Goal: Task Accomplishment & Management: Use online tool/utility

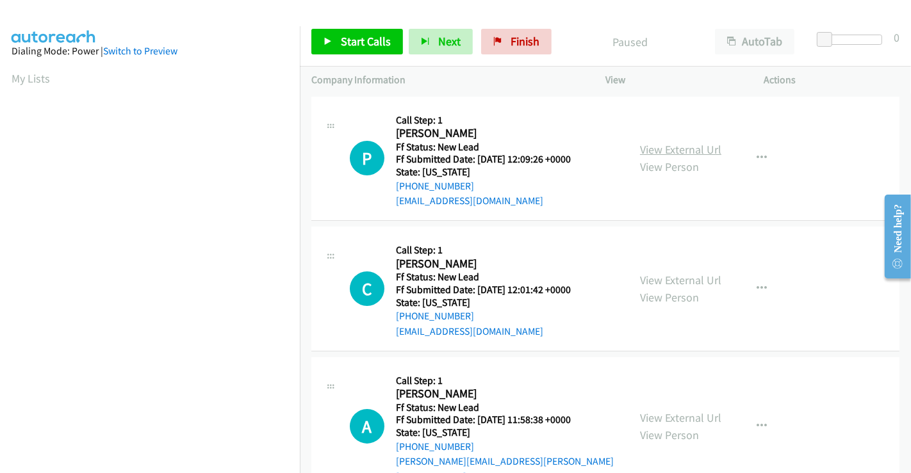
click at [677, 152] on link "View External Url" at bounding box center [680, 149] width 81 height 15
click at [686, 277] on link "View External Url" at bounding box center [680, 280] width 81 height 15
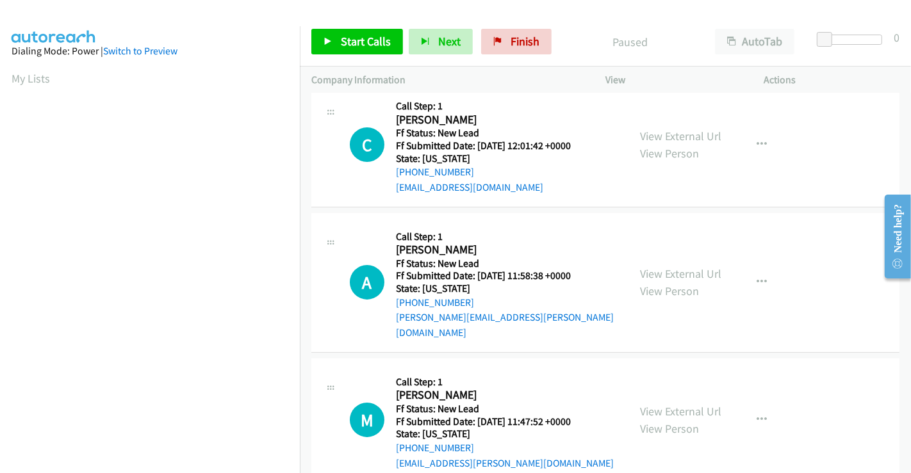
scroll to position [213, 0]
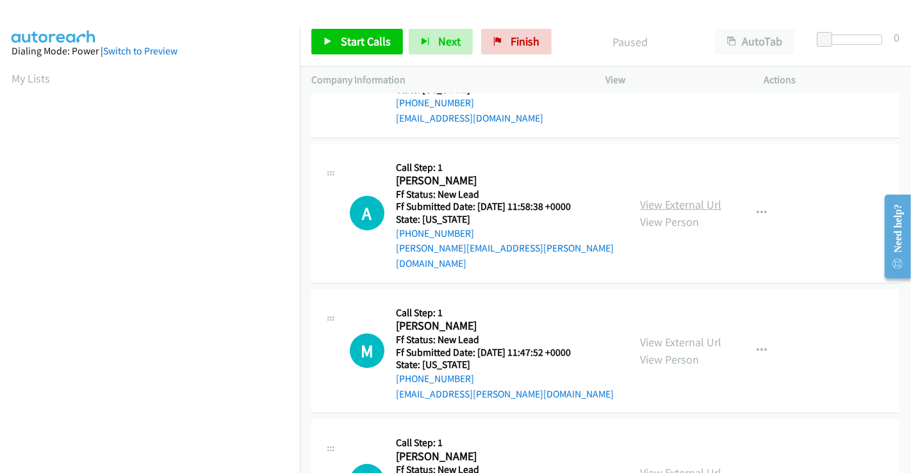
click at [666, 197] on link "View External Url" at bounding box center [680, 204] width 81 height 15
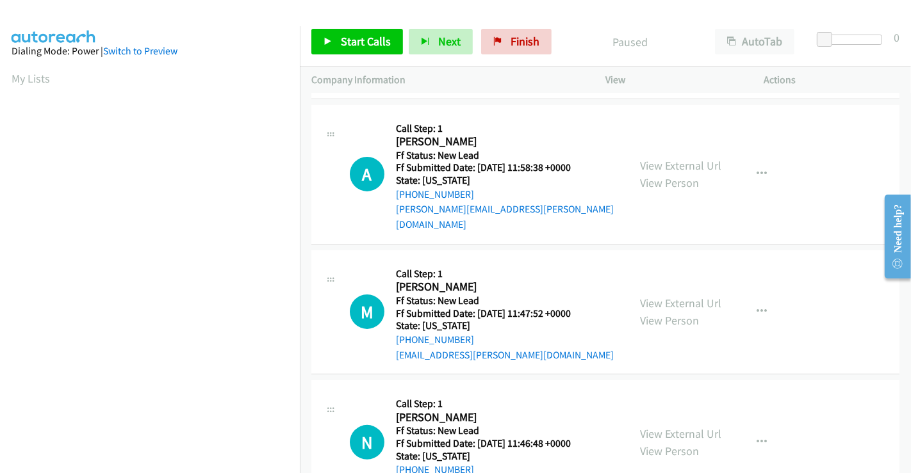
scroll to position [288, 0]
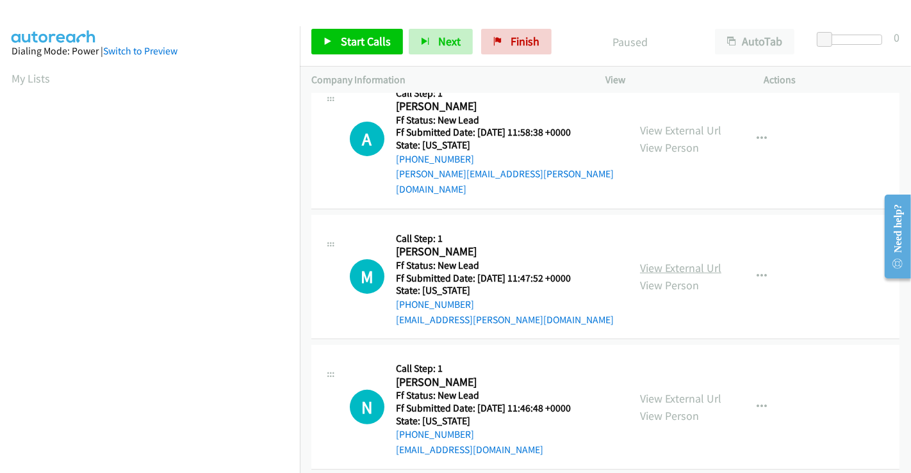
click at [672, 261] on link "View External Url" at bounding box center [680, 268] width 81 height 15
click at [674, 391] on link "View External Url" at bounding box center [680, 398] width 81 height 15
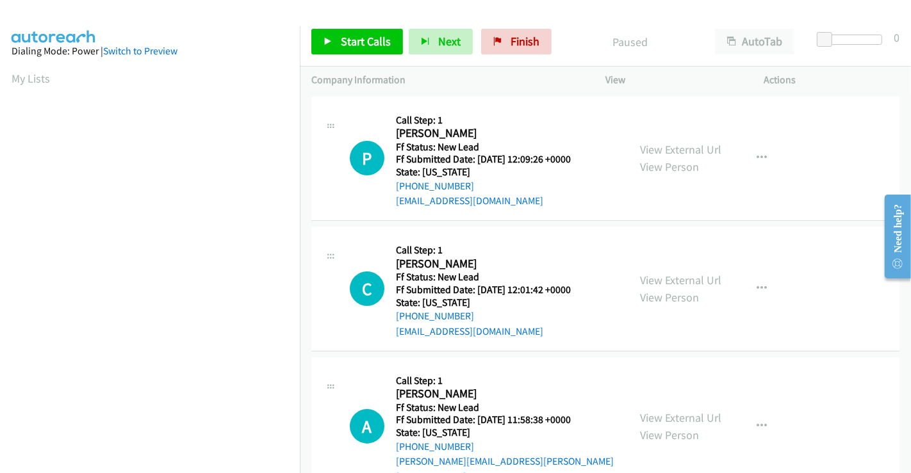
scroll to position [0, 0]
click at [359, 40] on span "Start Calls" at bounding box center [366, 41] width 50 height 15
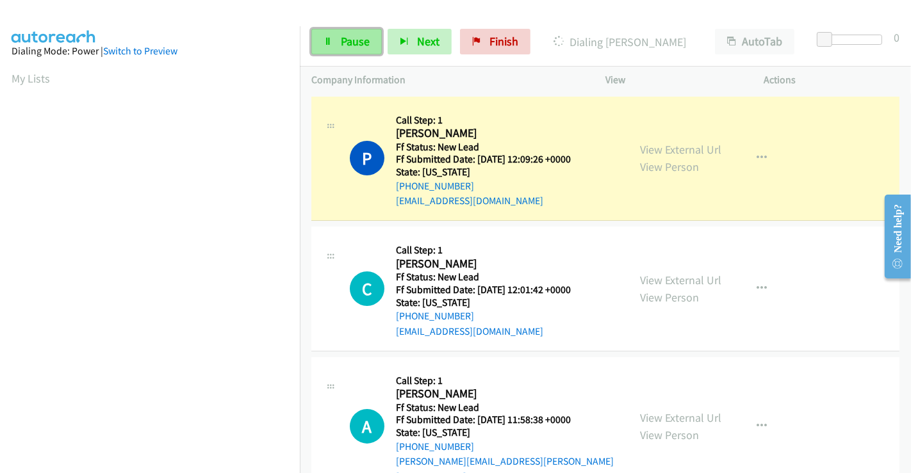
click at [355, 39] on span "Pause" at bounding box center [355, 41] width 29 height 15
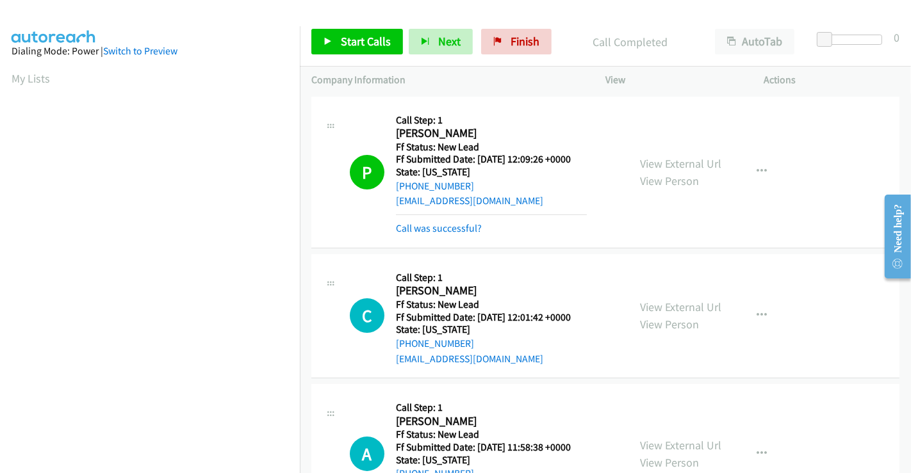
scroll to position [247, 0]
click at [436, 227] on link "Call was successful?" at bounding box center [439, 228] width 86 height 12
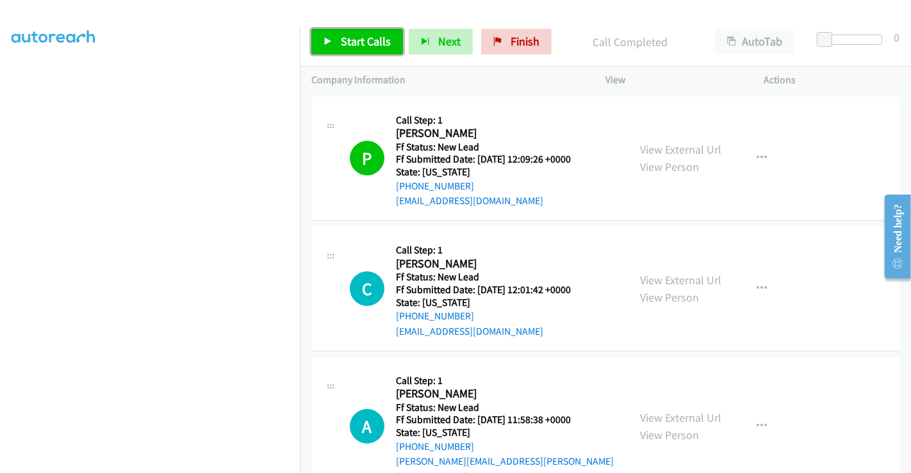
click at [364, 41] on span "Start Calls" at bounding box center [366, 41] width 50 height 15
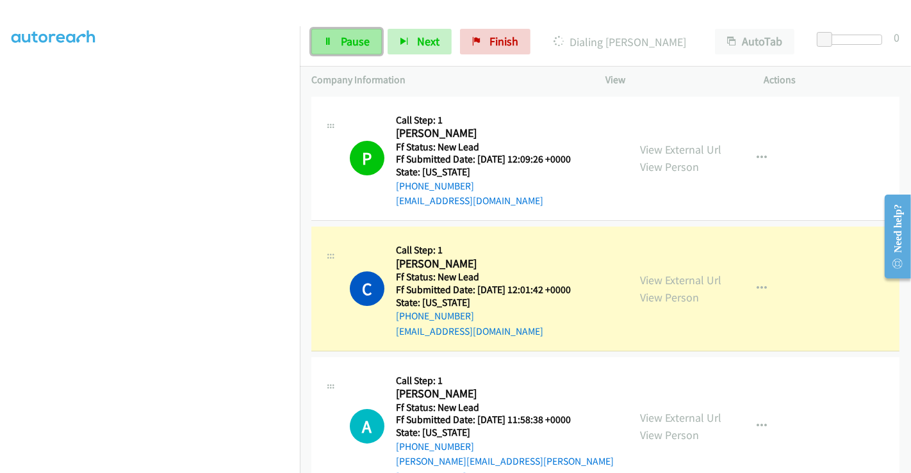
click at [331, 40] on icon at bounding box center [327, 42] width 9 height 9
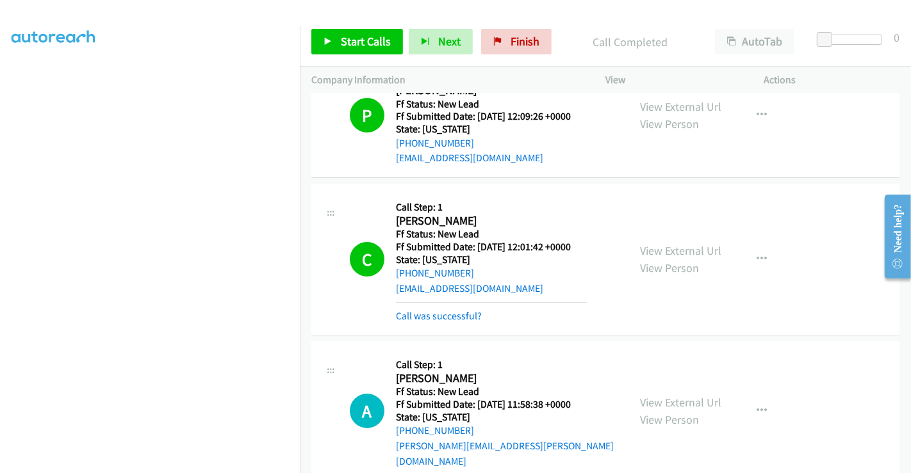
scroll to position [142, 0]
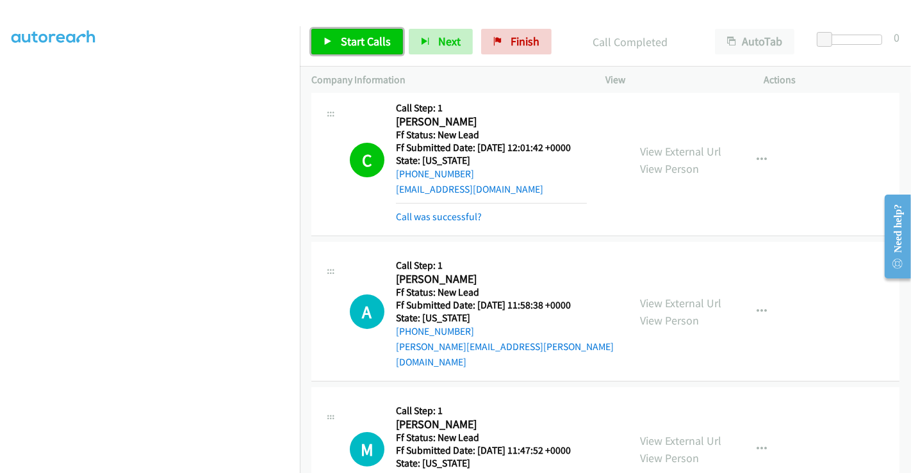
click at [341, 34] on span "Start Calls" at bounding box center [366, 41] width 50 height 15
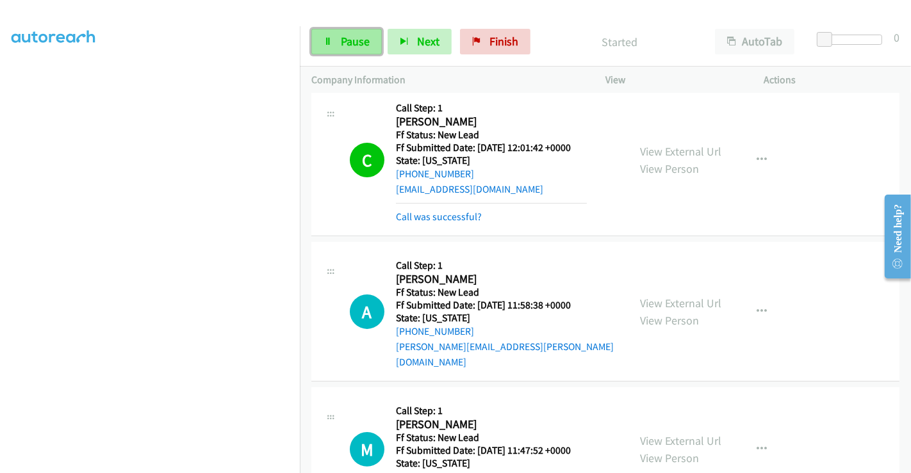
click at [341, 44] on span "Pause" at bounding box center [355, 41] width 29 height 15
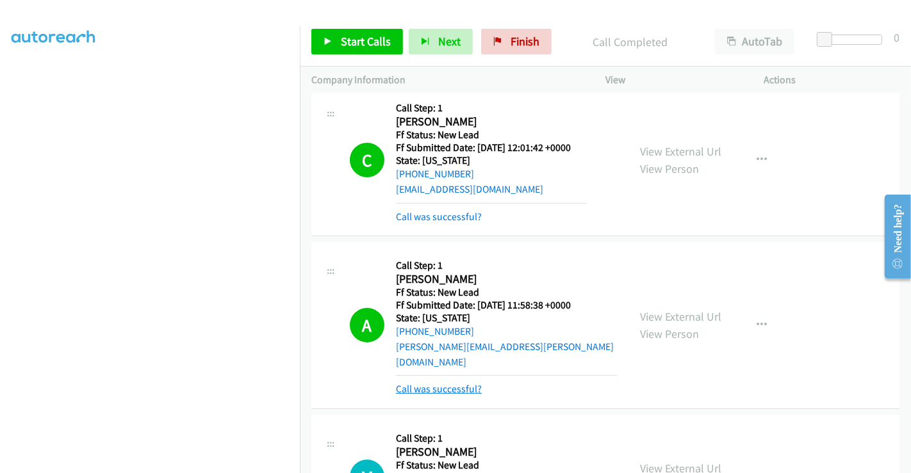
click at [448, 383] on link "Call was successful?" at bounding box center [439, 389] width 86 height 12
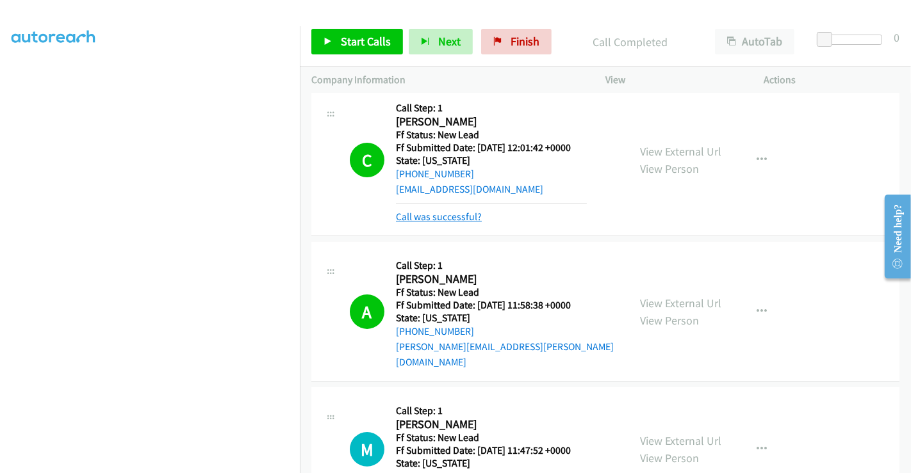
click at [425, 215] on link "Call was successful?" at bounding box center [439, 217] width 86 height 12
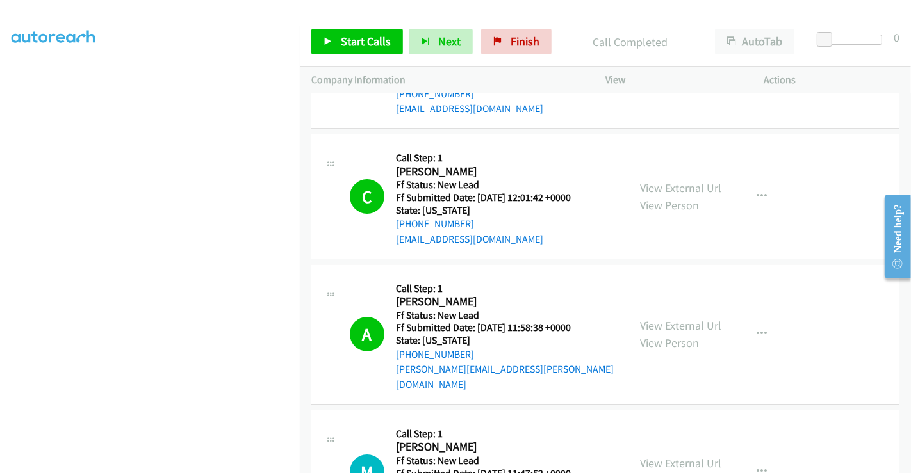
scroll to position [0, 0]
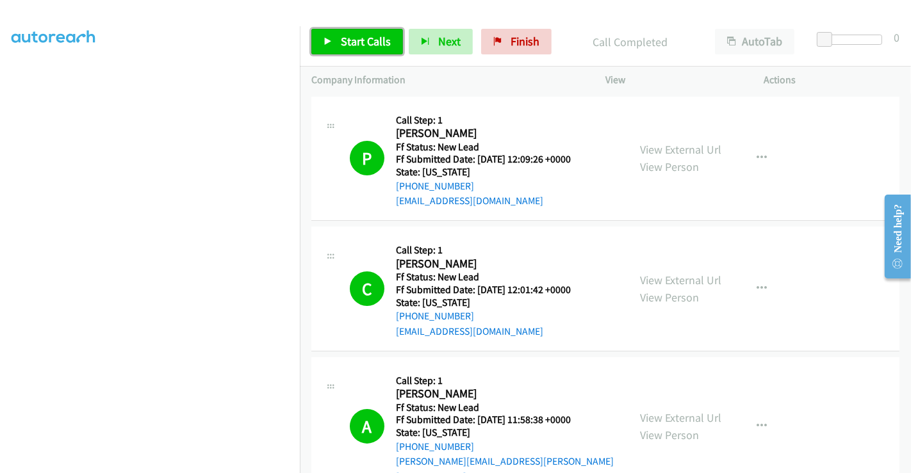
click at [347, 44] on span "Start Calls" at bounding box center [366, 41] width 50 height 15
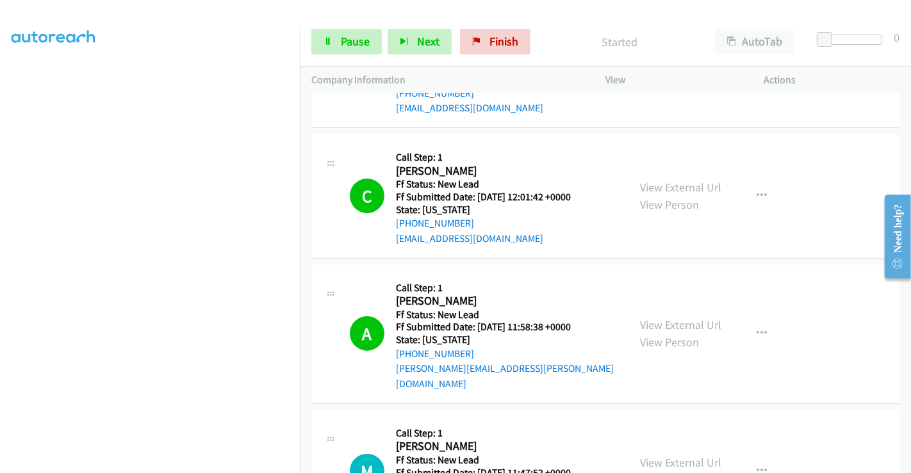
scroll to position [213, 0]
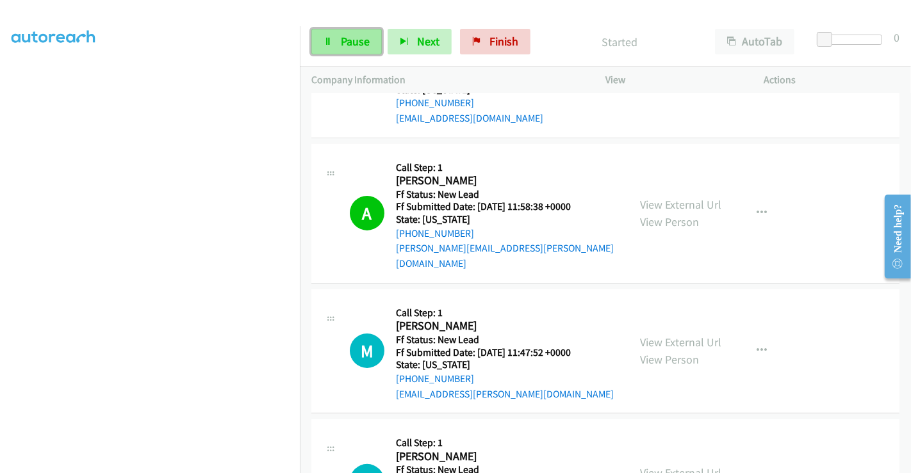
click at [344, 38] on span "Pause" at bounding box center [355, 41] width 29 height 15
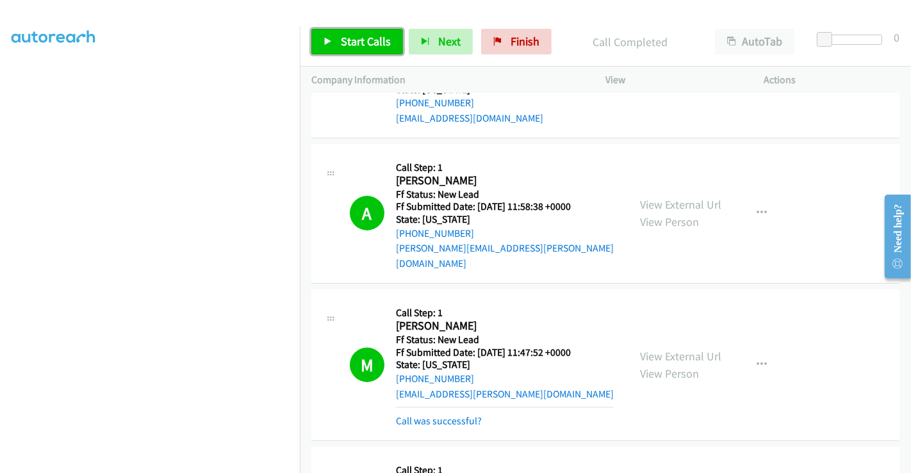
click at [343, 40] on span "Start Calls" at bounding box center [366, 41] width 50 height 15
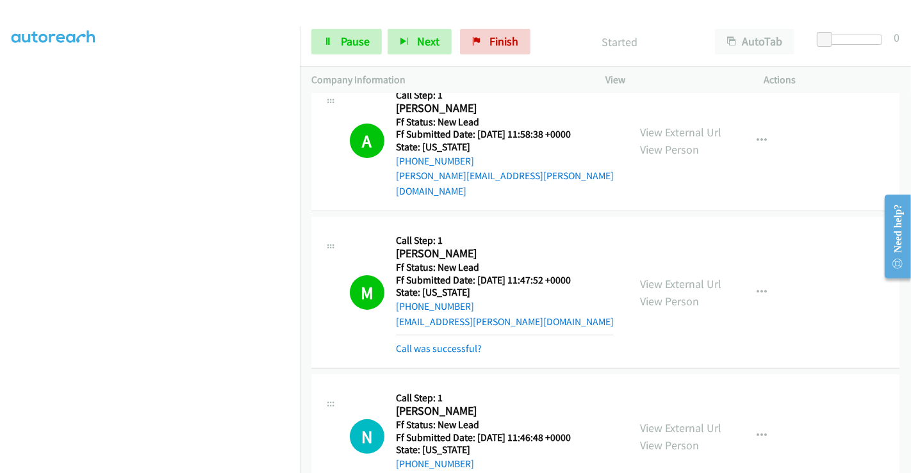
scroll to position [355, 0]
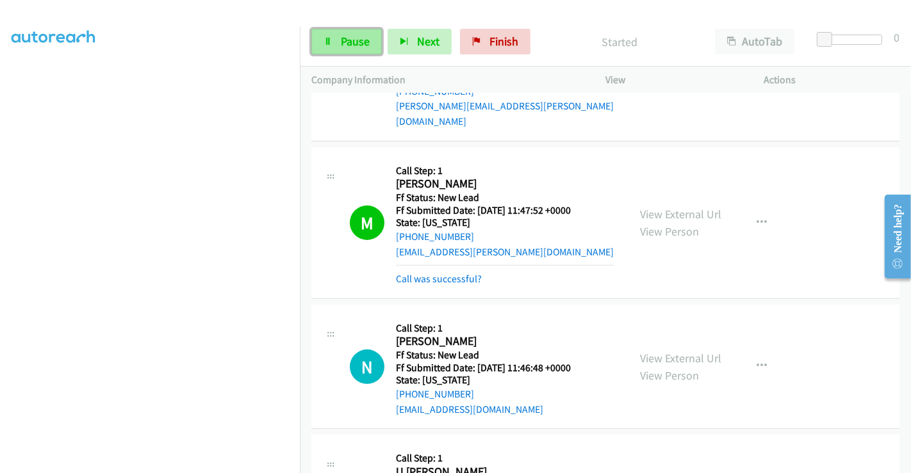
click at [347, 39] on span "Pause" at bounding box center [355, 41] width 29 height 15
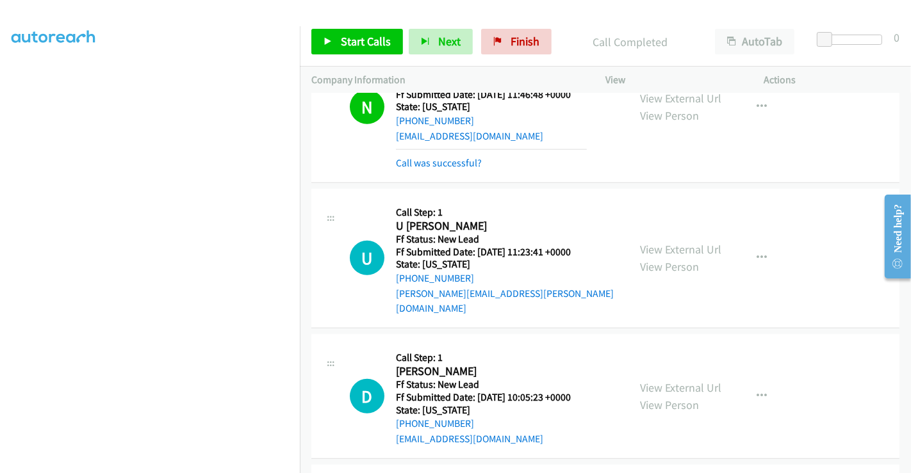
scroll to position [711, 0]
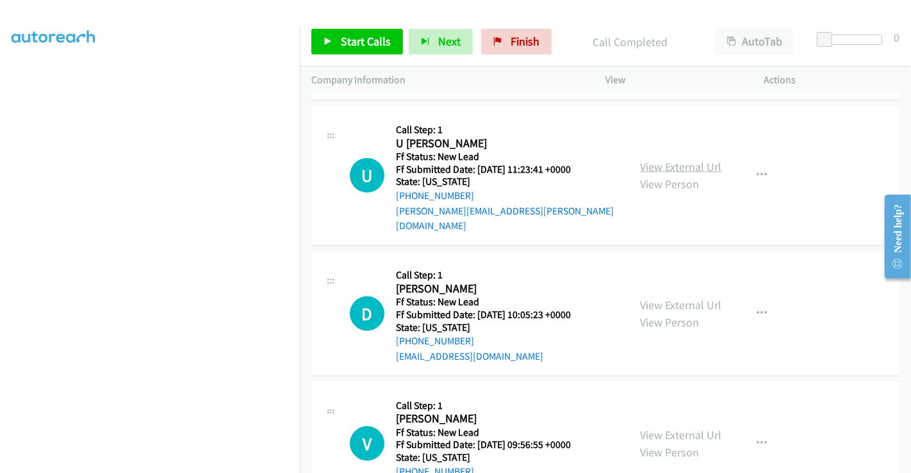
click at [680, 159] on link "View External Url" at bounding box center [680, 166] width 81 height 15
click at [674, 298] on link "View External Url" at bounding box center [680, 305] width 81 height 15
click at [669, 428] on link "View External Url" at bounding box center [680, 435] width 81 height 15
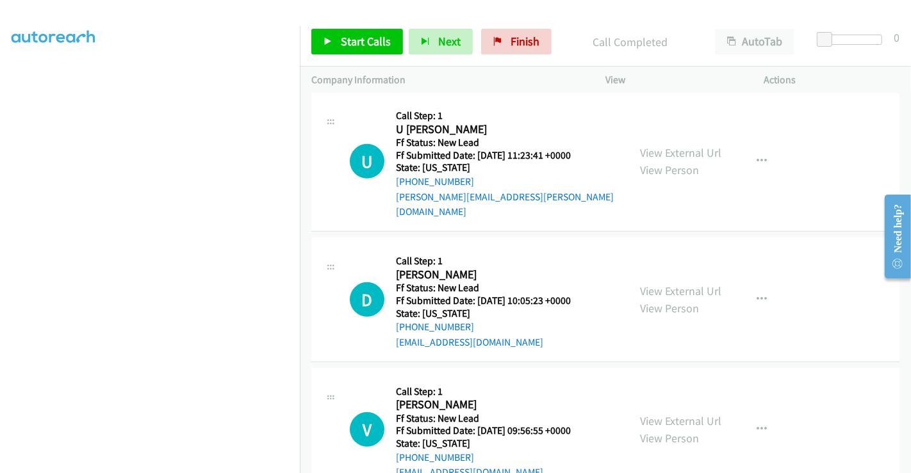
scroll to position [732, 0]
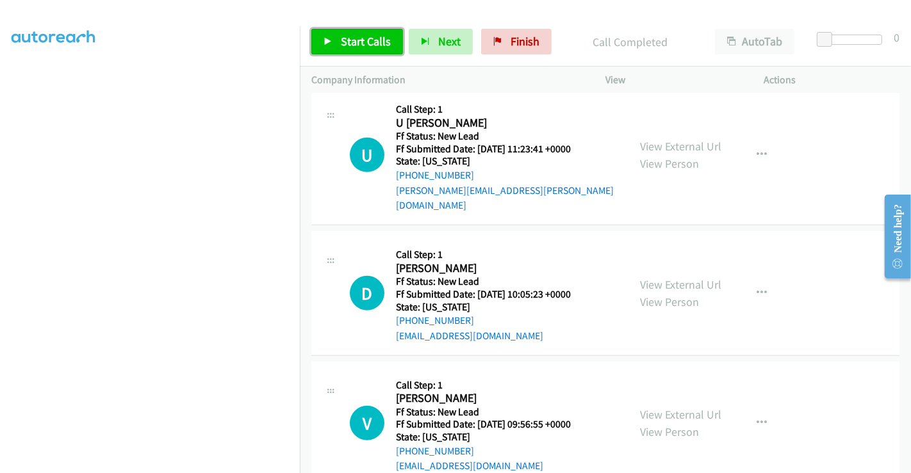
click at [357, 40] on span "Start Calls" at bounding box center [366, 41] width 50 height 15
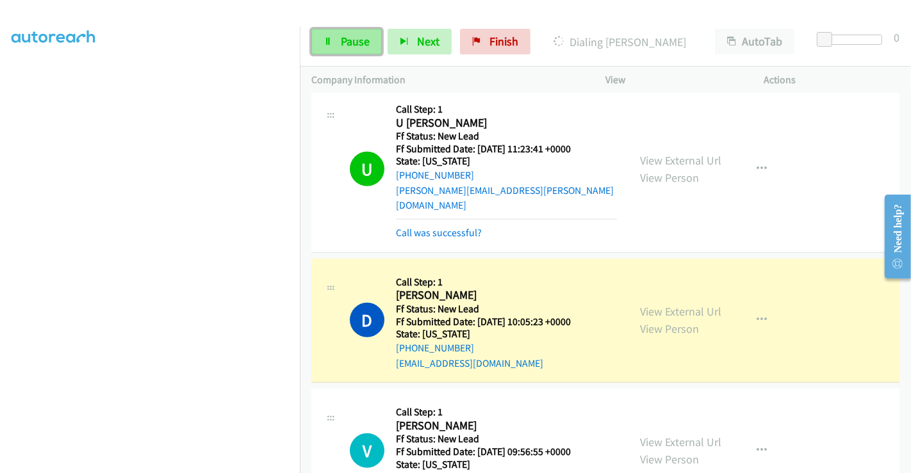
click at [331, 41] on icon at bounding box center [327, 42] width 9 height 9
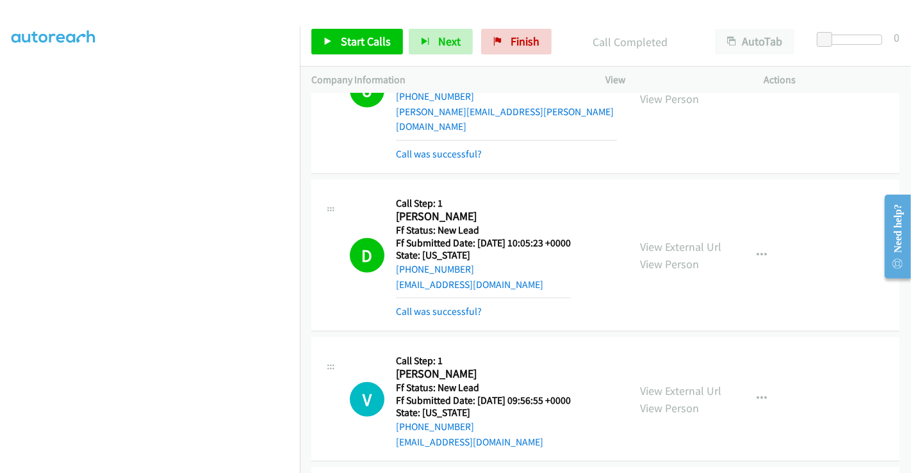
scroll to position [946, 0]
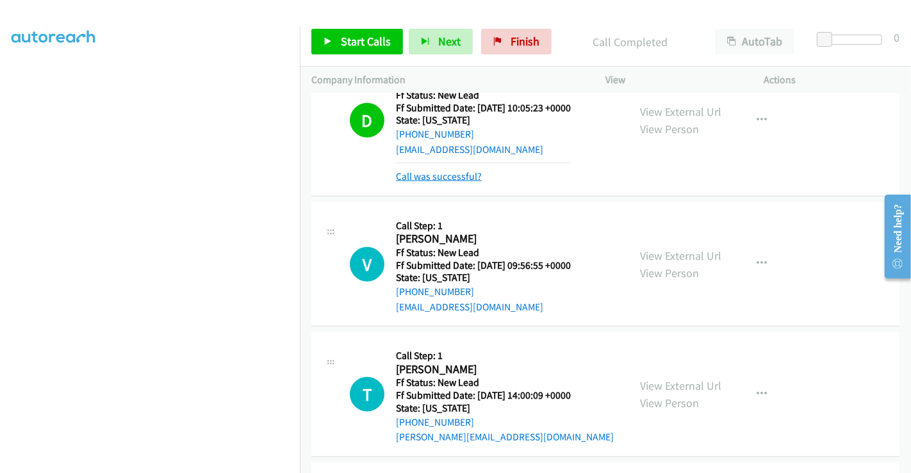
click at [455, 170] on link "Call was successful?" at bounding box center [439, 176] width 86 height 12
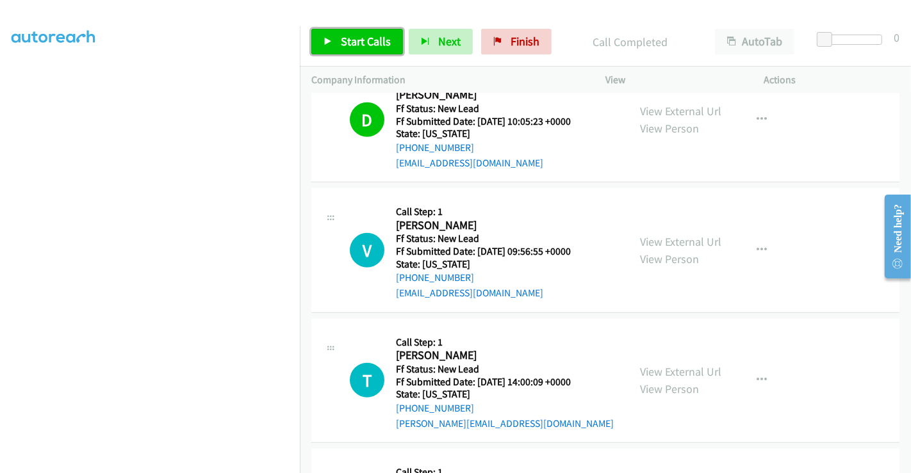
click at [354, 43] on span "Start Calls" at bounding box center [366, 41] width 50 height 15
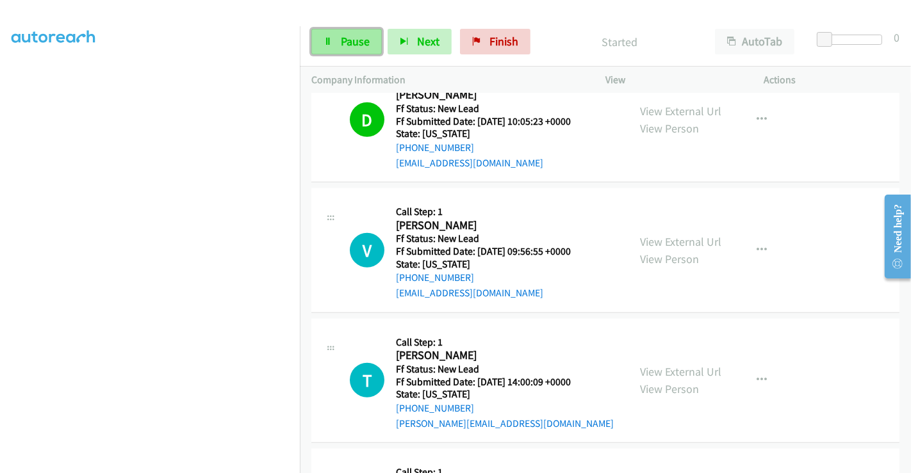
click at [352, 36] on span "Pause" at bounding box center [355, 41] width 29 height 15
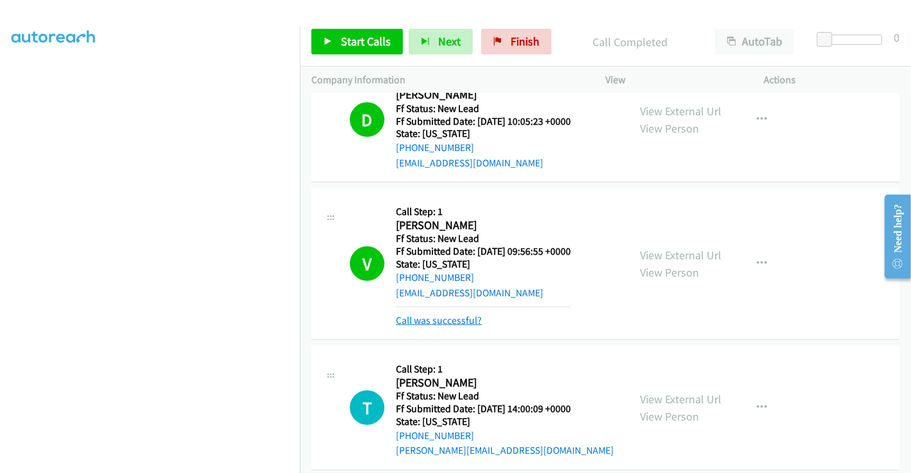
click at [446, 314] on link "Call was successful?" at bounding box center [439, 320] width 86 height 12
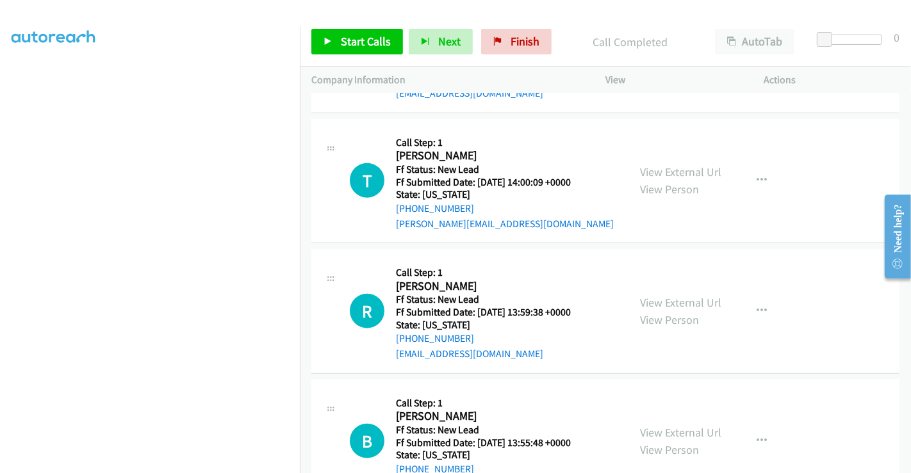
scroll to position [1146, 0]
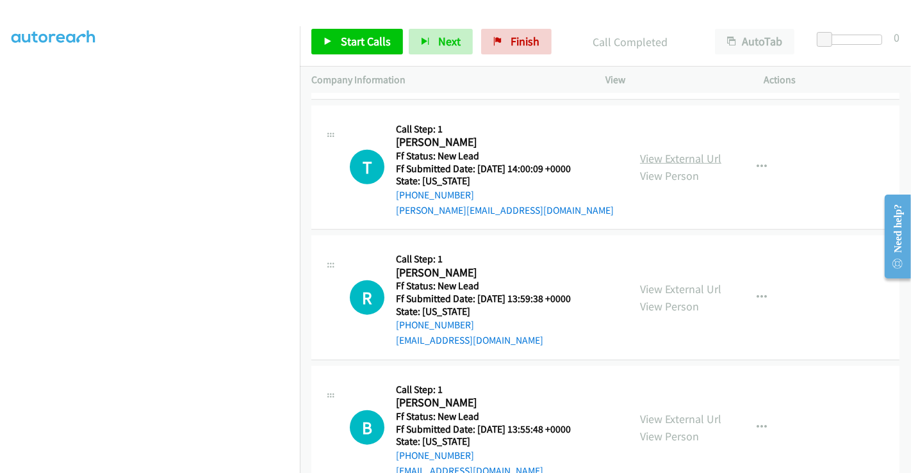
click at [658, 151] on link "View External Url" at bounding box center [680, 158] width 81 height 15
click at [670, 282] on link "View External Url" at bounding box center [680, 289] width 81 height 15
click at [666, 412] on link "View External Url" at bounding box center [680, 419] width 81 height 15
click at [757, 293] on icon "button" at bounding box center [761, 298] width 10 height 10
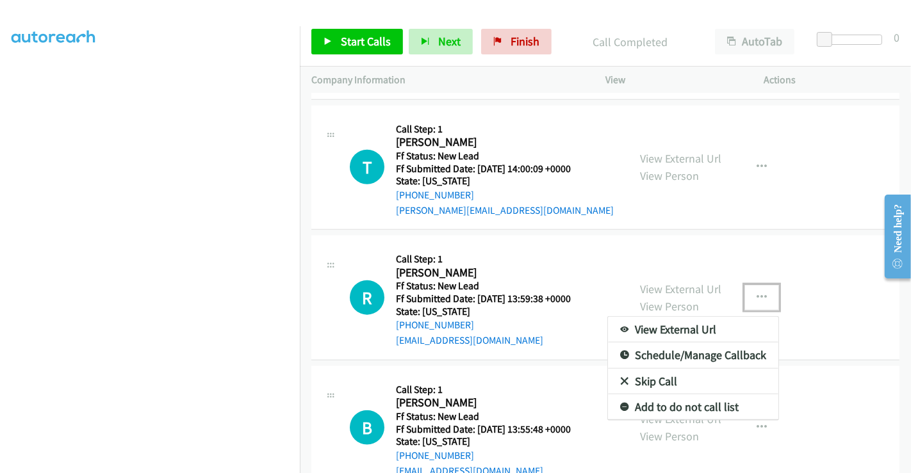
click at [656, 369] on link "Skip Call" at bounding box center [693, 382] width 170 height 26
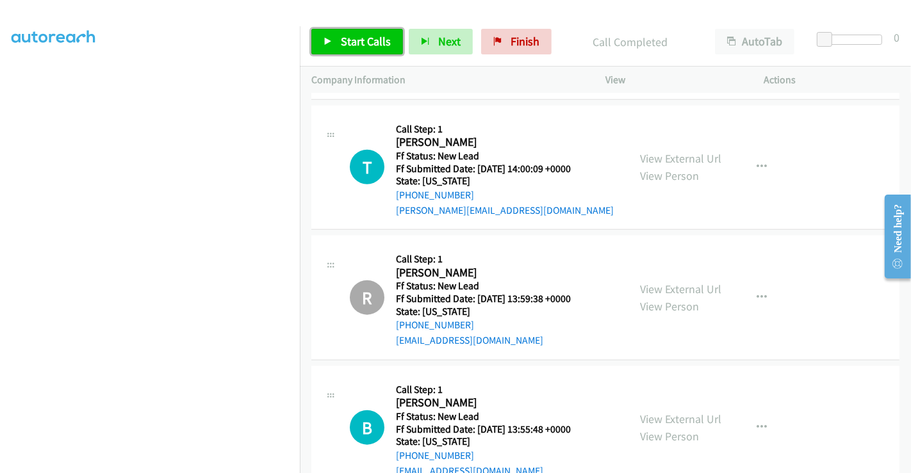
click at [366, 39] on span "Start Calls" at bounding box center [366, 41] width 50 height 15
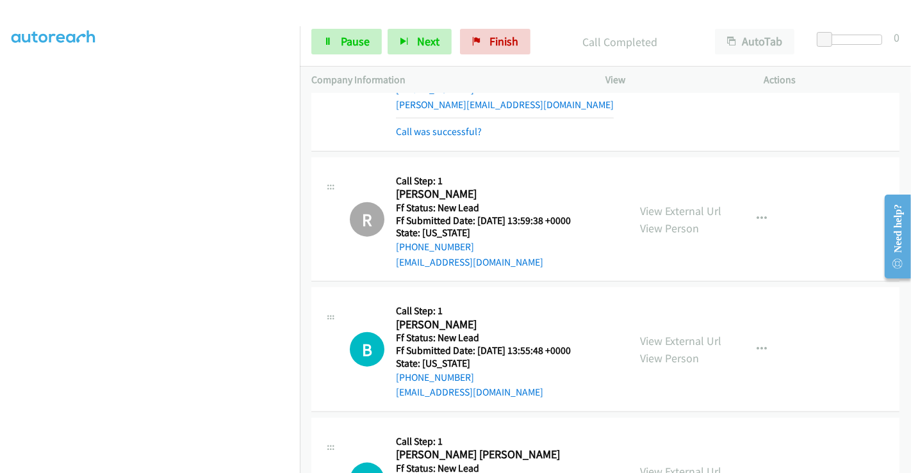
scroll to position [1269, 0]
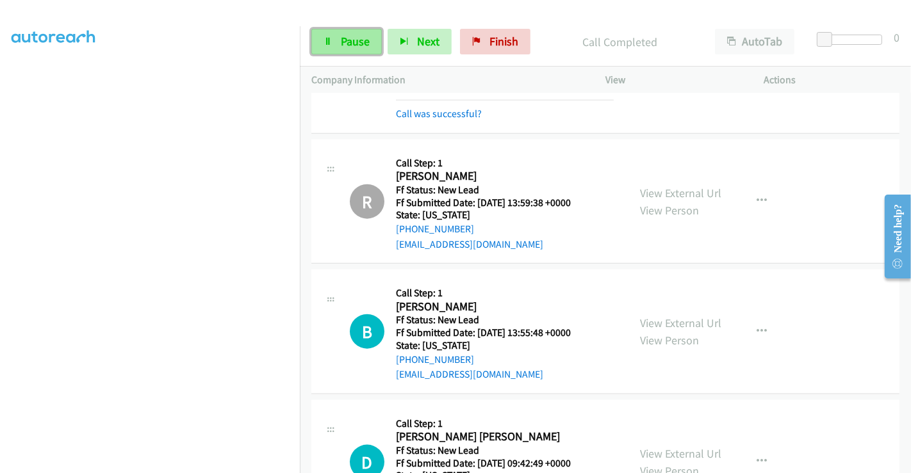
click at [353, 40] on span "Pause" at bounding box center [355, 41] width 29 height 15
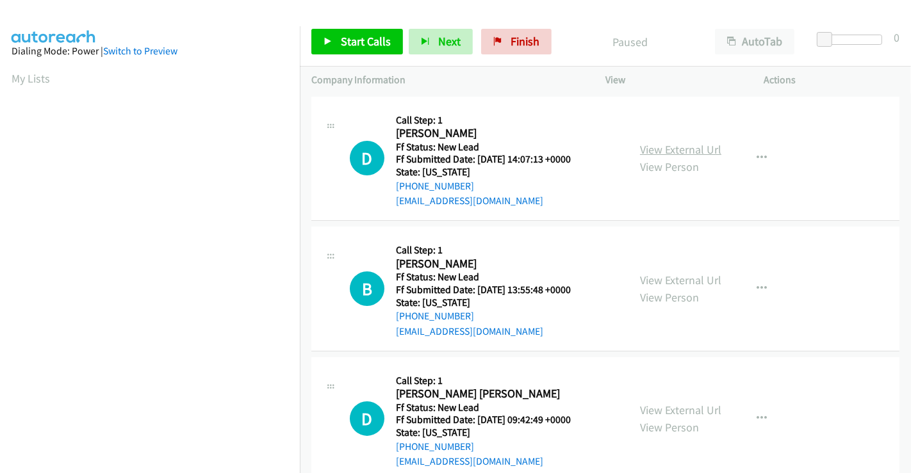
click at [661, 146] on link "View External Url" at bounding box center [680, 149] width 81 height 15
click at [362, 37] on span "Start Calls" at bounding box center [366, 41] width 50 height 15
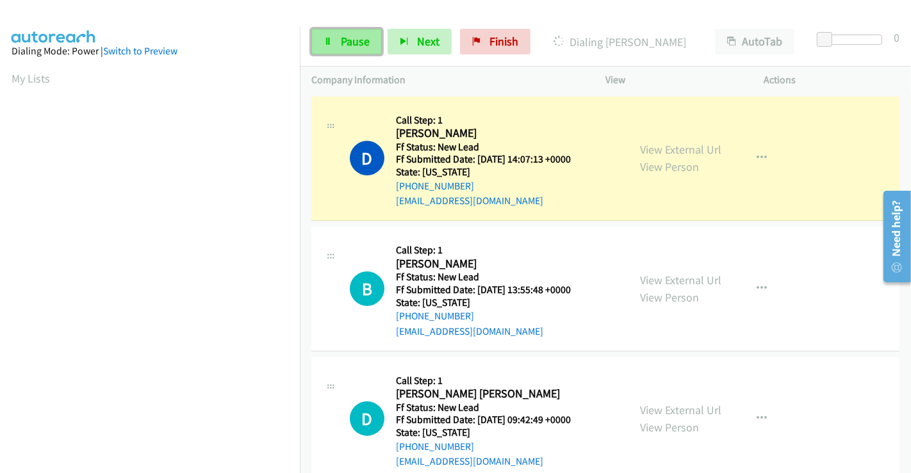
click at [346, 44] on span "Pause" at bounding box center [355, 41] width 29 height 15
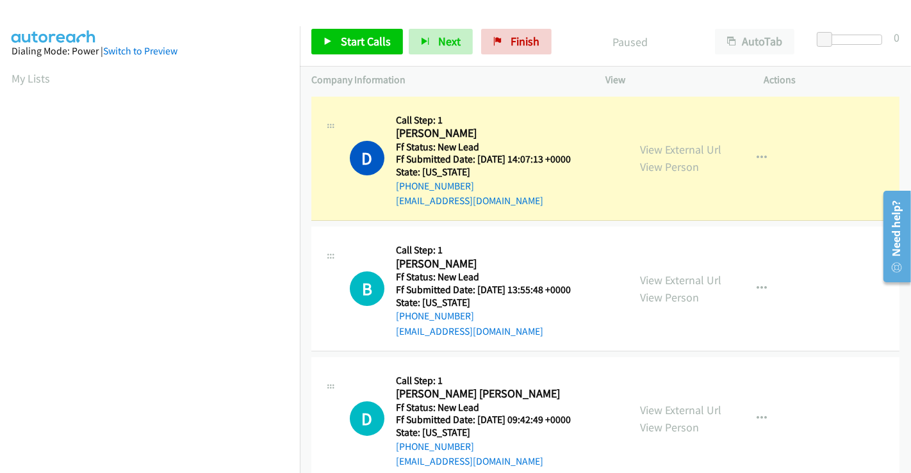
scroll to position [247, 0]
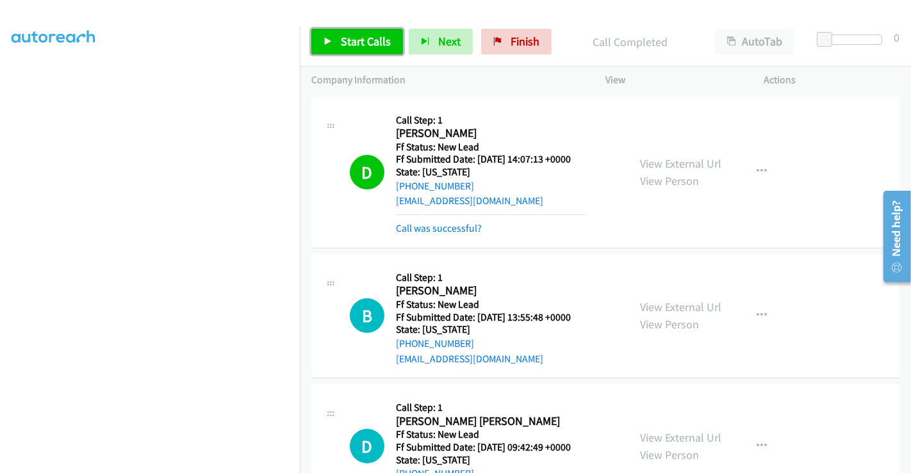
click at [357, 35] on span "Start Calls" at bounding box center [366, 41] width 50 height 15
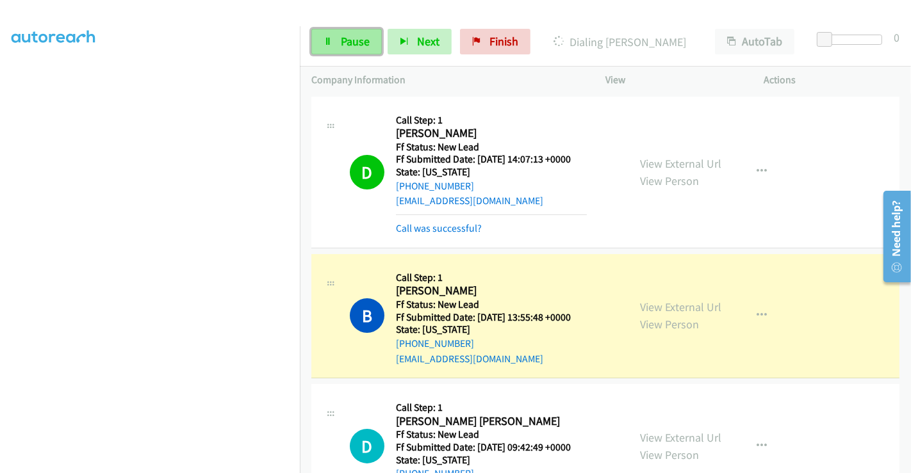
click at [346, 41] on span "Pause" at bounding box center [355, 41] width 29 height 15
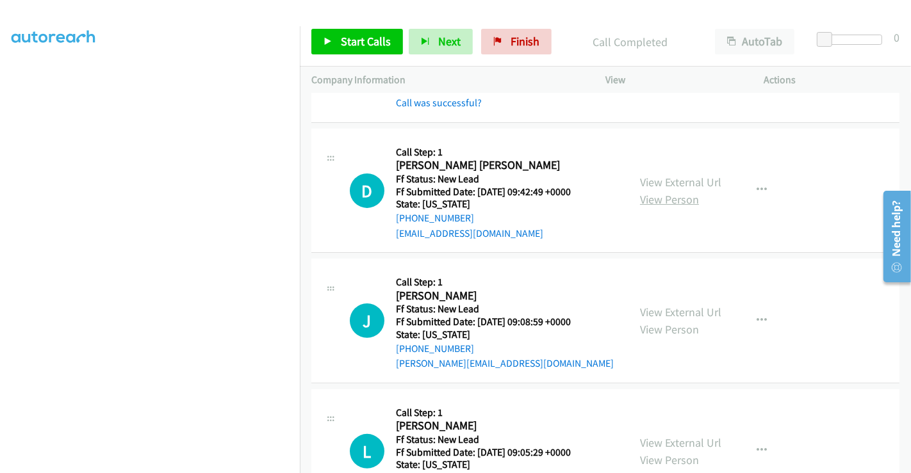
scroll to position [284, 0]
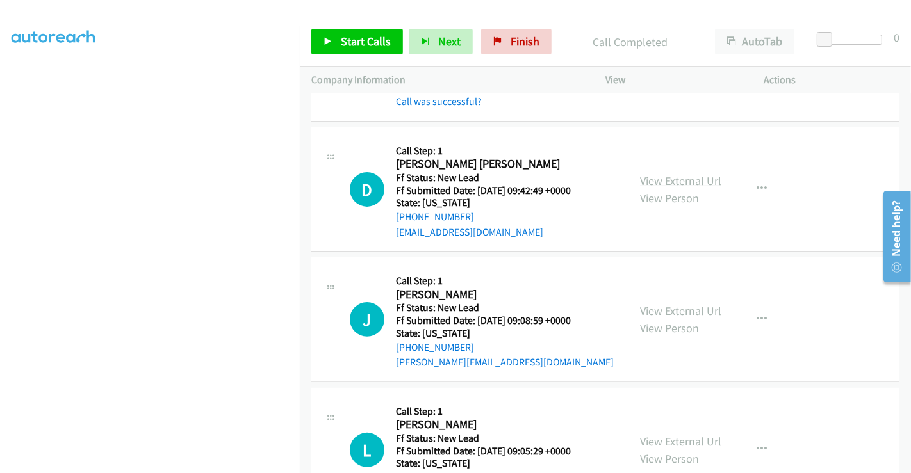
click at [670, 179] on link "View External Url" at bounding box center [680, 181] width 81 height 15
click at [666, 308] on link "View External Url" at bounding box center [680, 311] width 81 height 15
click at [673, 442] on link "View External Url" at bounding box center [680, 441] width 81 height 15
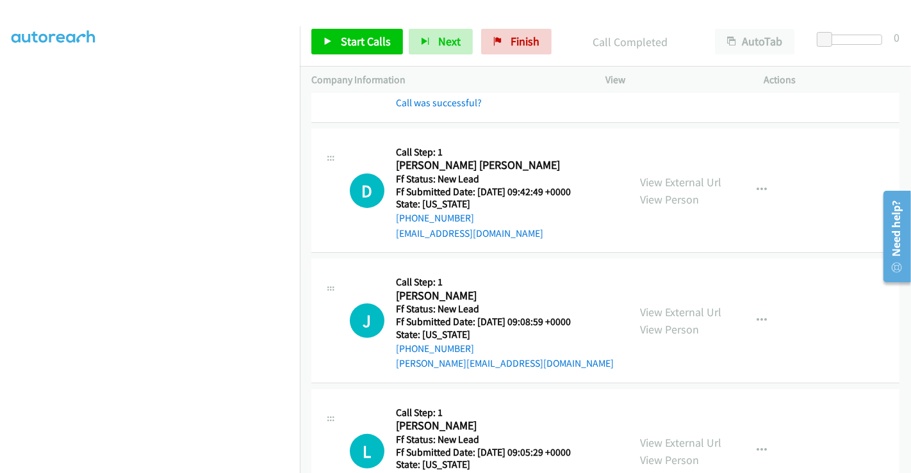
scroll to position [342, 0]
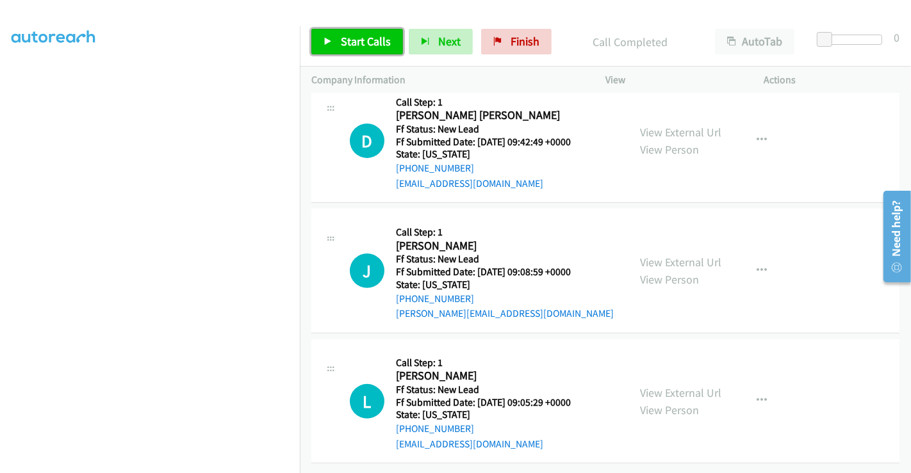
click at [353, 33] on link "Start Calls" at bounding box center [357, 42] width 92 height 26
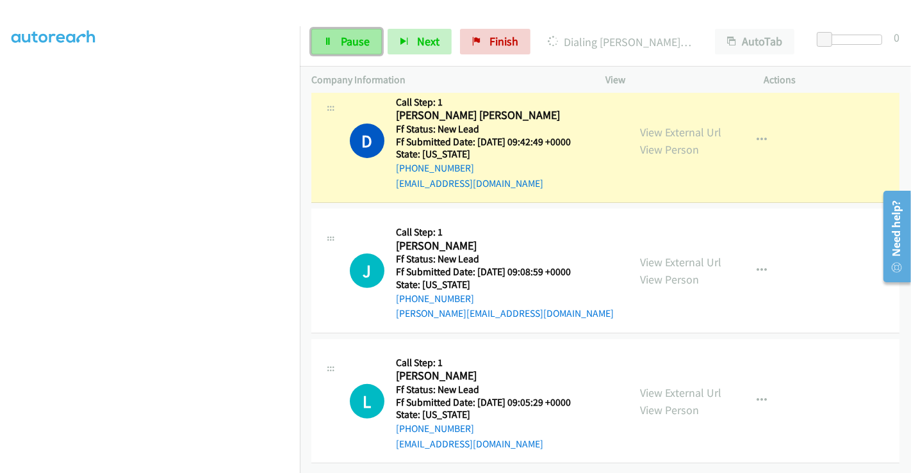
click at [348, 41] on span "Pause" at bounding box center [355, 41] width 29 height 15
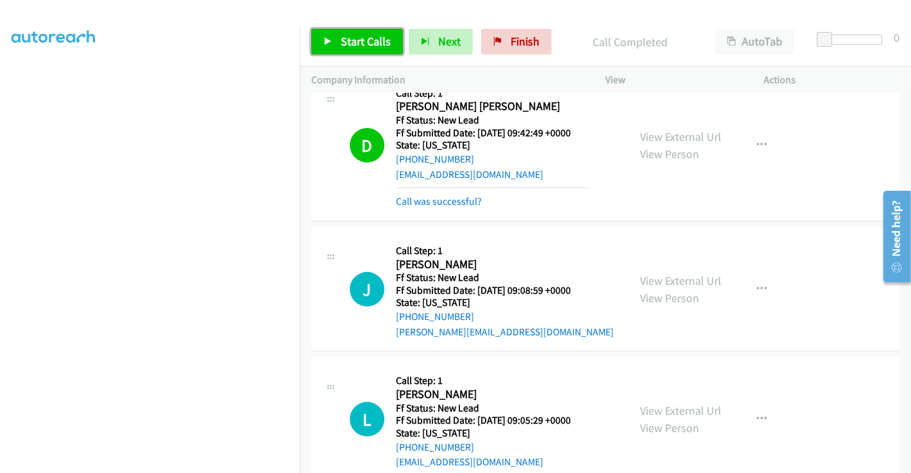
click at [355, 37] on span "Start Calls" at bounding box center [366, 41] width 50 height 15
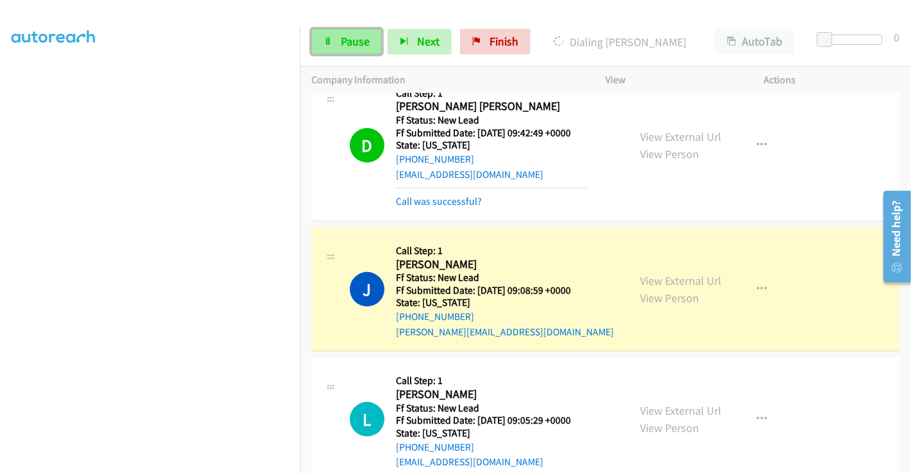
click at [348, 37] on span "Pause" at bounding box center [355, 41] width 29 height 15
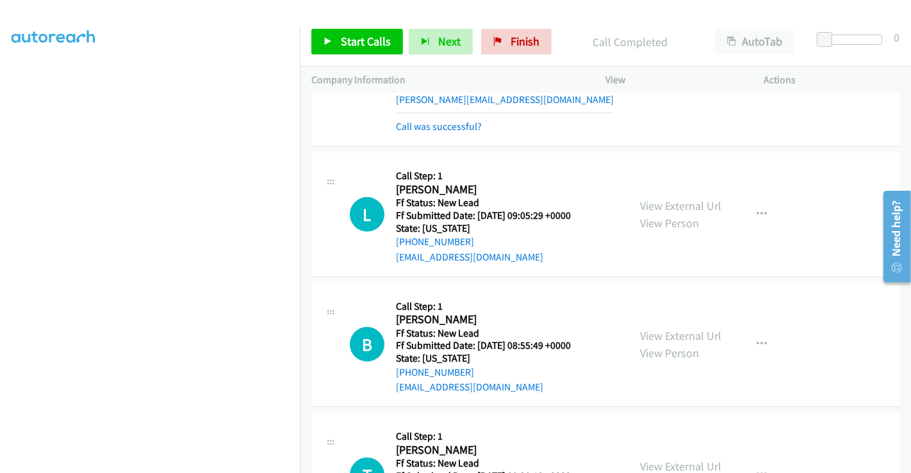
scroll to position [555, 0]
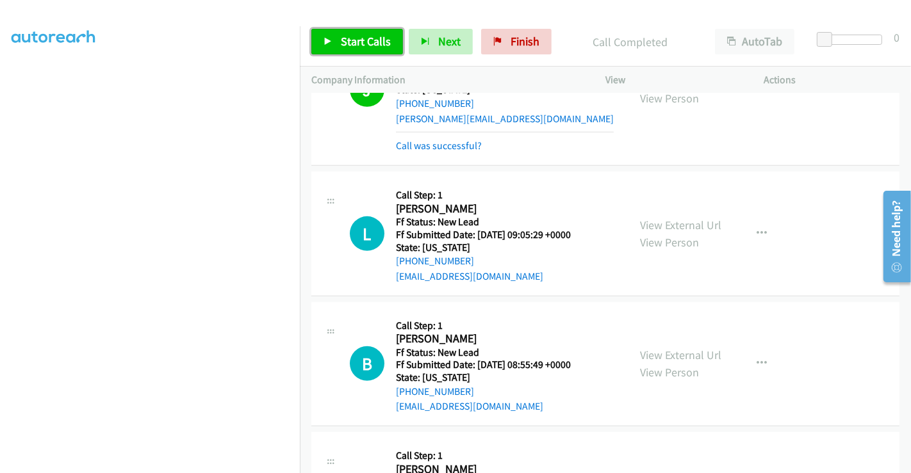
click at [373, 50] on link "Start Calls" at bounding box center [357, 42] width 92 height 26
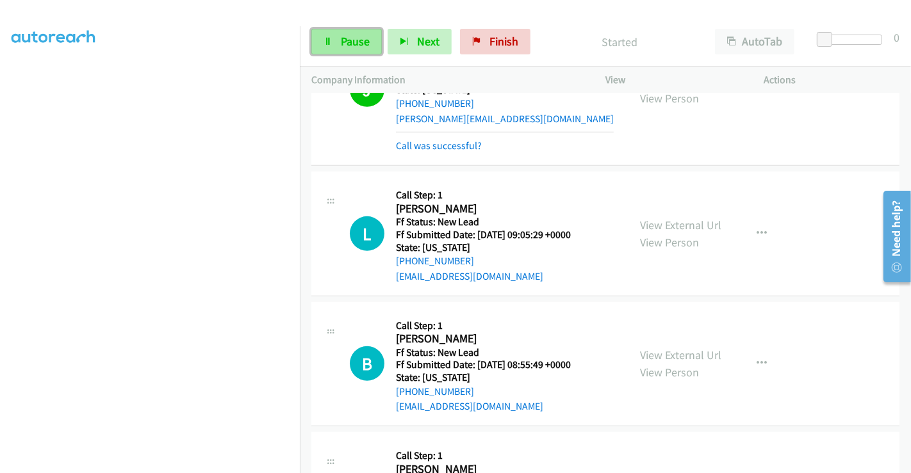
click at [346, 40] on span "Pause" at bounding box center [355, 41] width 29 height 15
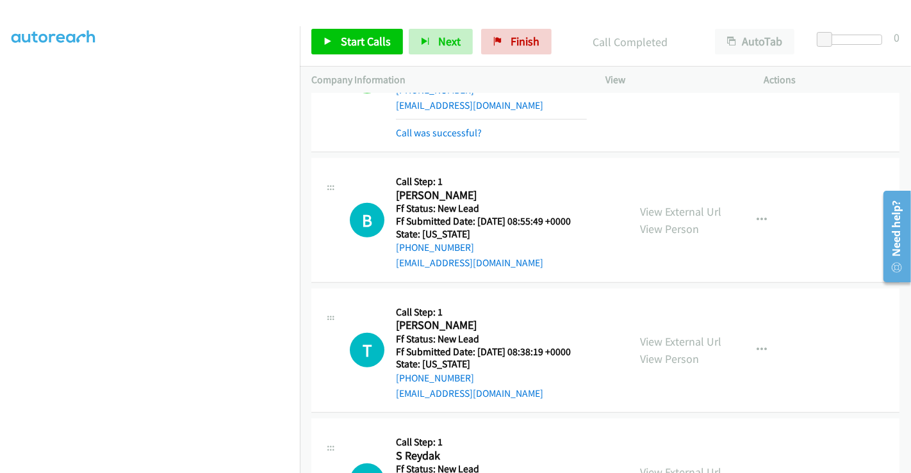
scroll to position [814, 0]
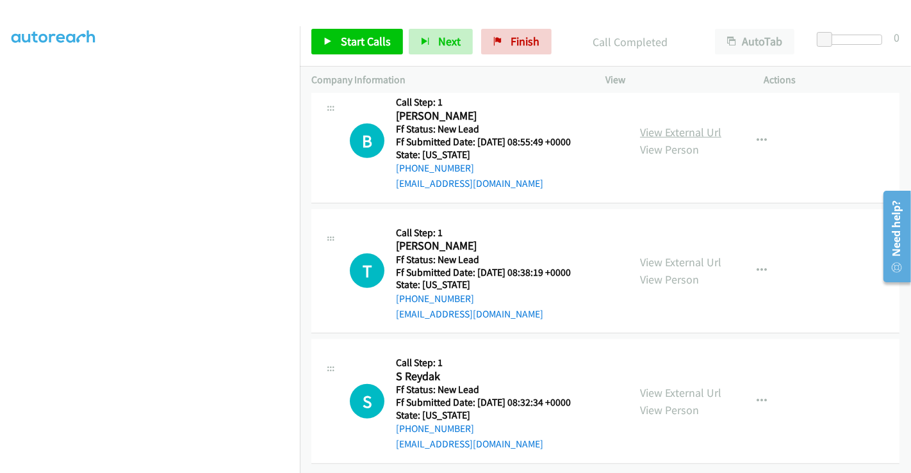
click at [650, 125] on link "View External Url" at bounding box center [680, 132] width 81 height 15
click at [665, 255] on link "View External Url" at bounding box center [680, 262] width 81 height 15
click at [673, 385] on link "View External Url" at bounding box center [680, 392] width 81 height 15
click at [343, 35] on span "Start Calls" at bounding box center [366, 41] width 50 height 15
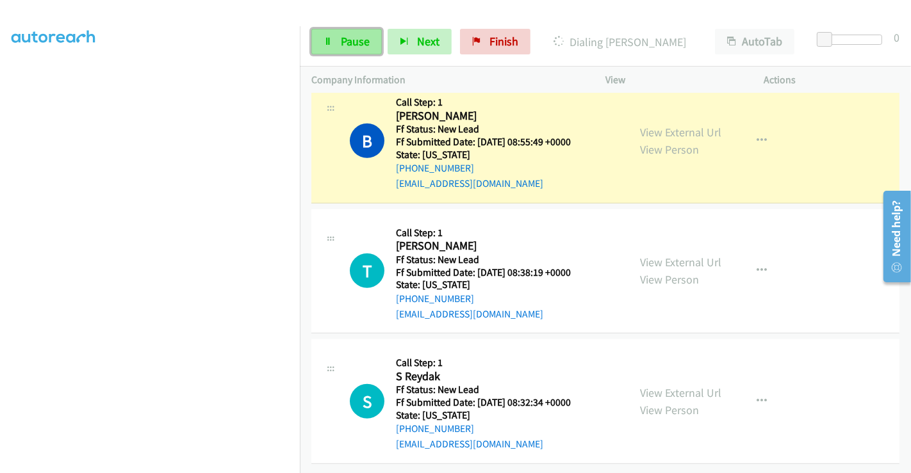
click at [329, 41] on icon at bounding box center [327, 42] width 9 height 9
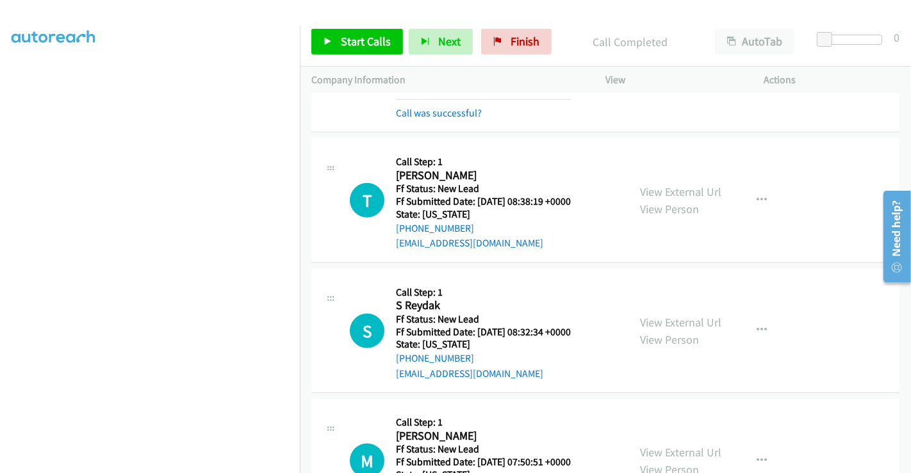
scroll to position [875, 0]
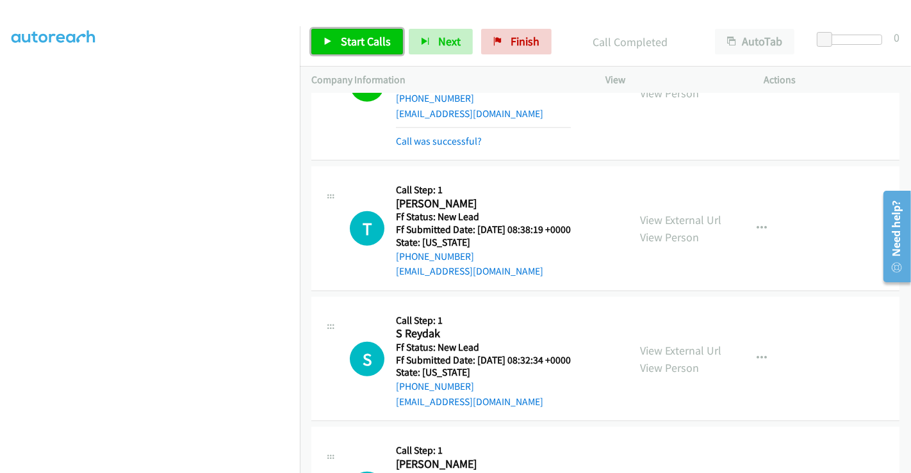
click at [360, 42] on span "Start Calls" at bounding box center [366, 41] width 50 height 15
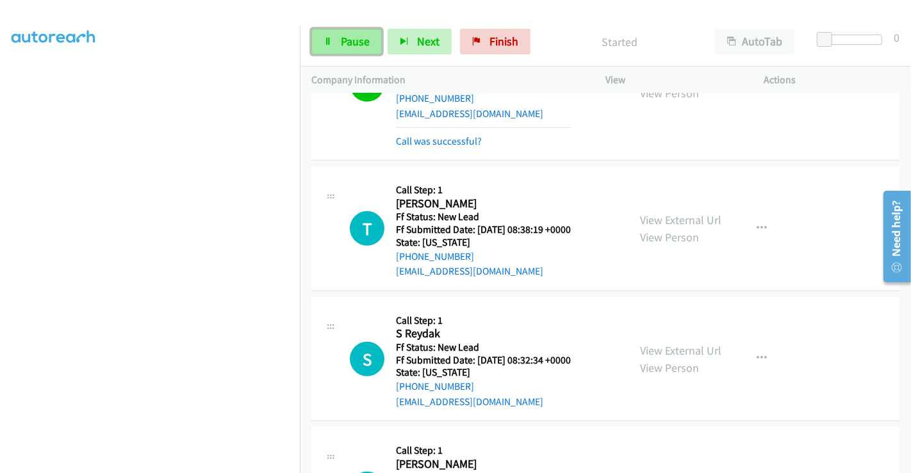
click at [334, 46] on link "Pause" at bounding box center [346, 42] width 70 height 26
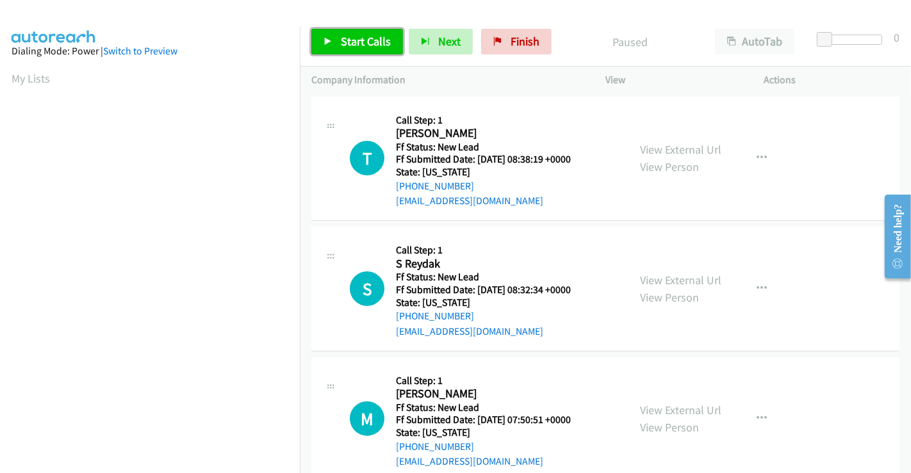
click at [353, 44] on span "Start Calls" at bounding box center [366, 41] width 50 height 15
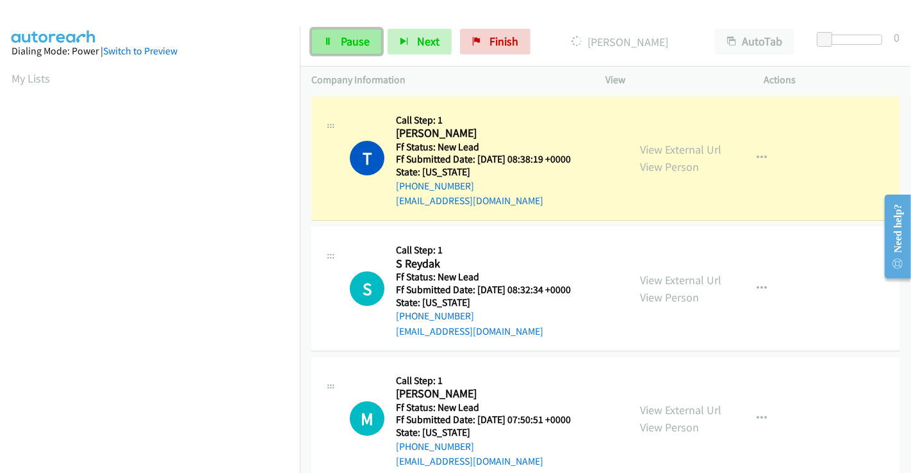
click at [353, 44] on span "Pause" at bounding box center [355, 41] width 29 height 15
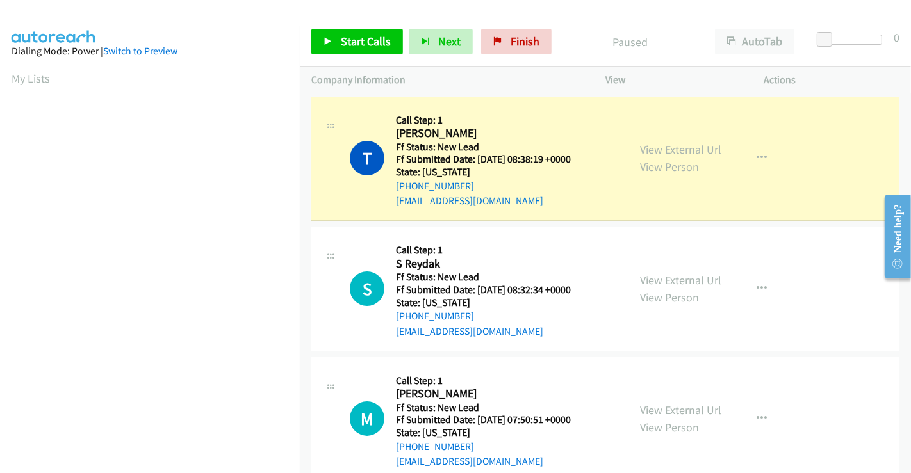
scroll to position [247, 0]
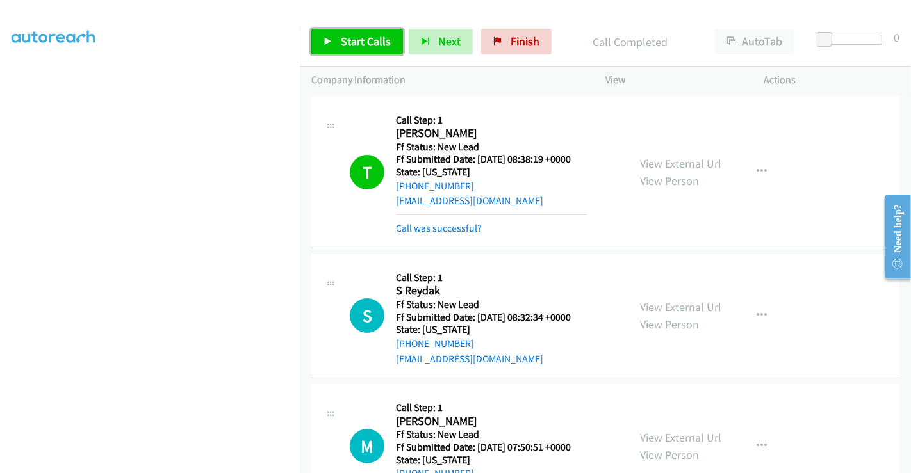
click at [349, 42] on span "Start Calls" at bounding box center [366, 41] width 50 height 15
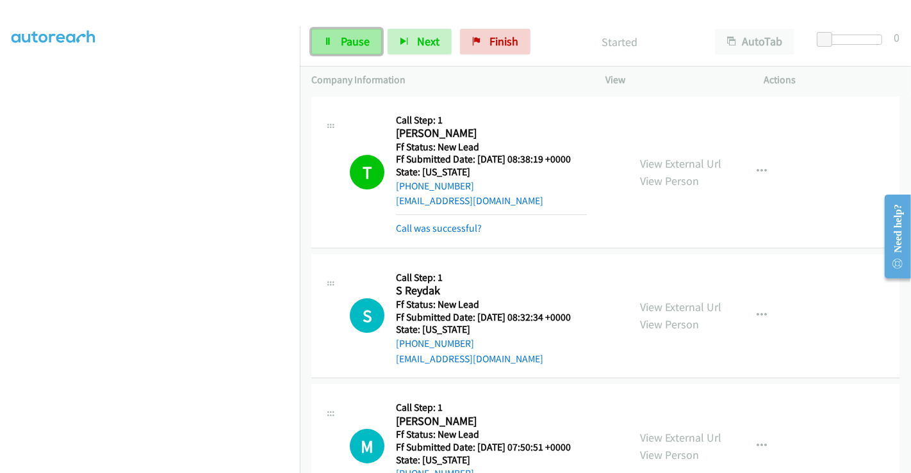
click at [351, 39] on span "Pause" at bounding box center [355, 41] width 29 height 15
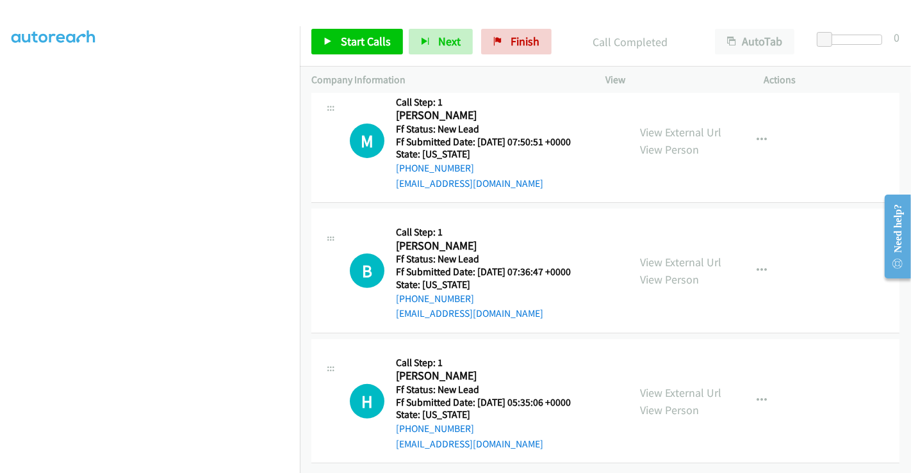
scroll to position [342, 0]
click at [671, 125] on link "View External Url" at bounding box center [680, 132] width 81 height 15
click at [656, 255] on link "View External Url" at bounding box center [680, 262] width 81 height 15
click at [678, 385] on link "View External Url" at bounding box center [680, 392] width 81 height 15
click at [357, 42] on span "Start Calls" at bounding box center [366, 41] width 50 height 15
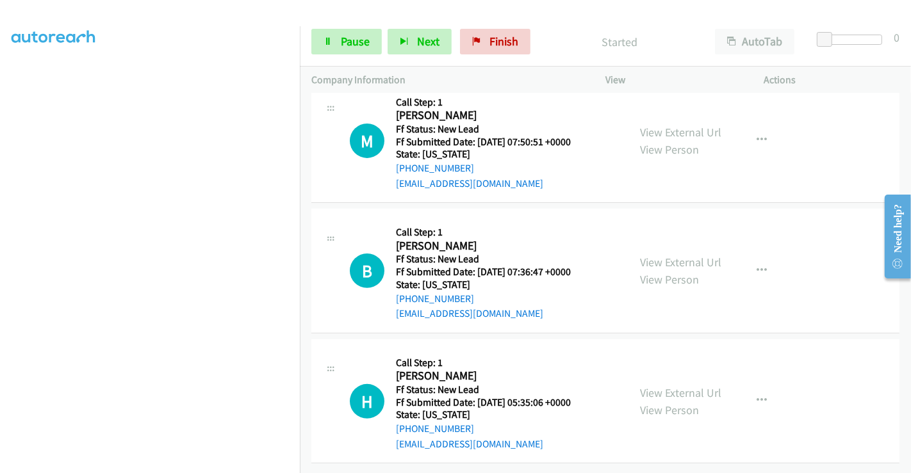
click at [356, 28] on div "Start Calls Pause Next Finish Started AutoTab AutoTab 0" at bounding box center [605, 41] width 611 height 49
click at [357, 37] on span "Pause" at bounding box center [355, 41] width 29 height 15
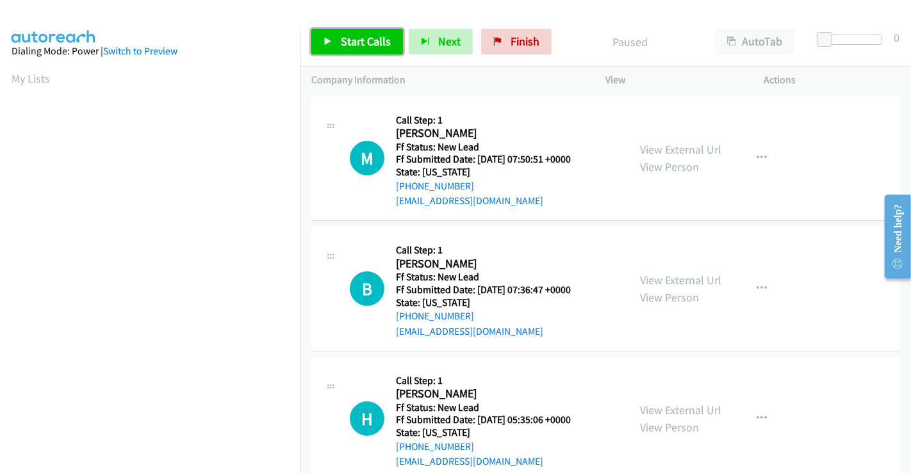
click at [341, 41] on span "Start Calls" at bounding box center [366, 41] width 50 height 15
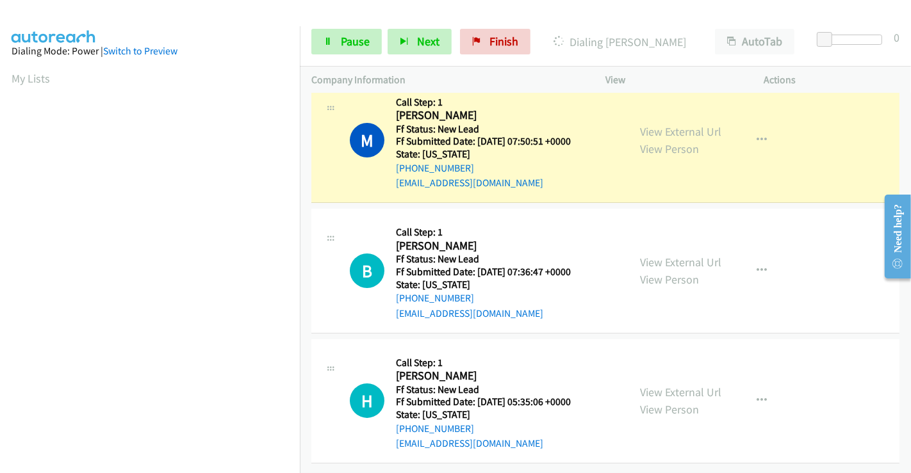
scroll to position [247, 0]
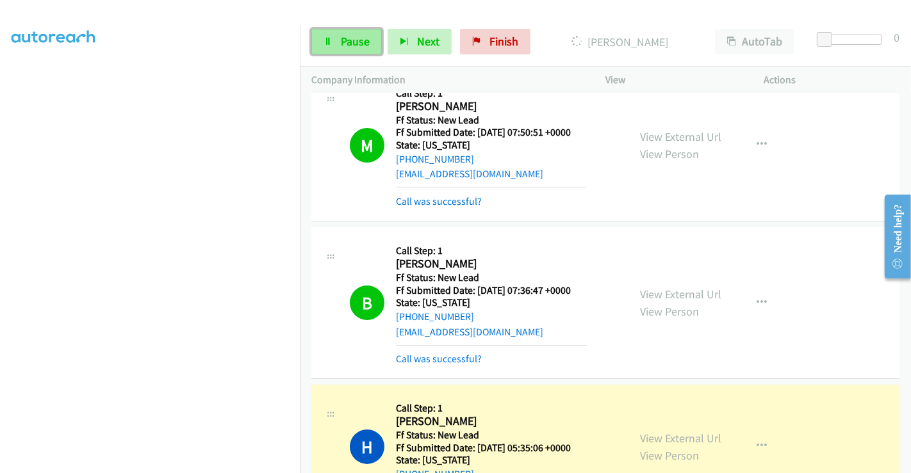
click at [333, 36] on link "Pause" at bounding box center [346, 42] width 70 height 26
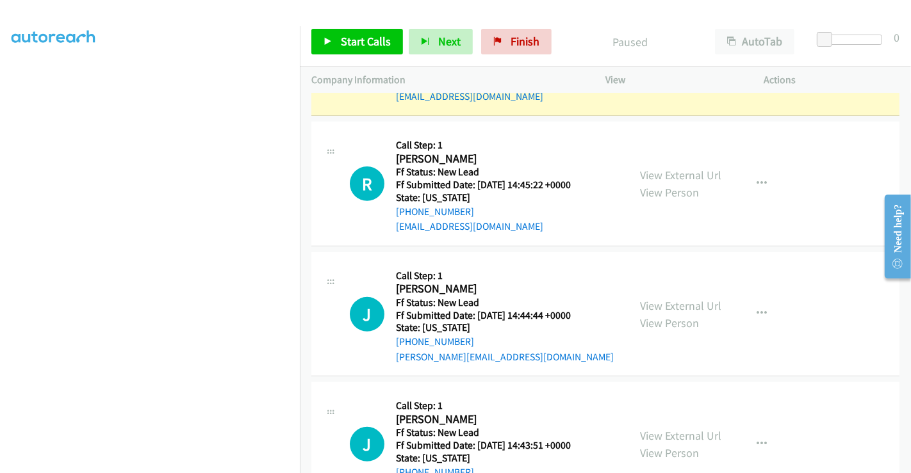
scroll to position [472, 0]
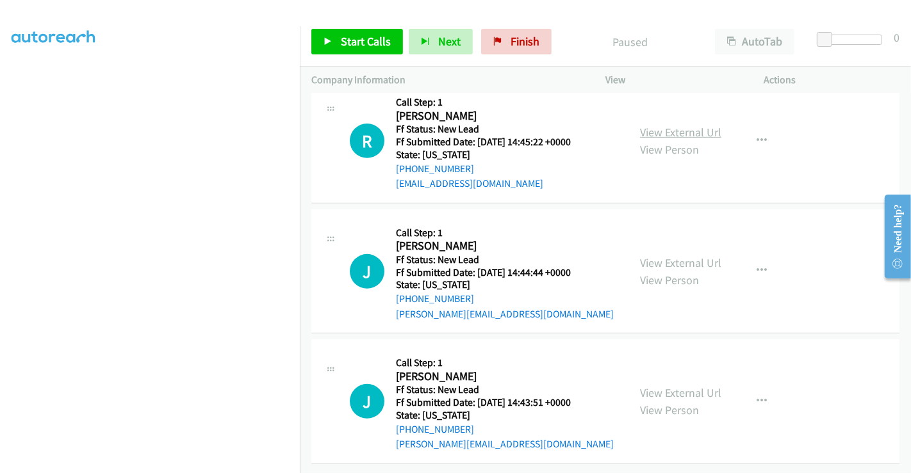
click at [663, 125] on link "View External Url" at bounding box center [680, 132] width 81 height 15
click at [667, 257] on link "View External Url" at bounding box center [680, 262] width 81 height 15
click at [672, 385] on link "View External Url" at bounding box center [680, 392] width 81 height 15
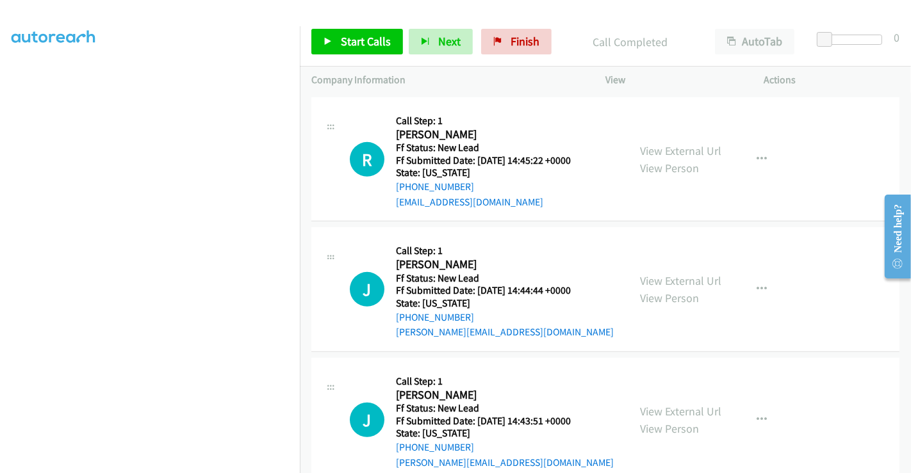
scroll to position [499, 0]
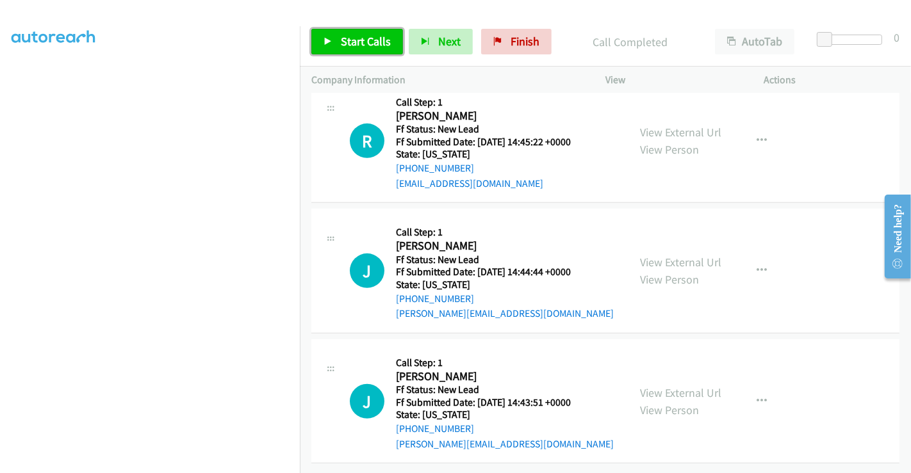
click at [376, 38] on span "Start Calls" at bounding box center [366, 41] width 50 height 15
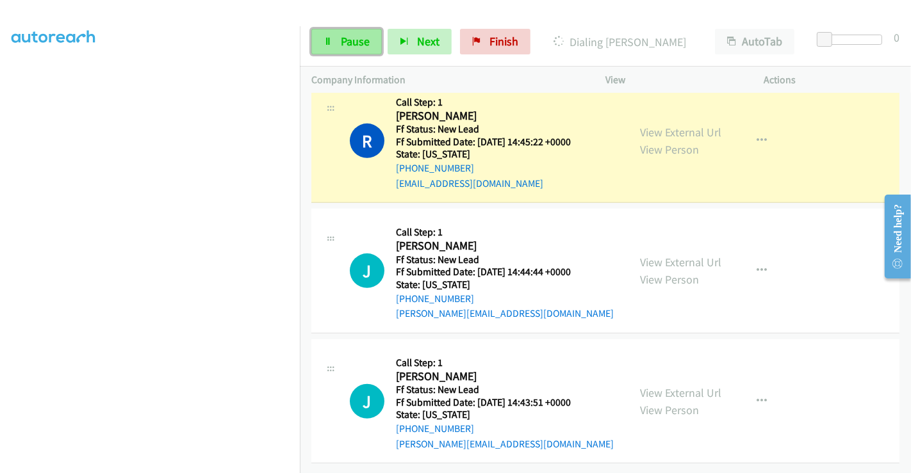
click at [326, 38] on icon at bounding box center [327, 42] width 9 height 9
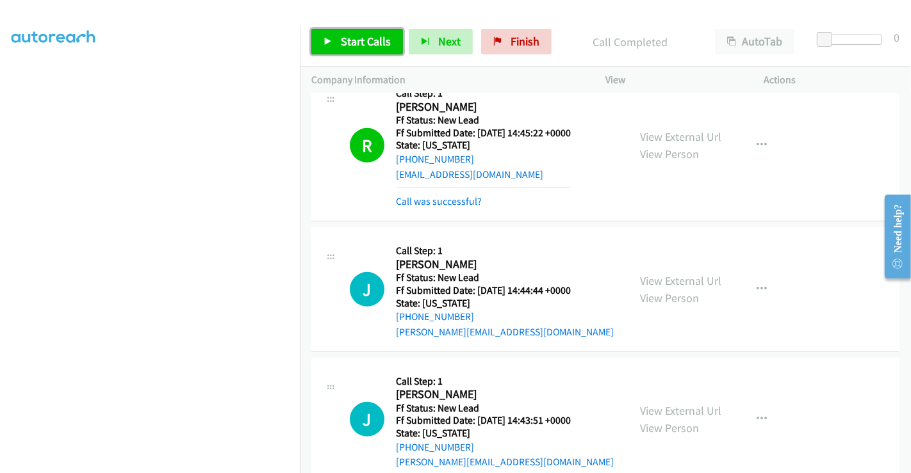
click at [355, 41] on span "Start Calls" at bounding box center [366, 41] width 50 height 15
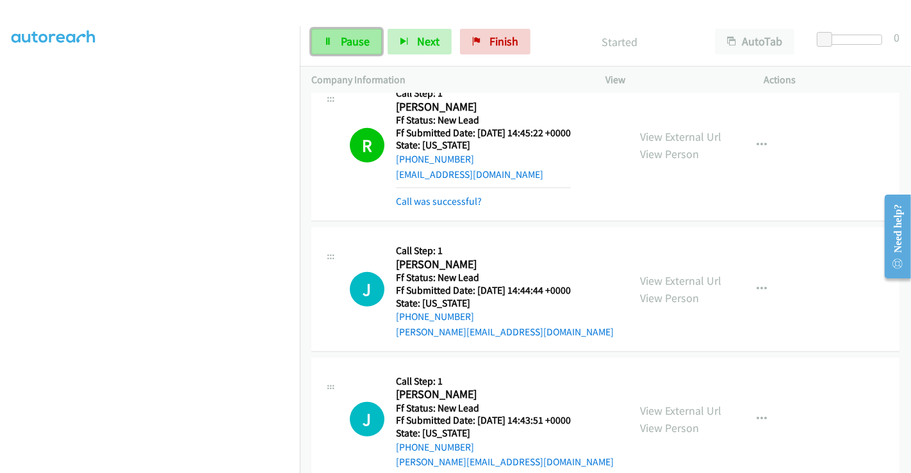
click at [348, 37] on span "Pause" at bounding box center [355, 41] width 29 height 15
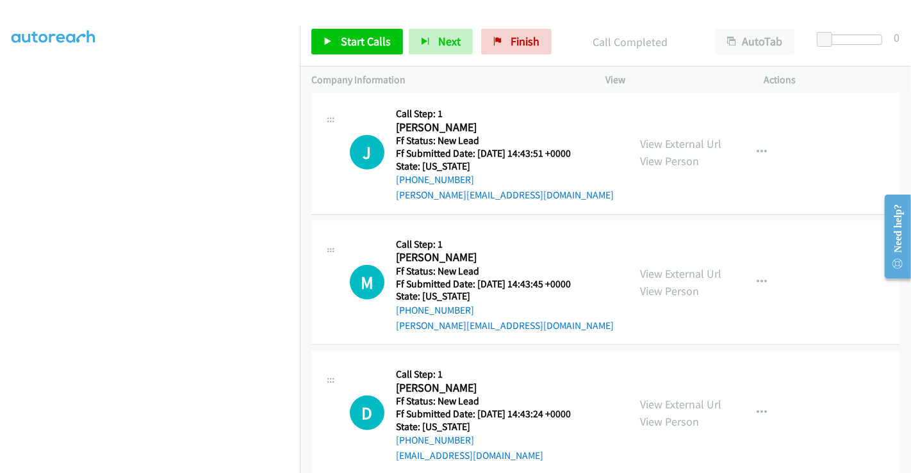
scroll to position [659, 0]
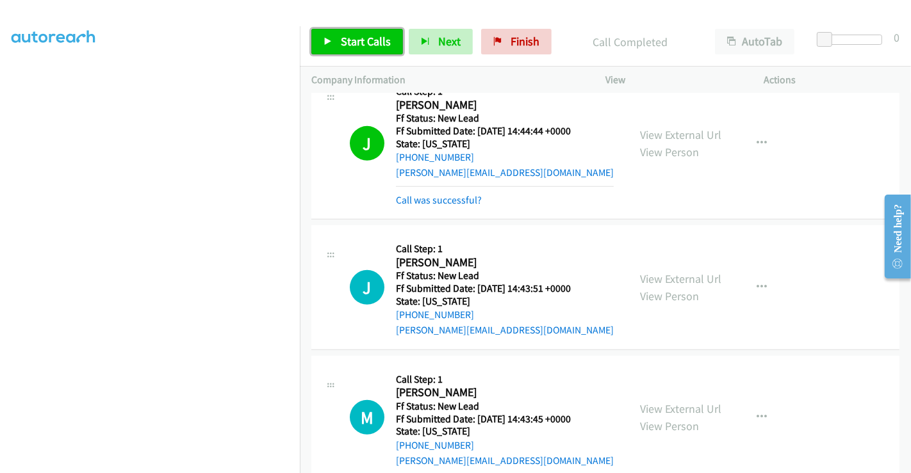
click at [343, 38] on span "Start Calls" at bounding box center [366, 41] width 50 height 15
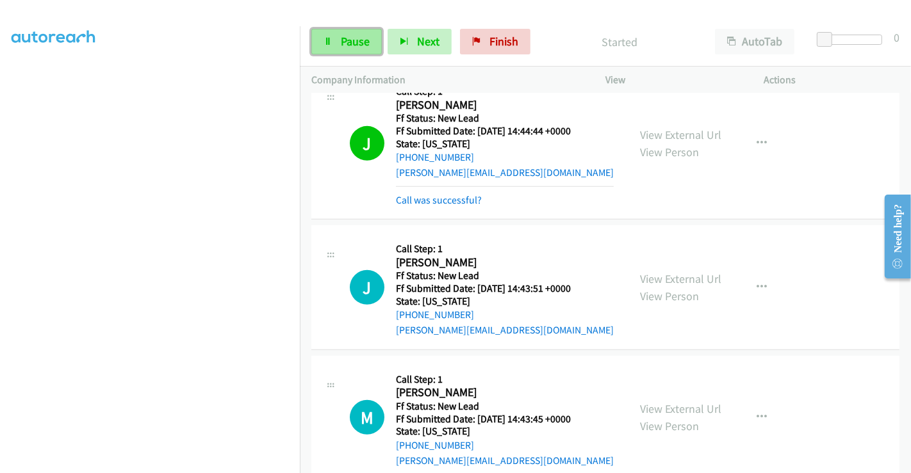
click at [346, 39] on span "Pause" at bounding box center [355, 41] width 29 height 15
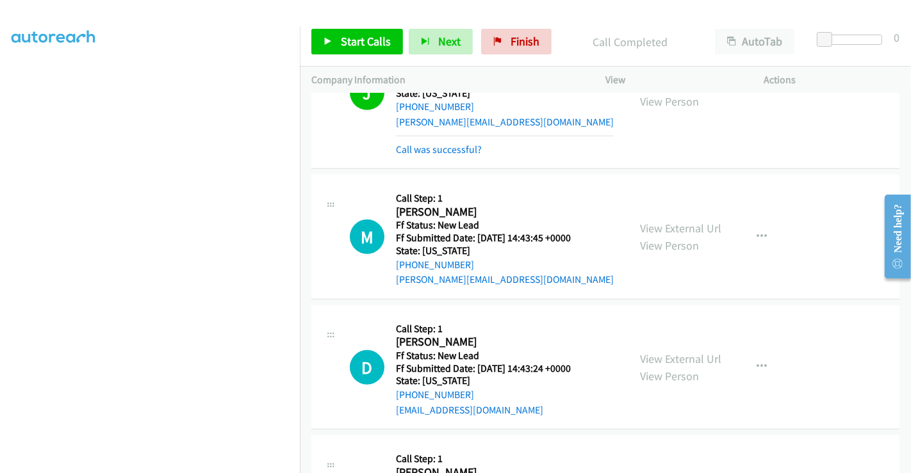
scroll to position [944, 0]
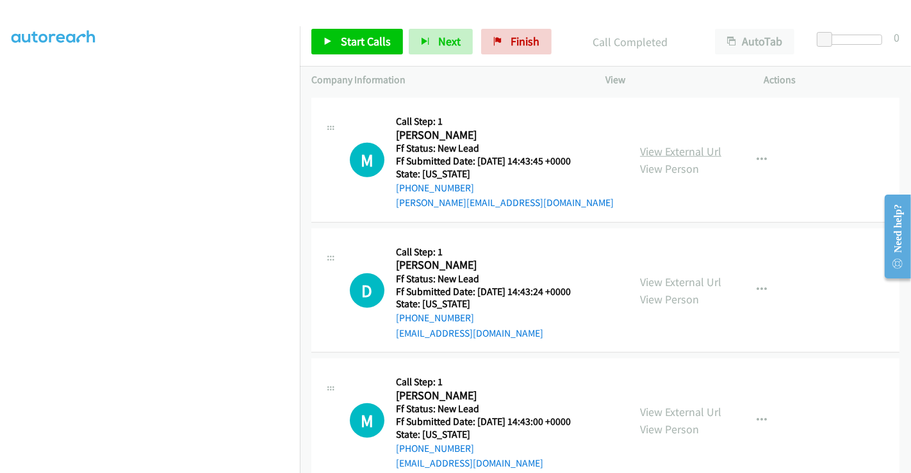
click at [672, 148] on link "View External Url" at bounding box center [680, 151] width 81 height 15
click at [681, 284] on link "View External Url" at bounding box center [680, 282] width 81 height 15
click at [678, 409] on link "View External Url" at bounding box center [680, 412] width 81 height 15
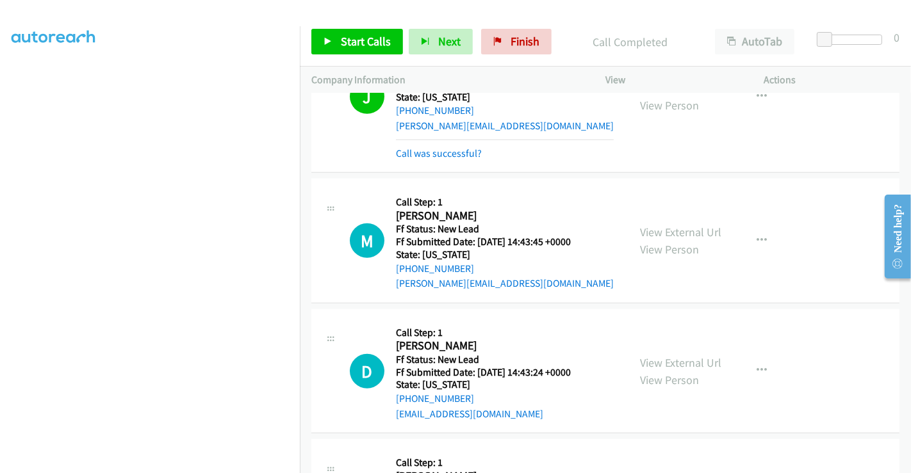
scroll to position [730, 0]
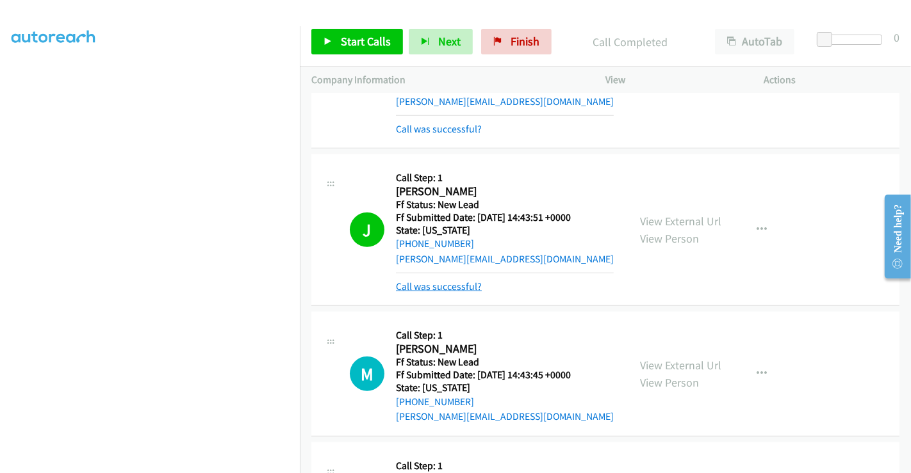
click at [439, 288] on link "Call was successful?" at bounding box center [439, 286] width 86 height 12
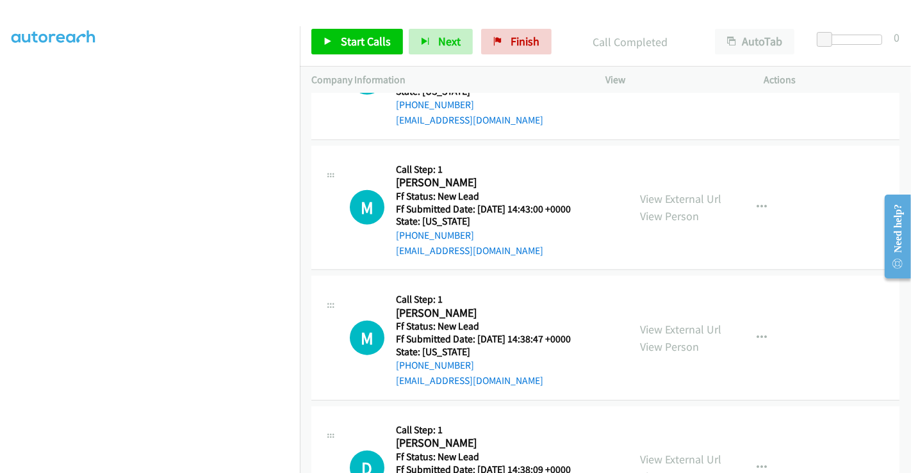
scroll to position [1204, 0]
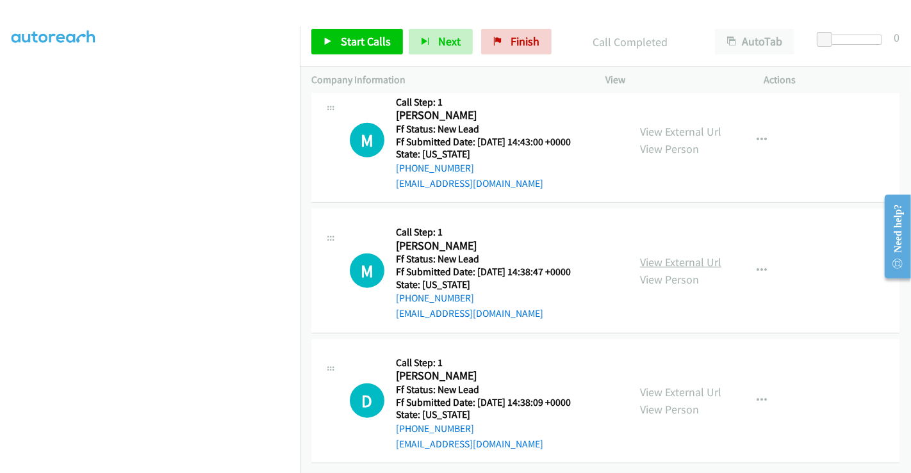
click at [662, 255] on link "View External Url" at bounding box center [680, 262] width 81 height 15
click at [677, 385] on link "View External Url" at bounding box center [680, 392] width 81 height 15
click at [756, 135] on icon "button" at bounding box center [761, 140] width 10 height 10
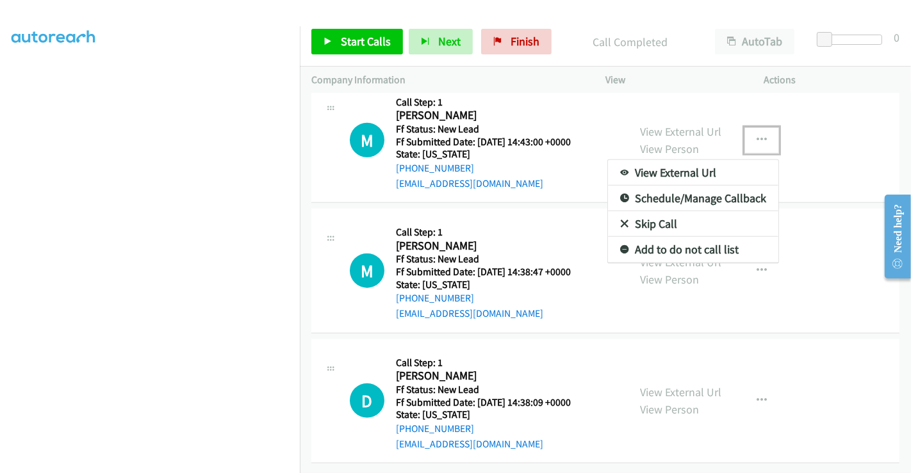
click at [661, 213] on link "Skip Call" at bounding box center [693, 224] width 170 height 26
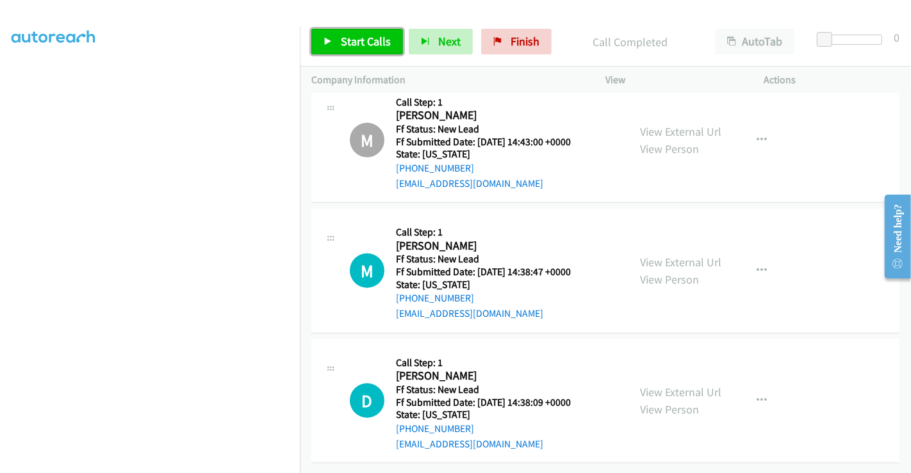
click at [367, 41] on span "Start Calls" at bounding box center [366, 41] width 50 height 15
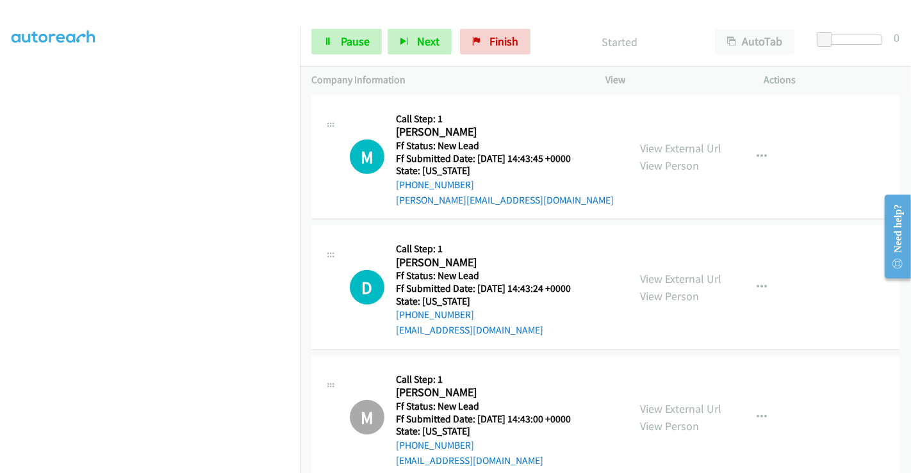
scroll to position [848, 0]
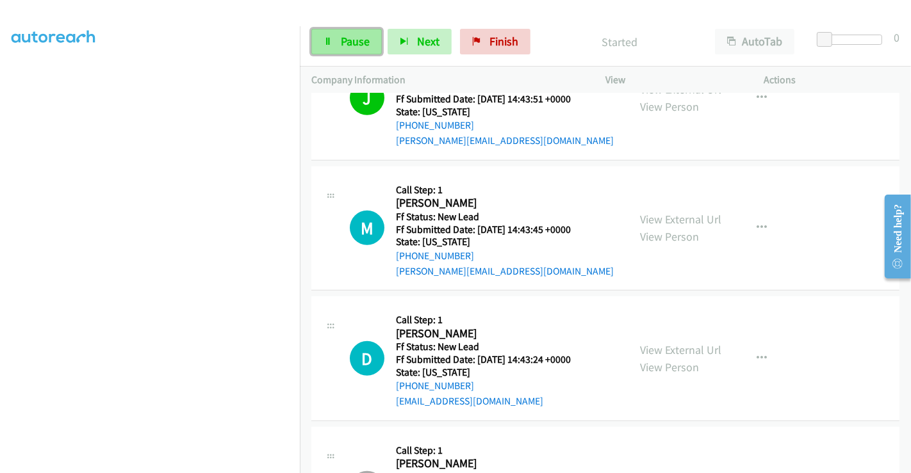
click at [359, 35] on span "Pause" at bounding box center [355, 41] width 29 height 15
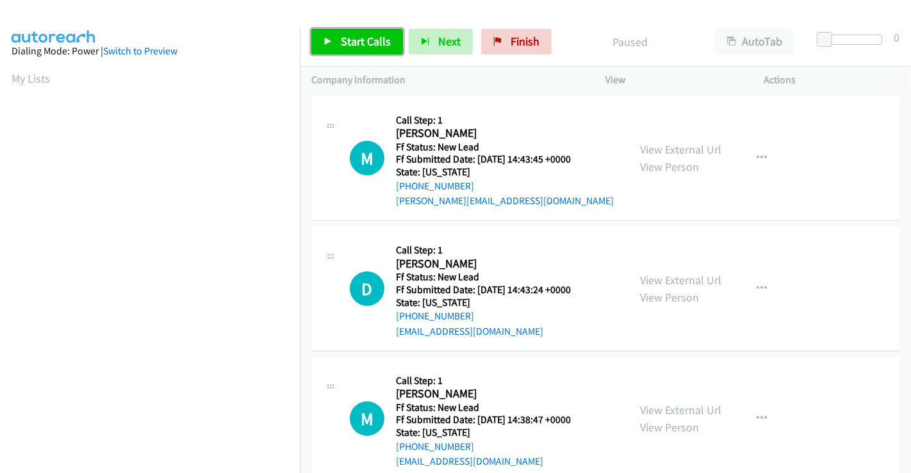
click at [347, 30] on link "Start Calls" at bounding box center [357, 42] width 92 height 26
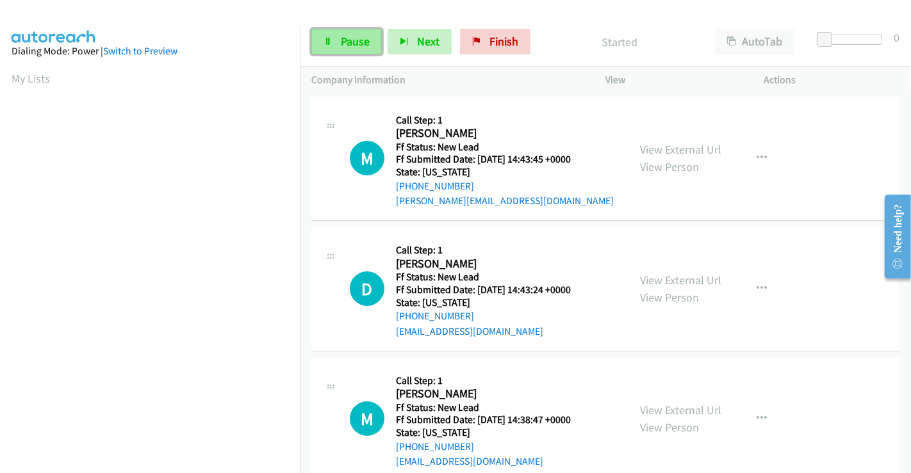
click at [337, 43] on link "Pause" at bounding box center [346, 42] width 70 height 26
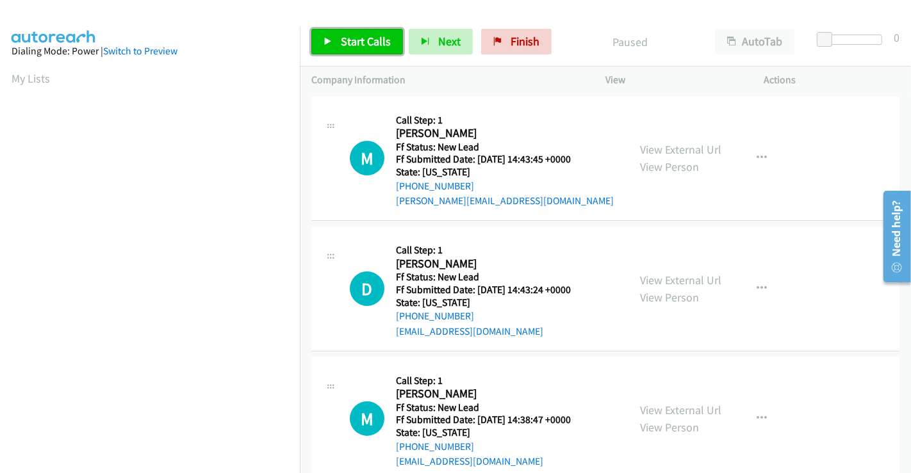
click at [341, 43] on span "Start Calls" at bounding box center [366, 41] width 50 height 15
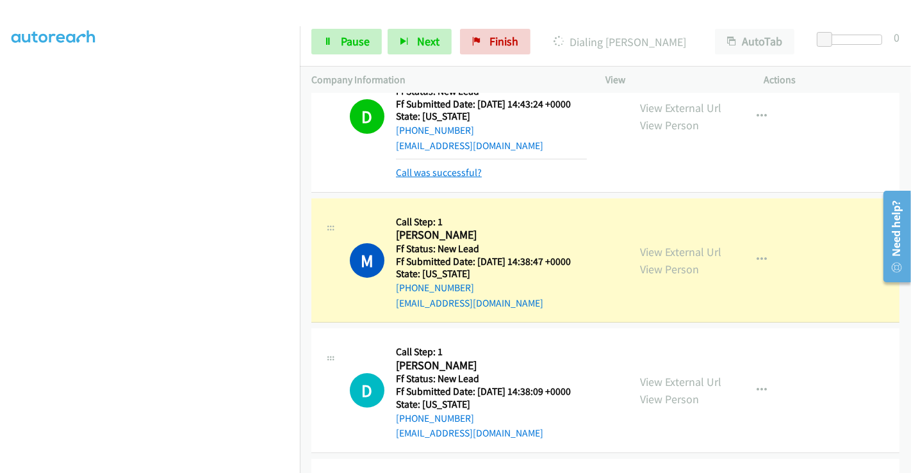
scroll to position [284, 0]
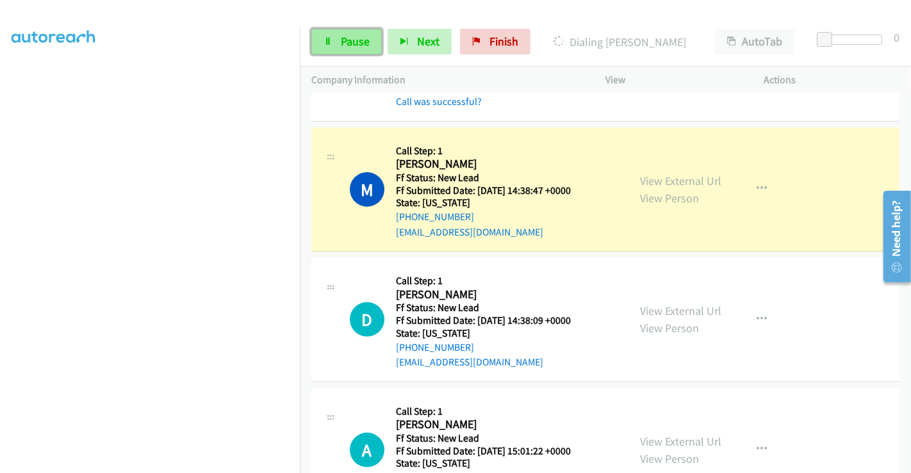
click at [360, 47] on span "Pause" at bounding box center [355, 41] width 29 height 15
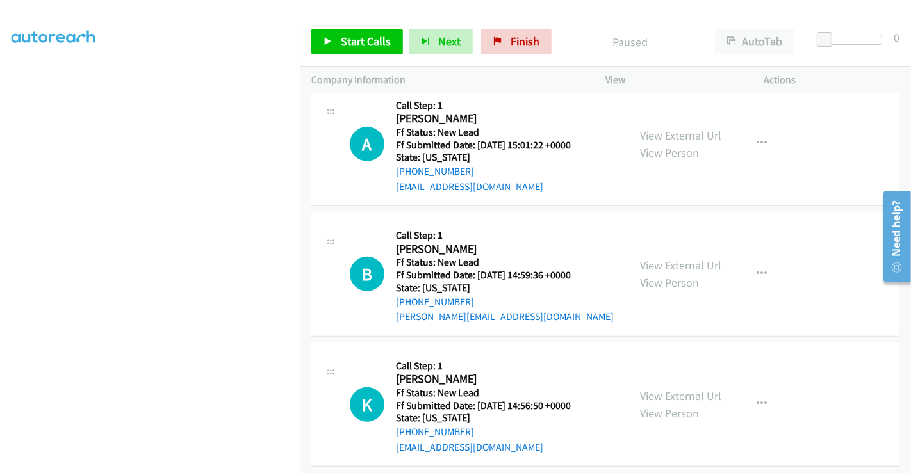
scroll to position [602, 0]
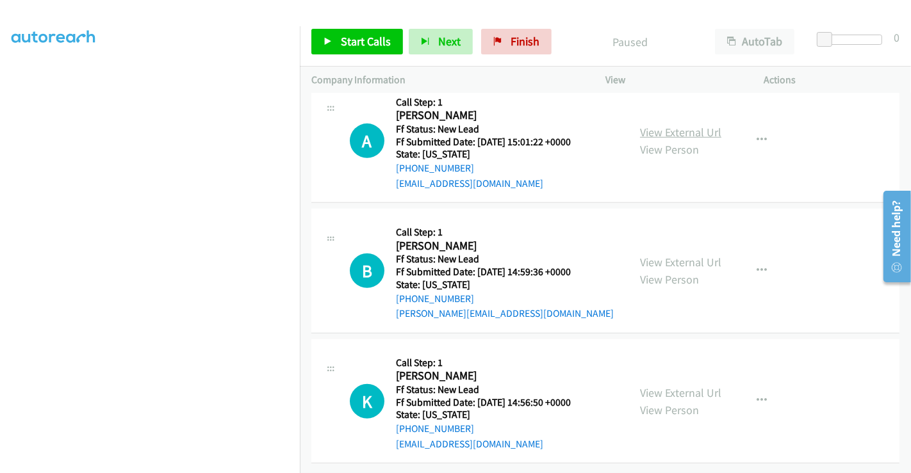
click at [656, 125] on link "View External Url" at bounding box center [680, 132] width 81 height 15
click at [665, 255] on link "View External Url" at bounding box center [680, 262] width 81 height 15
click at [666, 385] on link "View External Url" at bounding box center [680, 392] width 81 height 15
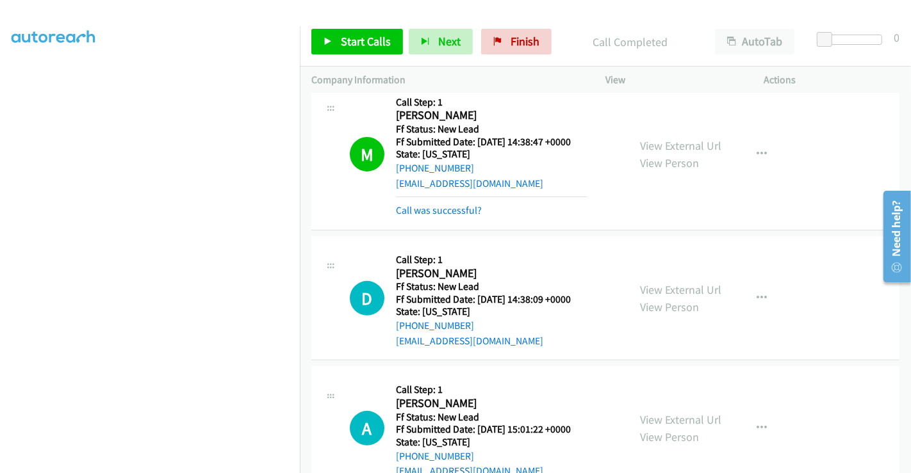
scroll to position [416, 0]
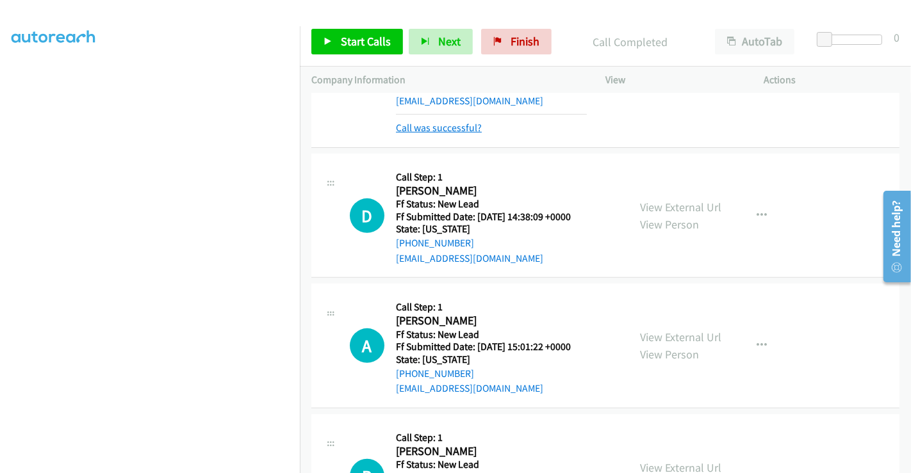
click at [449, 126] on link "Call was successful?" at bounding box center [439, 128] width 86 height 12
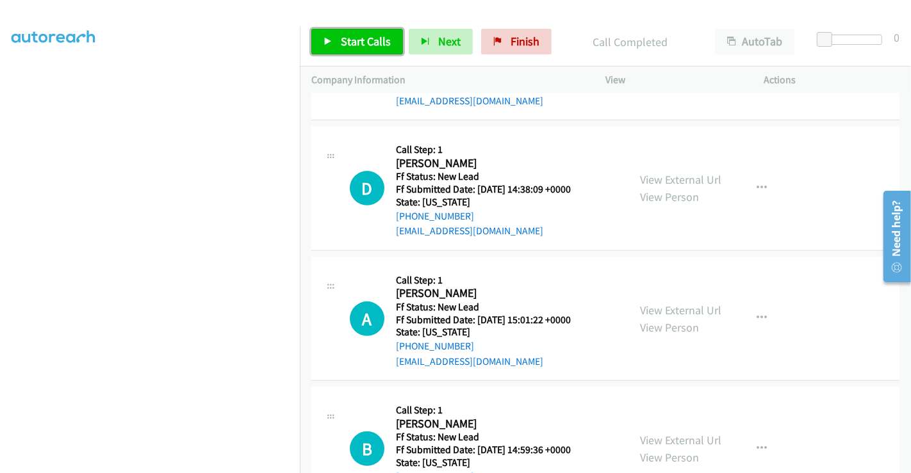
click at [353, 45] on span "Start Calls" at bounding box center [366, 41] width 50 height 15
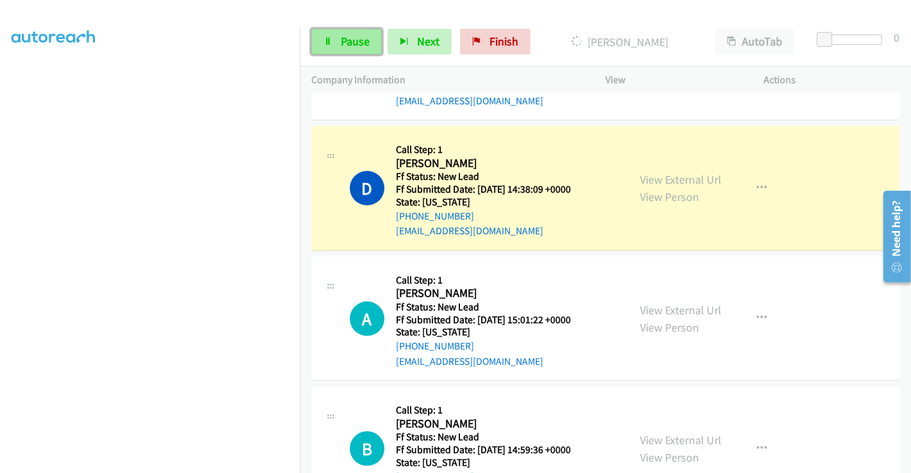
click at [350, 48] on span "Pause" at bounding box center [355, 41] width 29 height 15
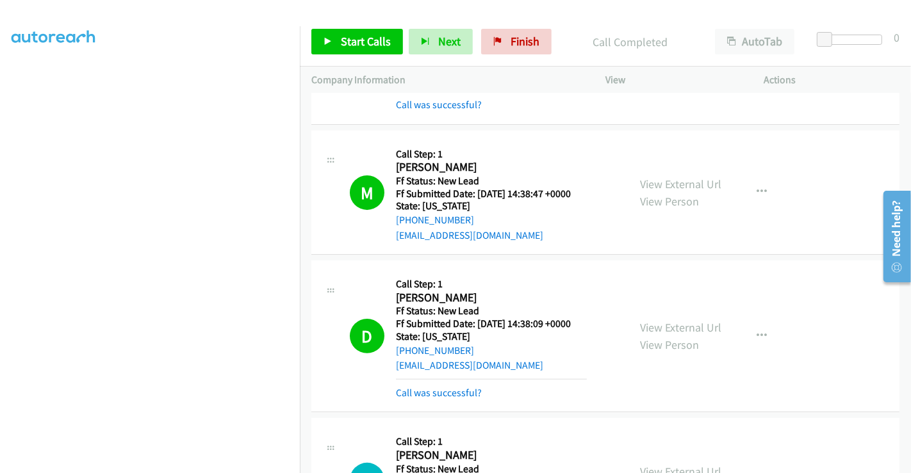
scroll to position [202, 0]
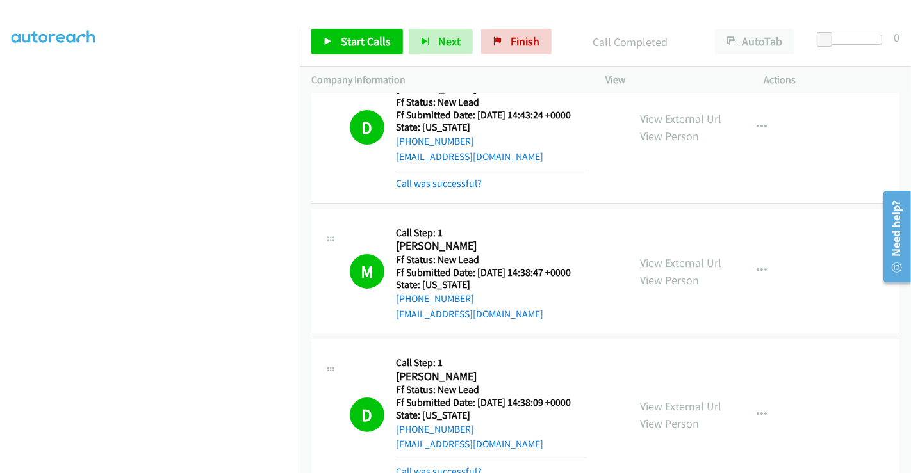
click at [692, 257] on link "View External Url" at bounding box center [680, 262] width 81 height 15
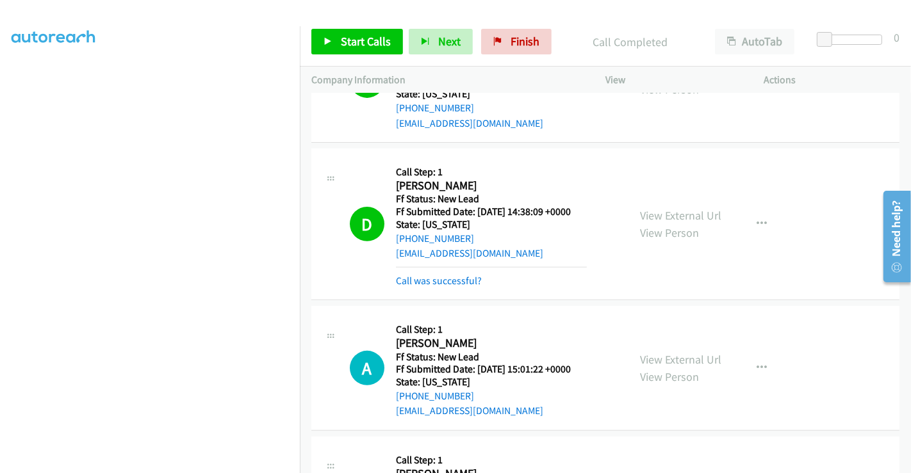
scroll to position [416, 0]
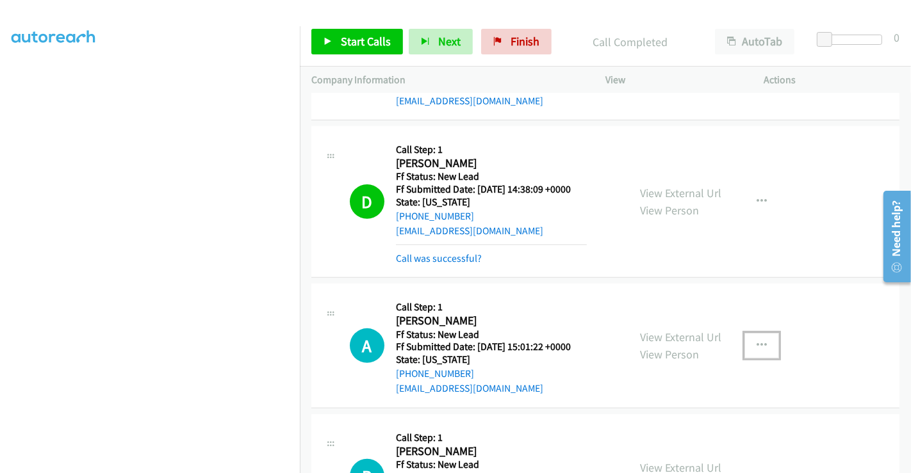
click at [756, 342] on icon "button" at bounding box center [761, 346] width 10 height 10
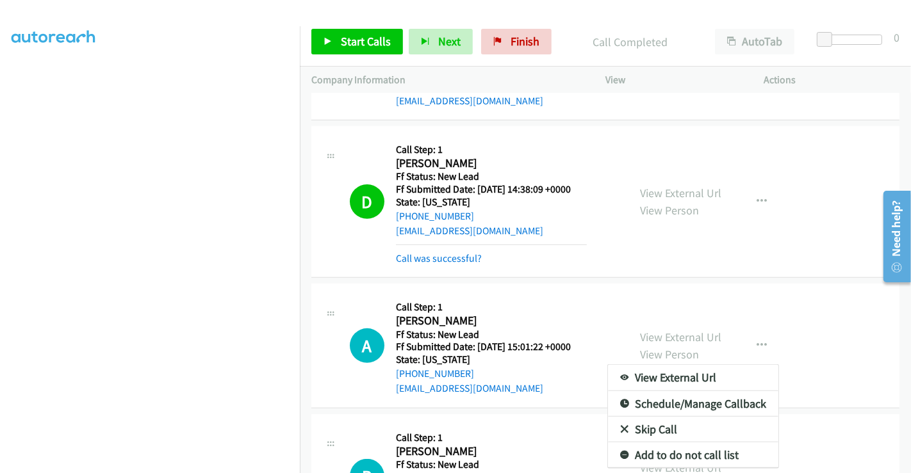
click at [663, 430] on link "Skip Call" at bounding box center [693, 430] width 170 height 26
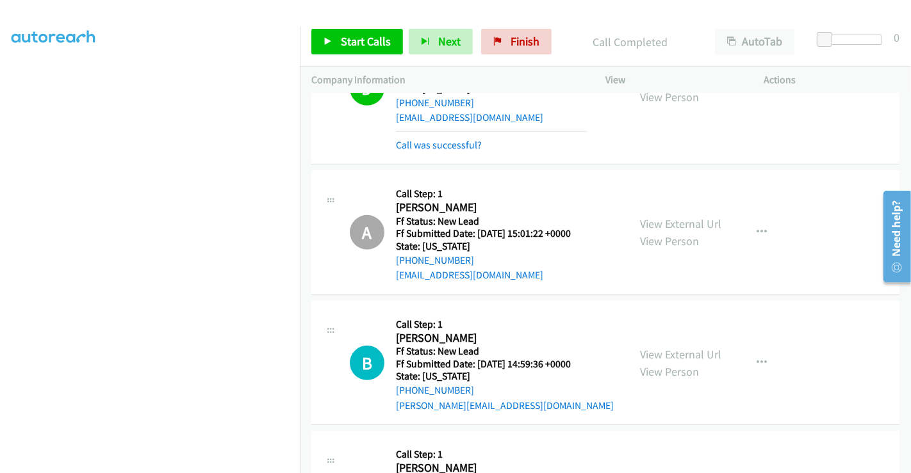
scroll to position [701, 0]
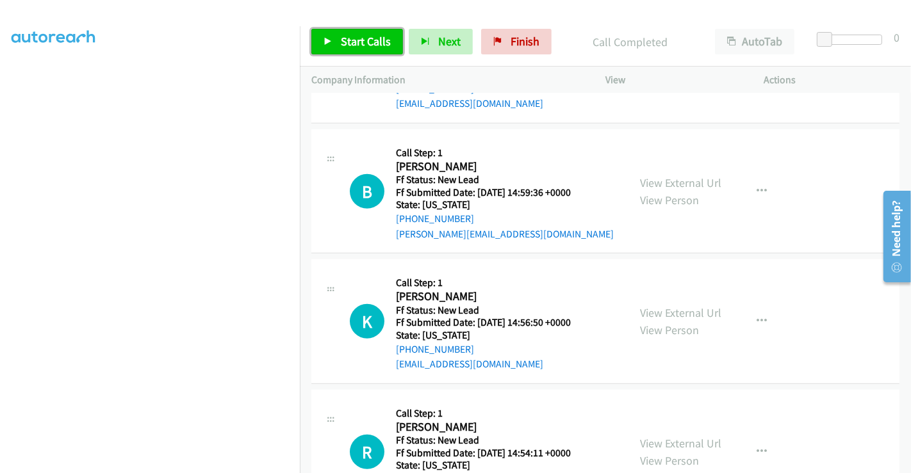
click at [354, 40] on span "Start Calls" at bounding box center [366, 41] width 50 height 15
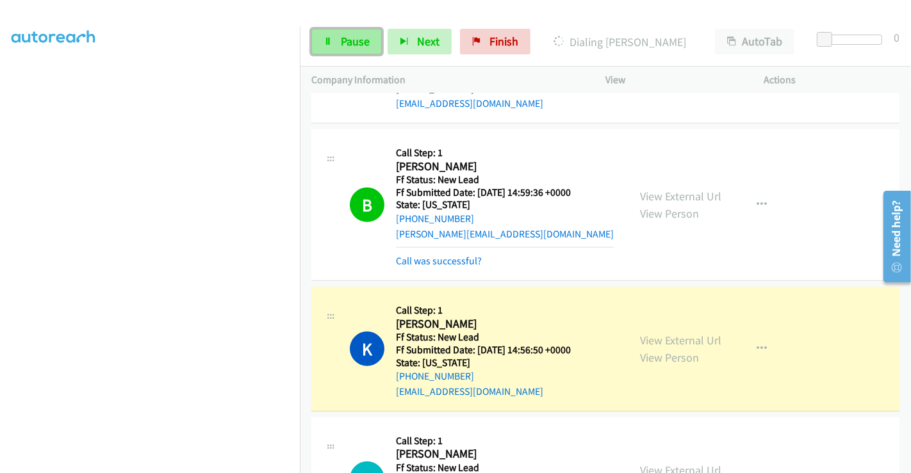
click at [344, 42] on span "Pause" at bounding box center [355, 41] width 29 height 15
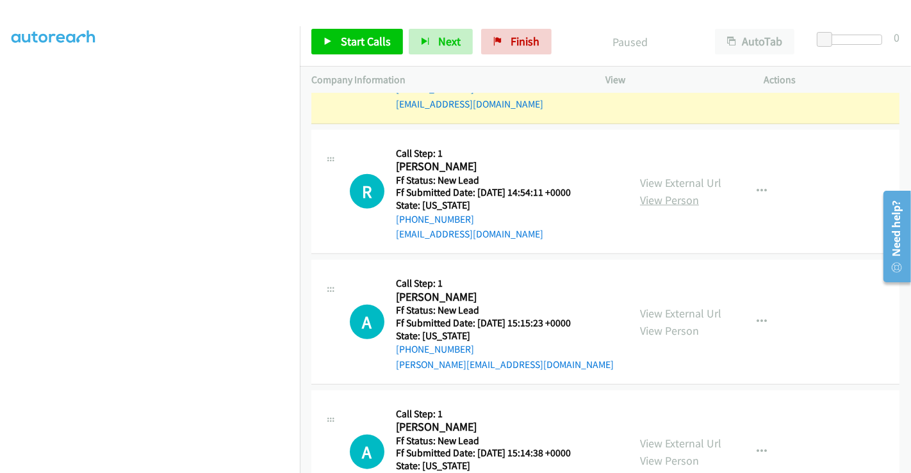
scroll to position [985, 0]
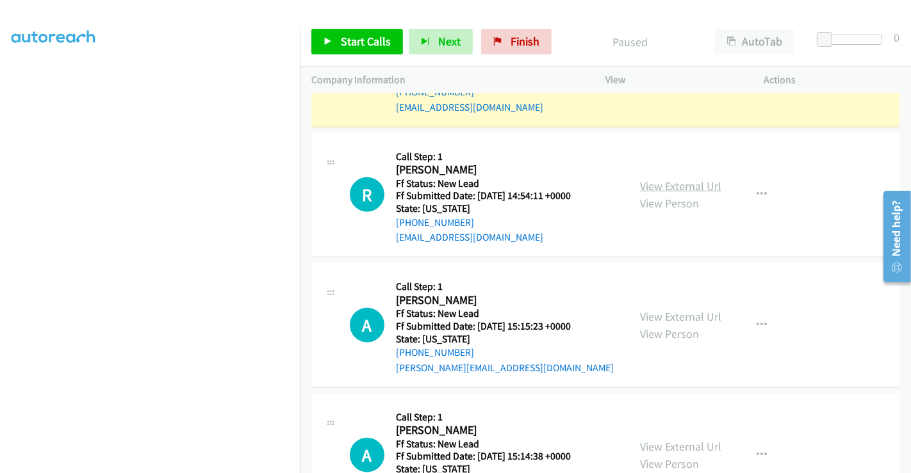
click at [654, 179] on link "View External Url" at bounding box center [680, 186] width 81 height 15
click at [668, 309] on link "View External Url" at bounding box center [680, 316] width 81 height 15
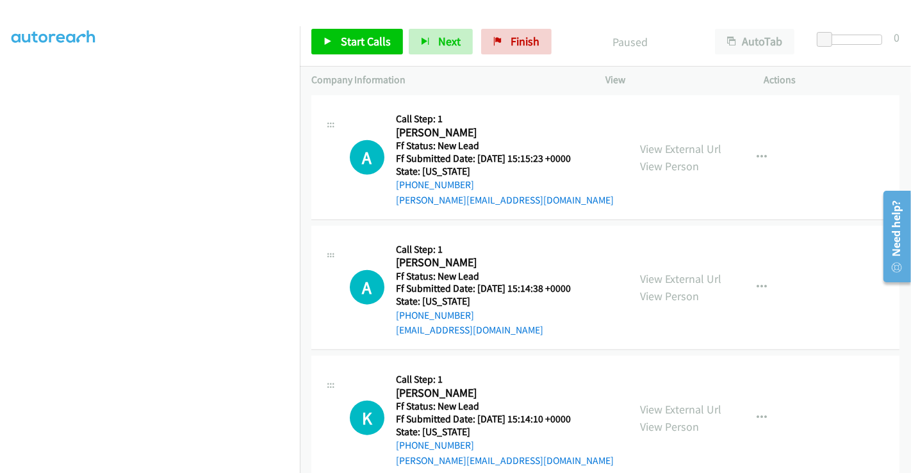
scroll to position [1177, 0]
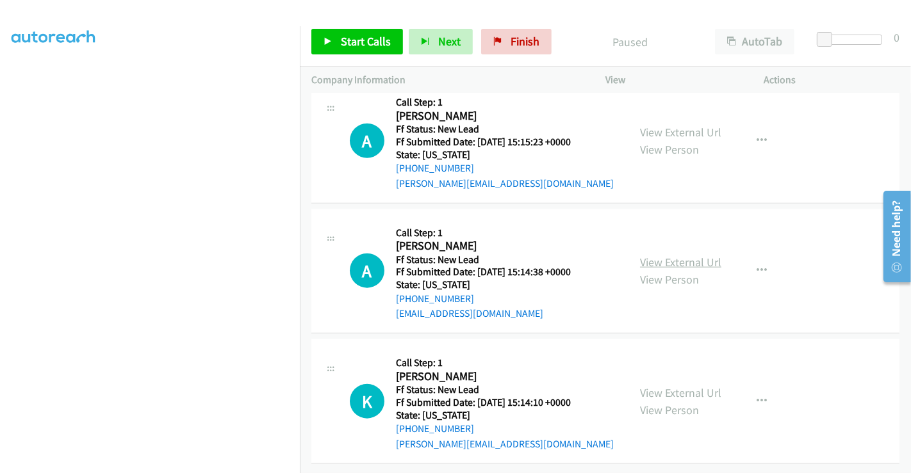
click at [656, 255] on link "View External Url" at bounding box center [680, 262] width 81 height 15
click at [669, 385] on link "View External Url" at bounding box center [680, 392] width 81 height 15
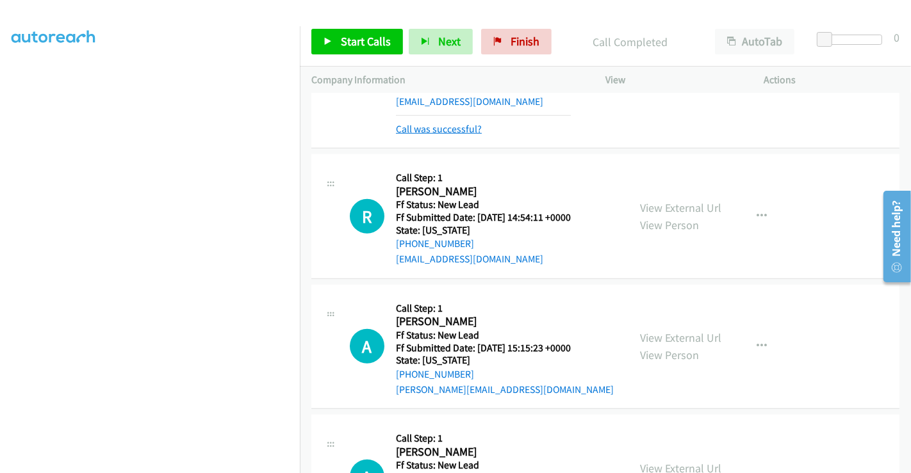
scroll to position [919, 0]
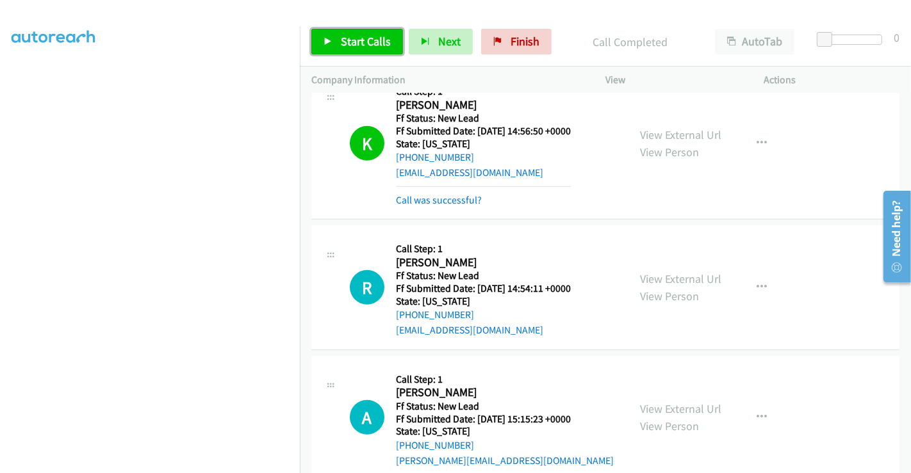
click at [355, 40] on span "Start Calls" at bounding box center [366, 41] width 50 height 15
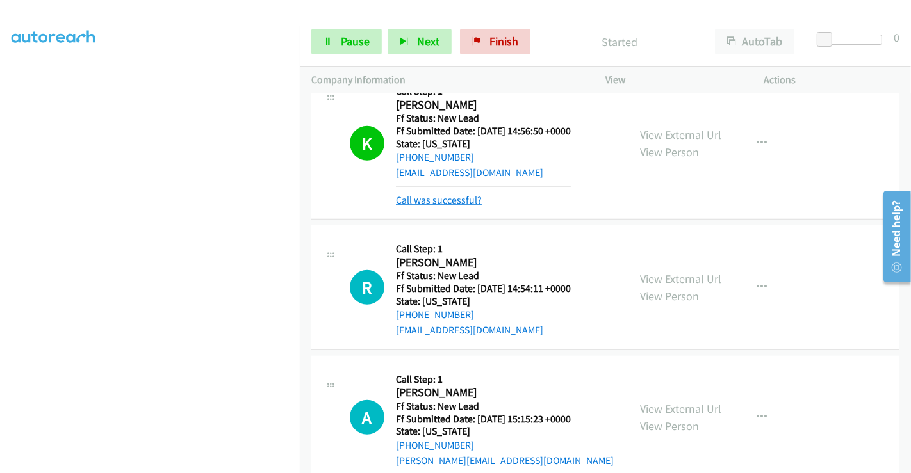
click at [446, 195] on link "Call was successful?" at bounding box center [439, 200] width 86 height 12
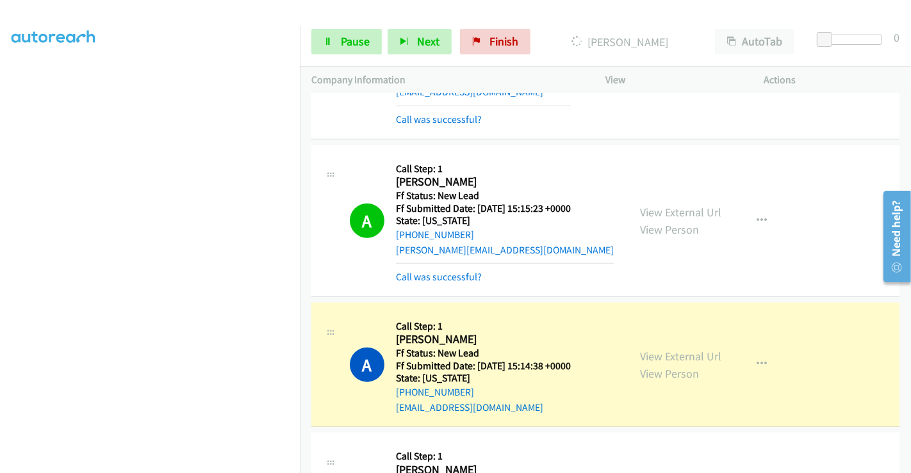
scroll to position [1062, 0]
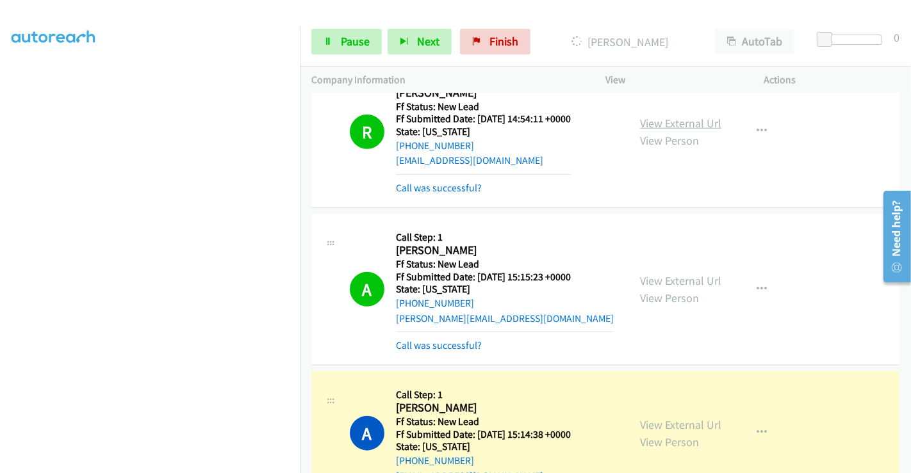
click at [671, 120] on link "View External Url" at bounding box center [680, 123] width 81 height 15
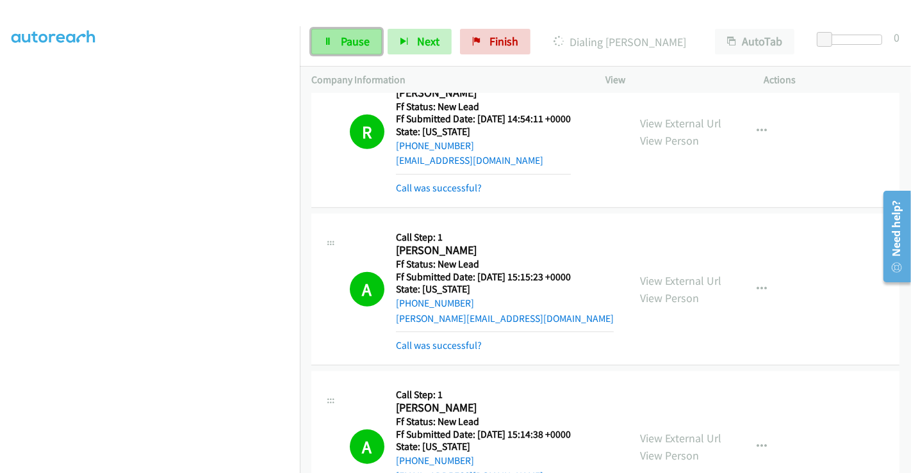
click at [355, 41] on span "Pause" at bounding box center [355, 41] width 29 height 15
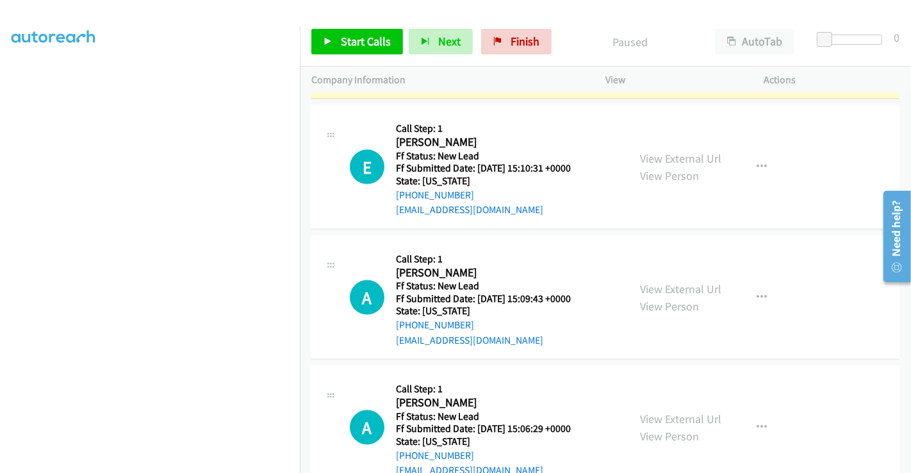
scroll to position [1648, 0]
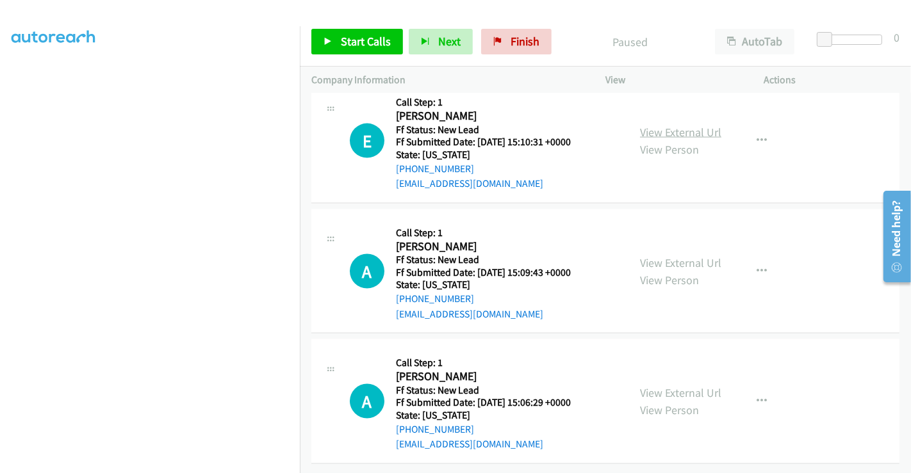
click at [647, 126] on link "View External Url" at bounding box center [680, 132] width 81 height 15
click at [679, 255] on link "View External Url" at bounding box center [680, 262] width 81 height 15
click at [668, 385] on link "View External Url" at bounding box center [680, 392] width 81 height 15
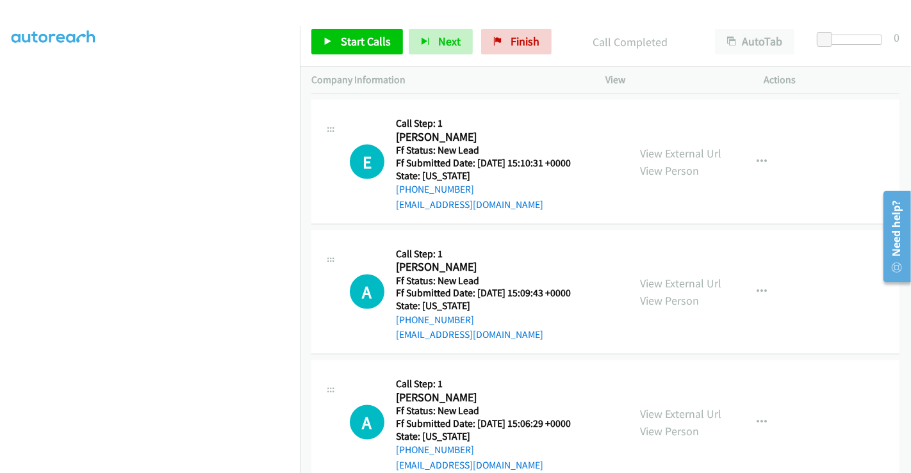
scroll to position [1676, 0]
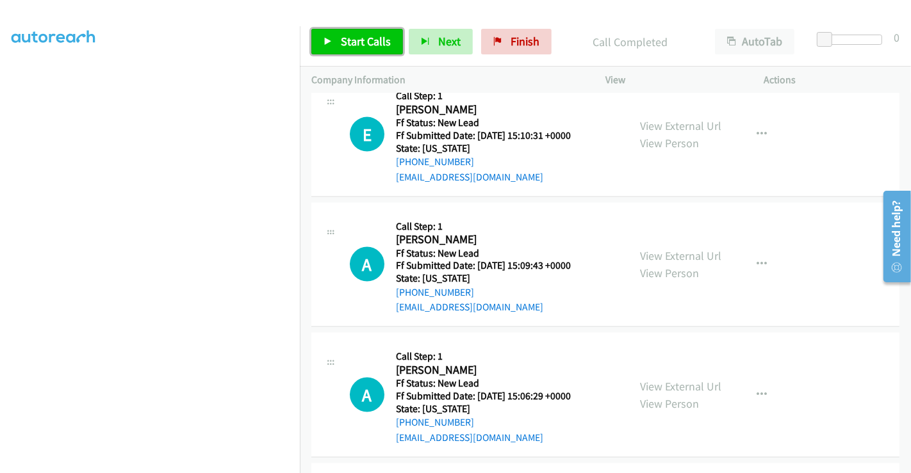
click at [370, 49] on link "Start Calls" at bounding box center [357, 42] width 92 height 26
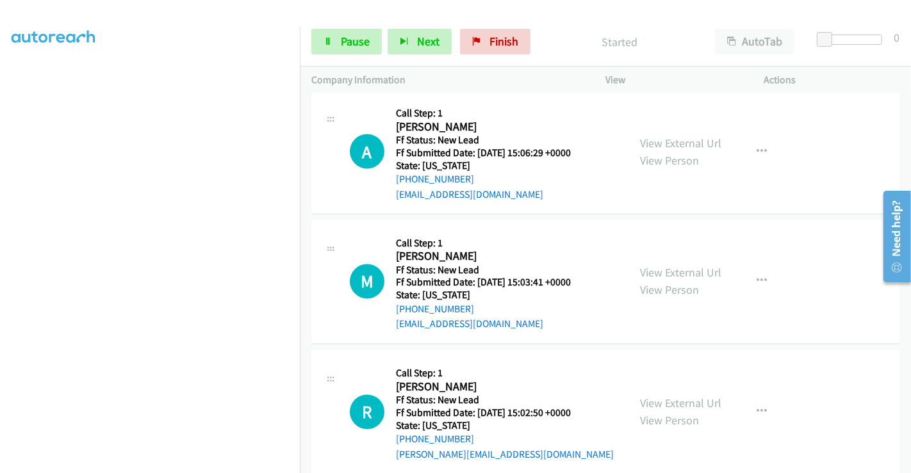
scroll to position [1936, 0]
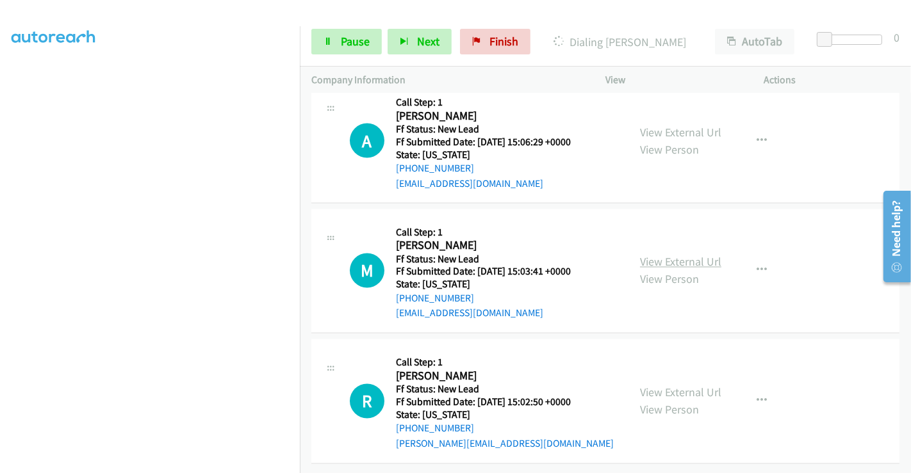
click at [658, 255] on link "View External Url" at bounding box center [680, 262] width 81 height 15
click at [647, 385] on link "View External Url" at bounding box center [680, 392] width 81 height 15
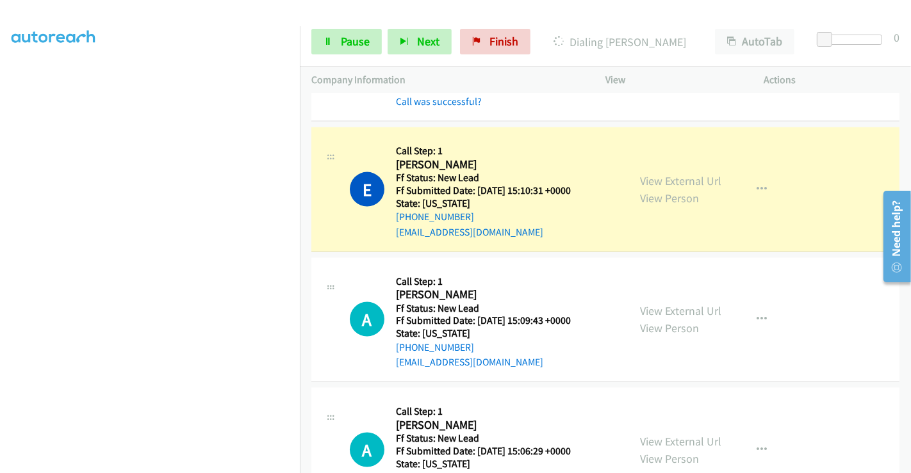
scroll to position [1580, 0]
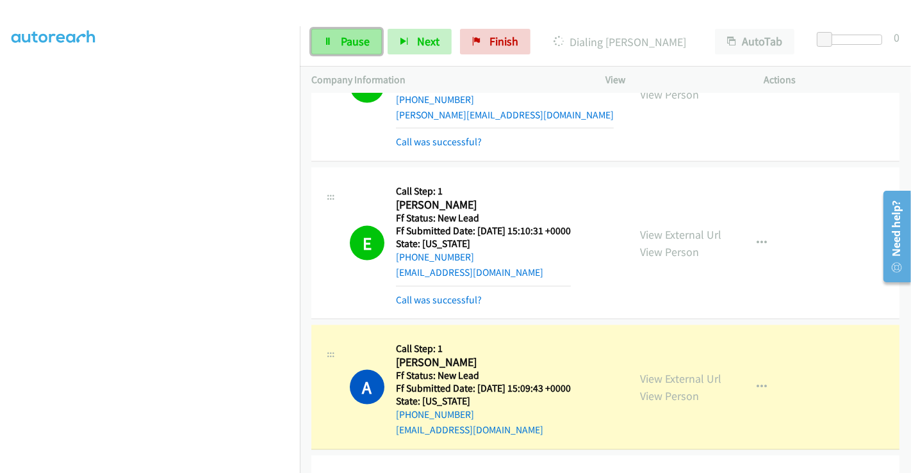
click at [344, 42] on span "Pause" at bounding box center [355, 41] width 29 height 15
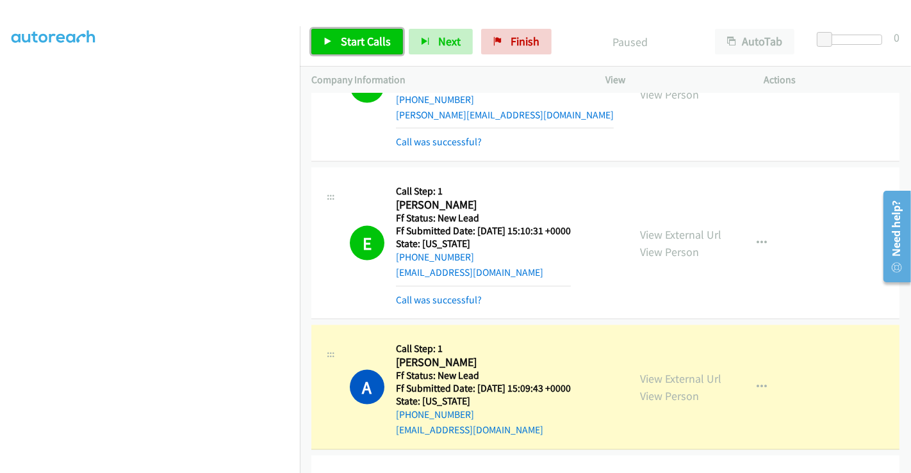
click at [346, 40] on span "Start Calls" at bounding box center [366, 41] width 50 height 15
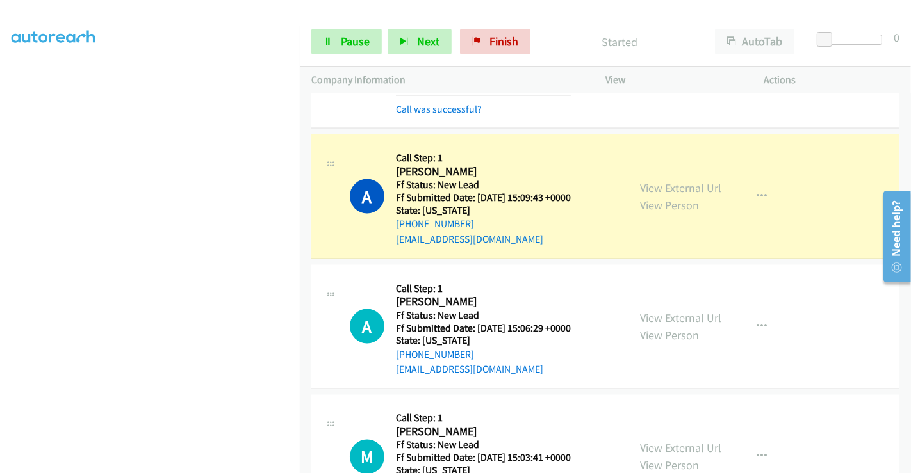
scroll to position [1794, 0]
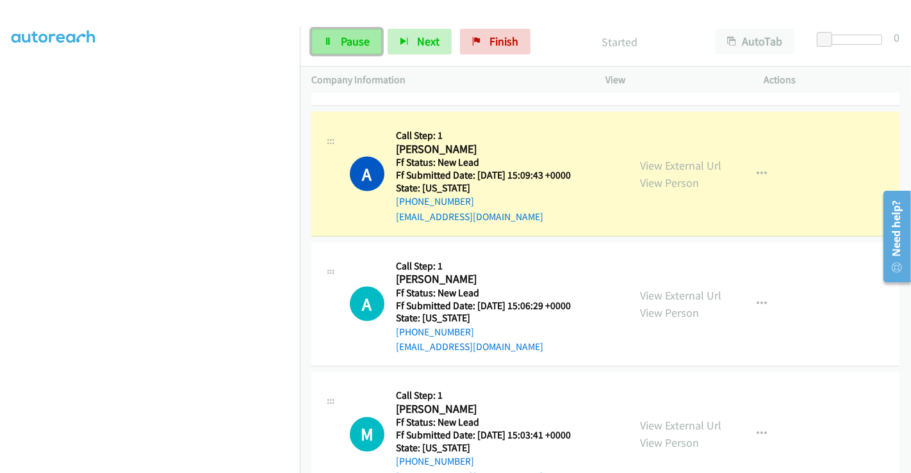
click at [358, 48] on span "Pause" at bounding box center [355, 41] width 29 height 15
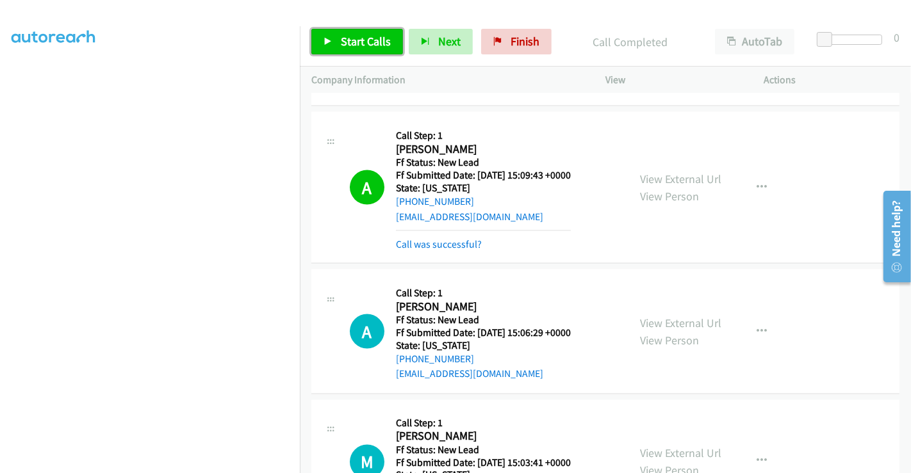
click at [329, 45] on icon at bounding box center [327, 42] width 9 height 9
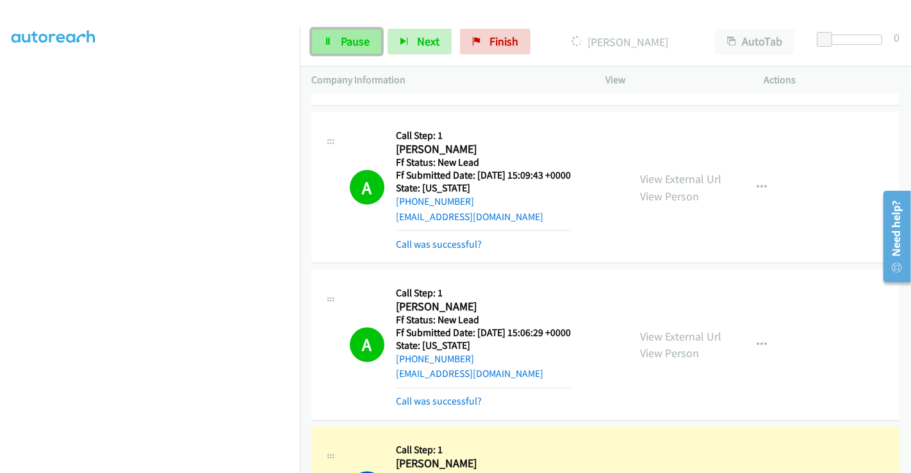
click at [330, 45] on link "Pause" at bounding box center [346, 42] width 70 height 26
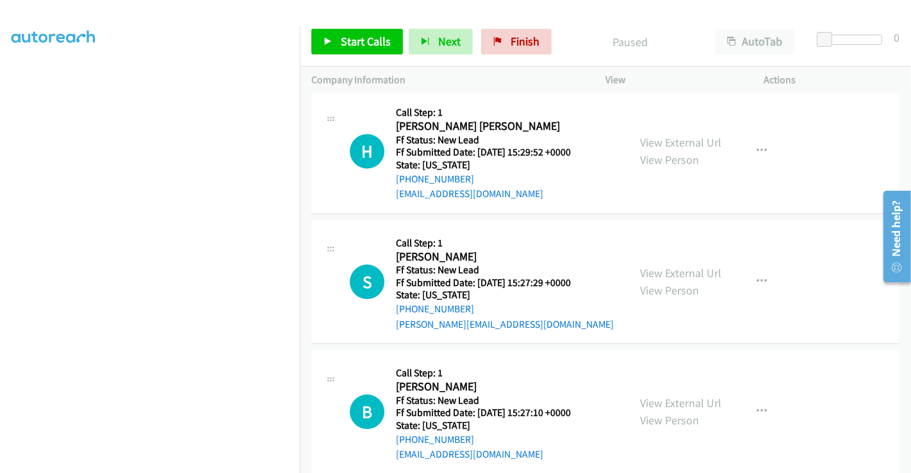
scroll to position [2408, 0]
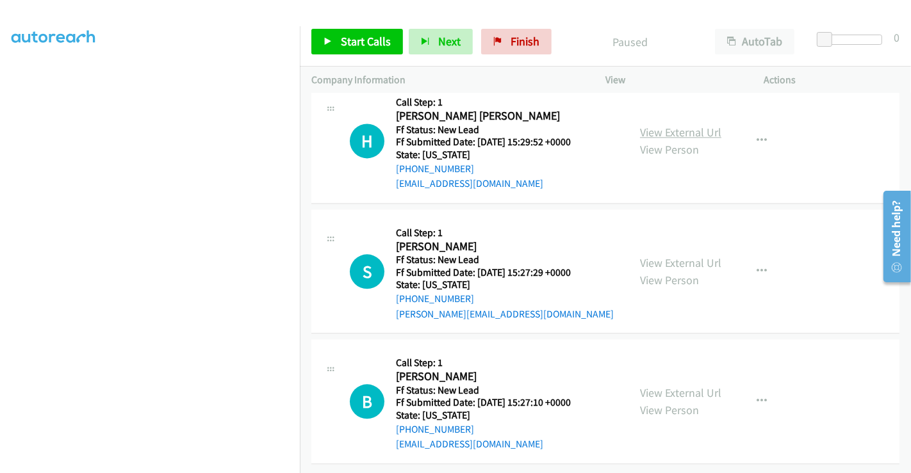
click at [677, 125] on link "View External Url" at bounding box center [680, 132] width 81 height 15
click at [658, 255] on link "View External Url" at bounding box center [680, 262] width 81 height 15
click at [657, 385] on link "View External Url" at bounding box center [680, 392] width 81 height 15
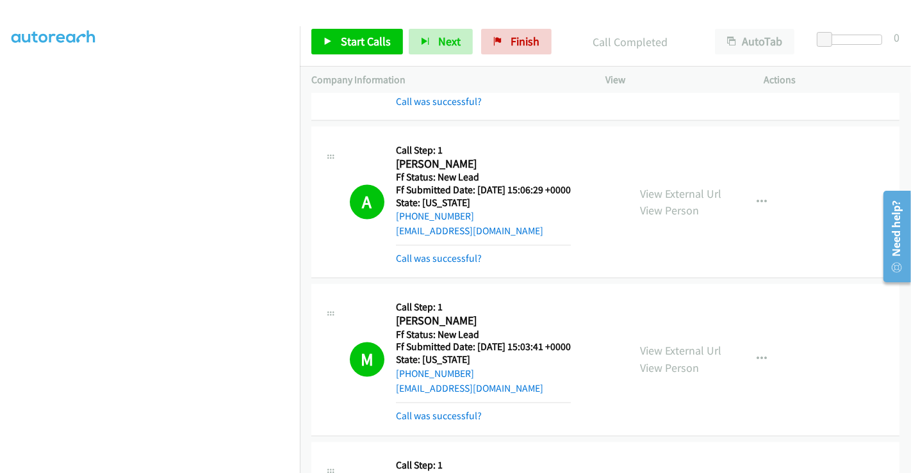
scroll to position [2221, 0]
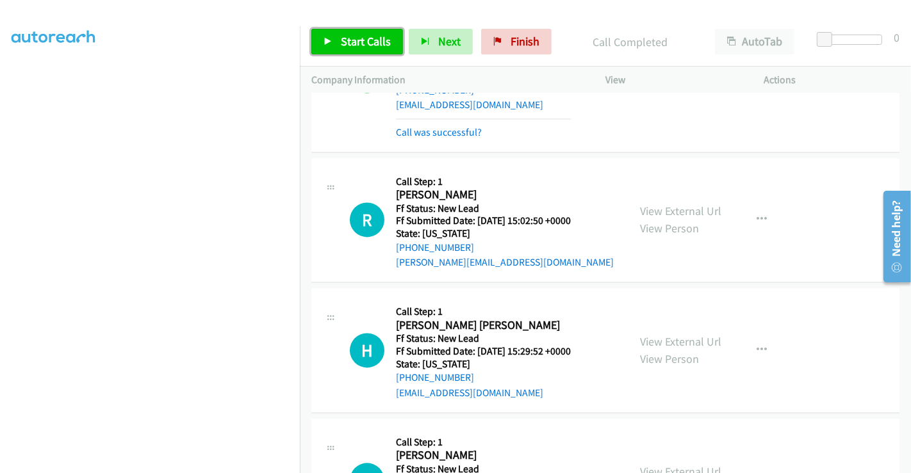
click at [346, 44] on span "Start Calls" at bounding box center [366, 41] width 50 height 15
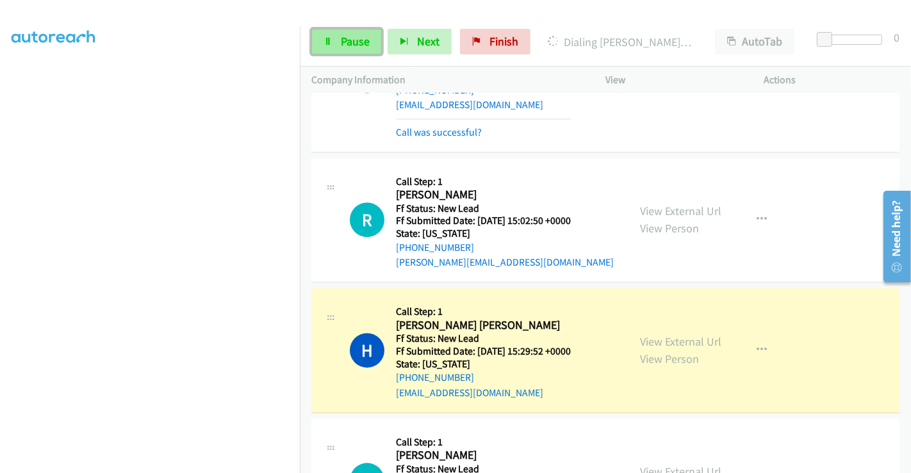
click at [350, 41] on span "Pause" at bounding box center [355, 41] width 29 height 15
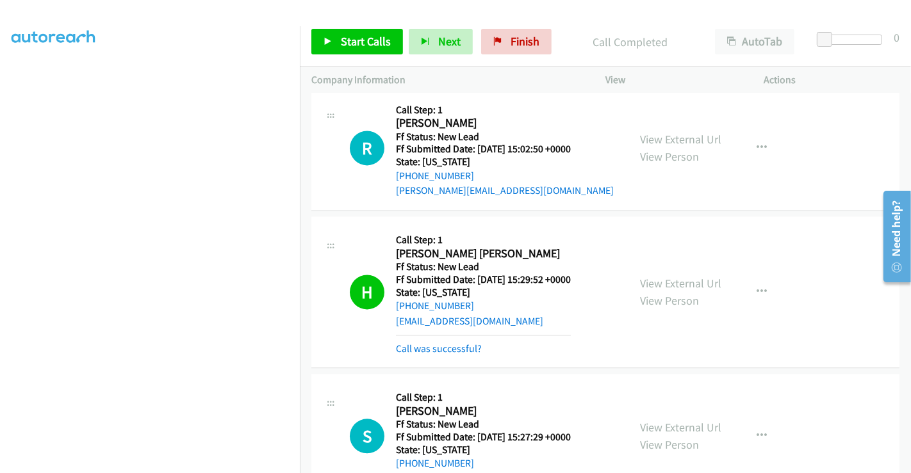
scroll to position [2292, 0]
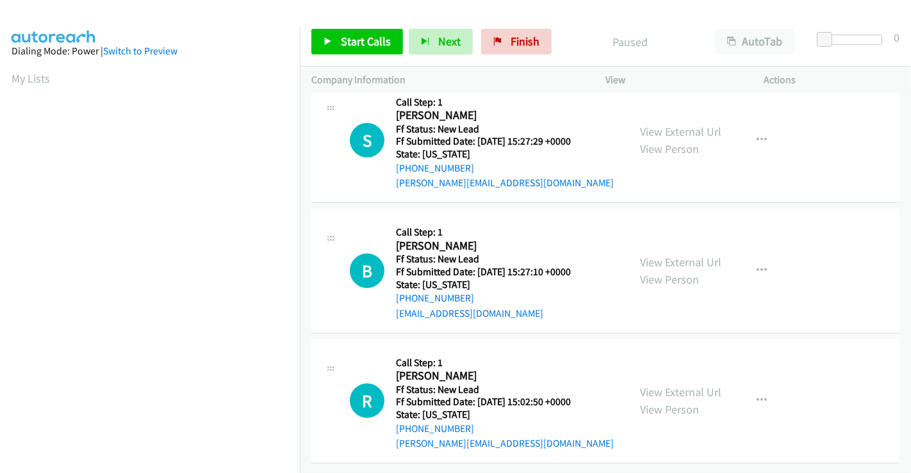
scroll to position [27, 0]
click at [369, 33] on link "Start Calls" at bounding box center [357, 42] width 92 height 26
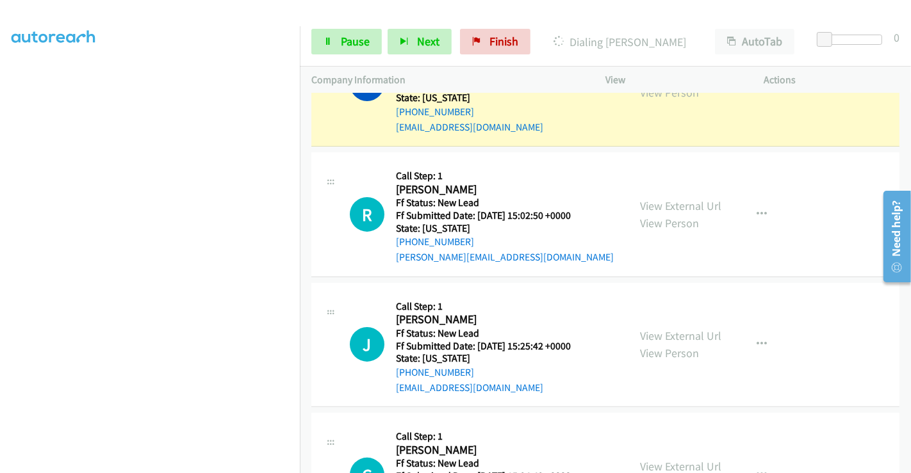
scroll to position [161, 0]
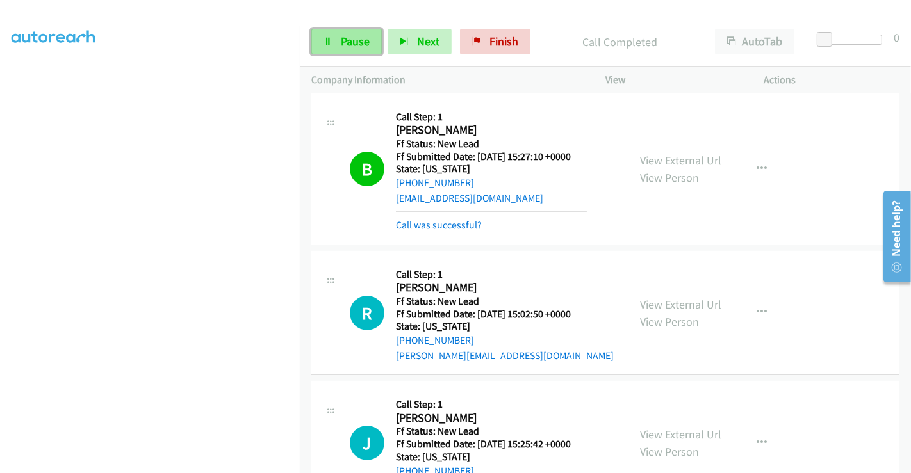
click at [352, 42] on span "Pause" at bounding box center [355, 41] width 29 height 15
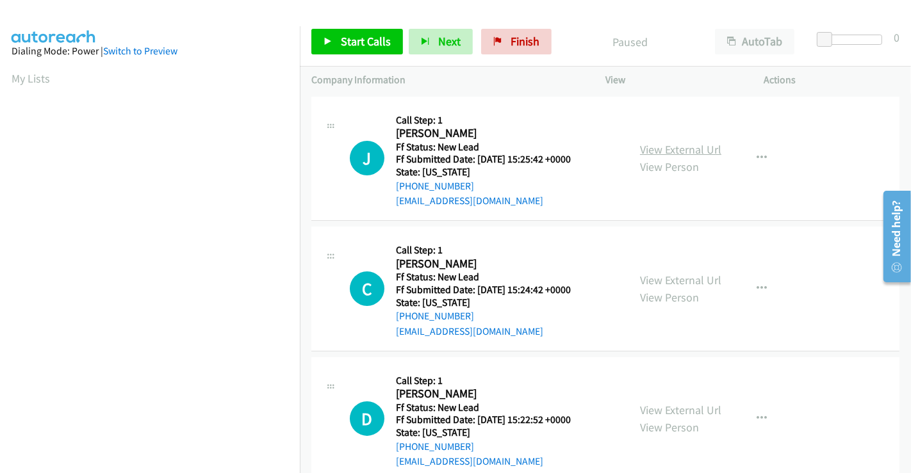
click at [665, 143] on link "View External Url" at bounding box center [680, 149] width 81 height 15
click at [667, 274] on link "View External Url" at bounding box center [680, 280] width 81 height 15
click at [684, 405] on link "View External Url" at bounding box center [680, 410] width 81 height 15
click at [377, 47] on span "Start Calls" at bounding box center [366, 41] width 50 height 15
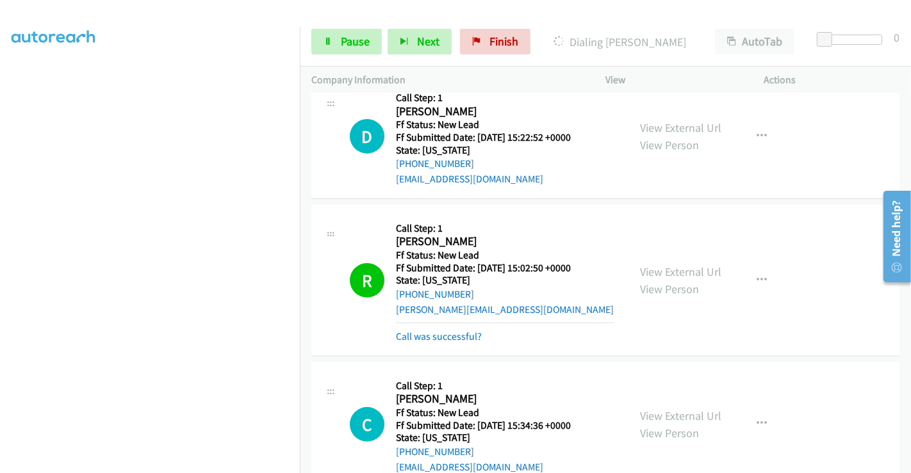
scroll to position [355, 0]
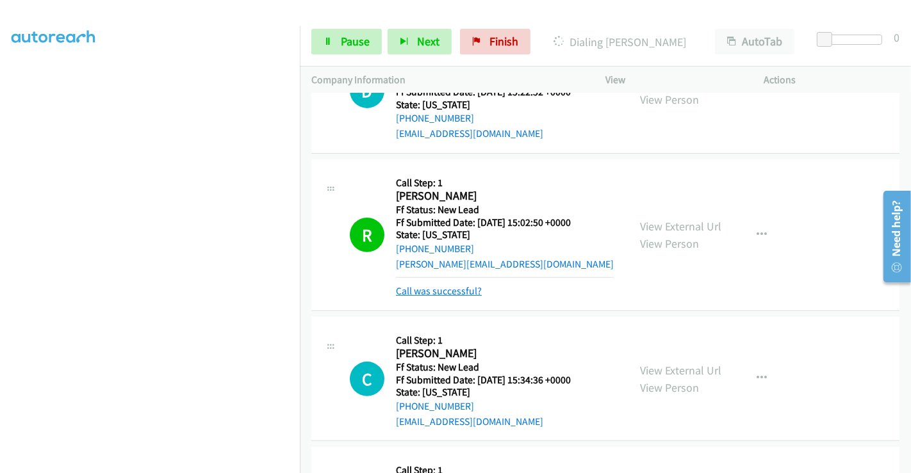
click at [448, 291] on link "Call was successful?" at bounding box center [439, 291] width 86 height 12
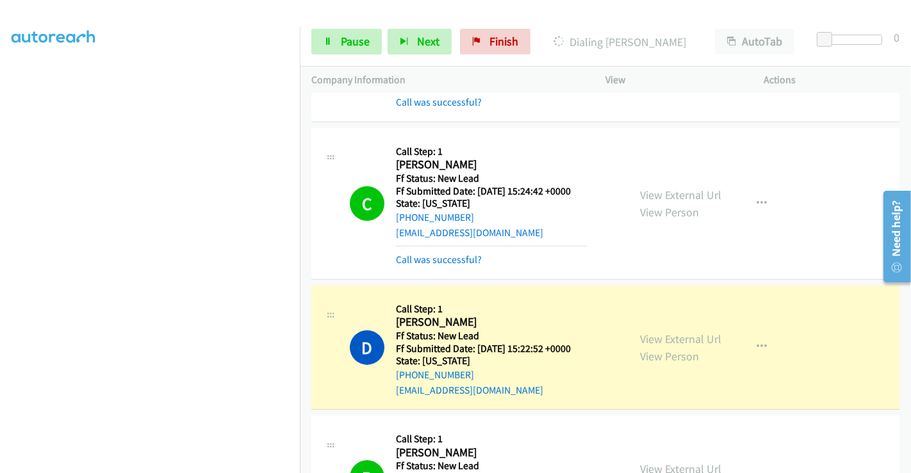
scroll to position [148, 0]
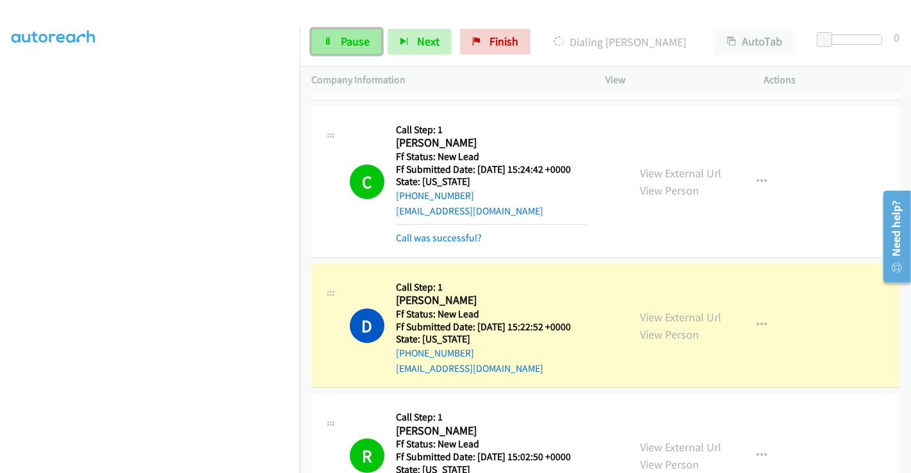
click at [346, 39] on span "Pause" at bounding box center [355, 41] width 29 height 15
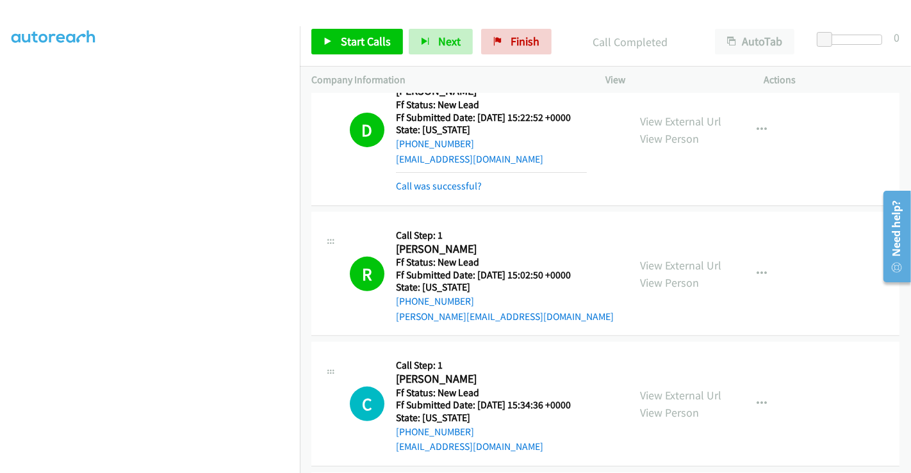
scroll to position [629, 0]
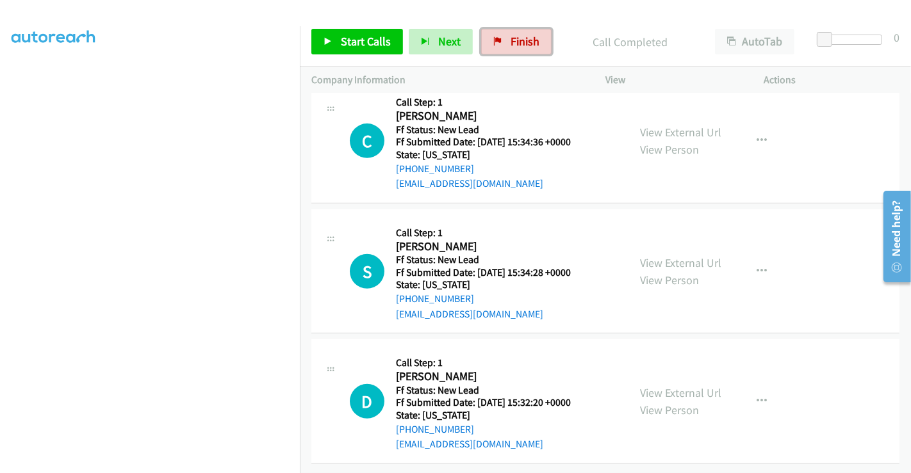
drag, startPoint x: 510, startPoint y: 36, endPoint x: 498, endPoint y: 69, distance: 34.8
click at [510, 36] on span "Finish" at bounding box center [524, 41] width 29 height 15
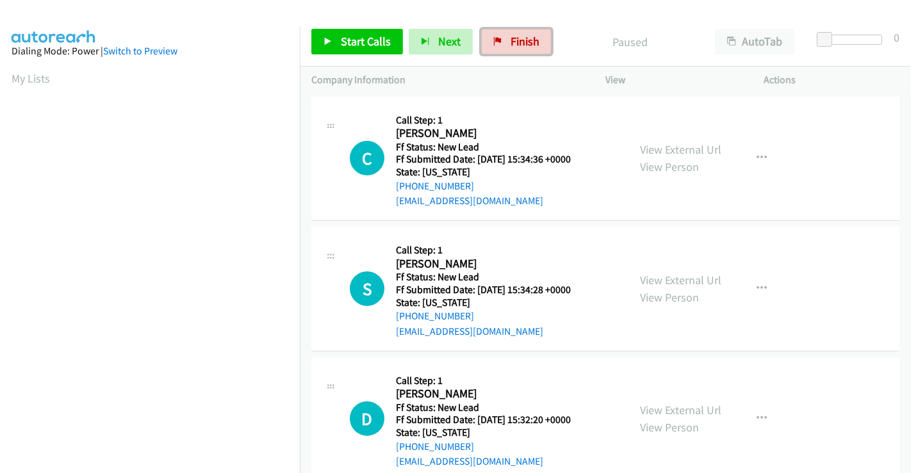
click at [521, 42] on span "Finish" at bounding box center [524, 41] width 29 height 15
drag, startPoint x: 517, startPoint y: 43, endPoint x: 506, endPoint y: 73, distance: 31.8
click at [515, 43] on span "Finish" at bounding box center [524, 41] width 29 height 15
drag, startPoint x: 677, startPoint y: 153, endPoint x: 677, endPoint y: 169, distance: 16.0
click at [677, 153] on link "View External Url" at bounding box center [680, 149] width 81 height 15
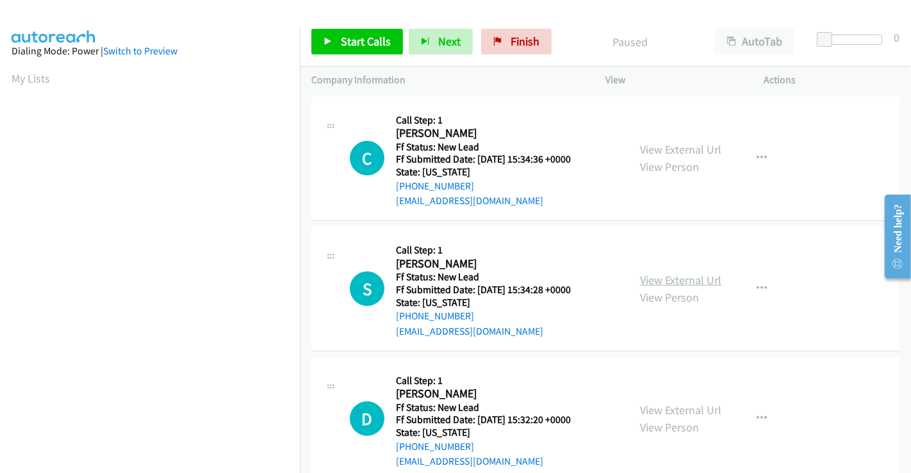
click at [666, 279] on link "View External Url" at bounding box center [680, 280] width 81 height 15
drag, startPoint x: 665, startPoint y: 398, endPoint x: 667, endPoint y: 405, distance: 6.5
click at [665, 398] on div "View External Url View Person View External Url Email Schedule/Manage Callback …" at bounding box center [713, 419] width 170 height 101
click at [667, 409] on link "View External Url" at bounding box center [680, 410] width 81 height 15
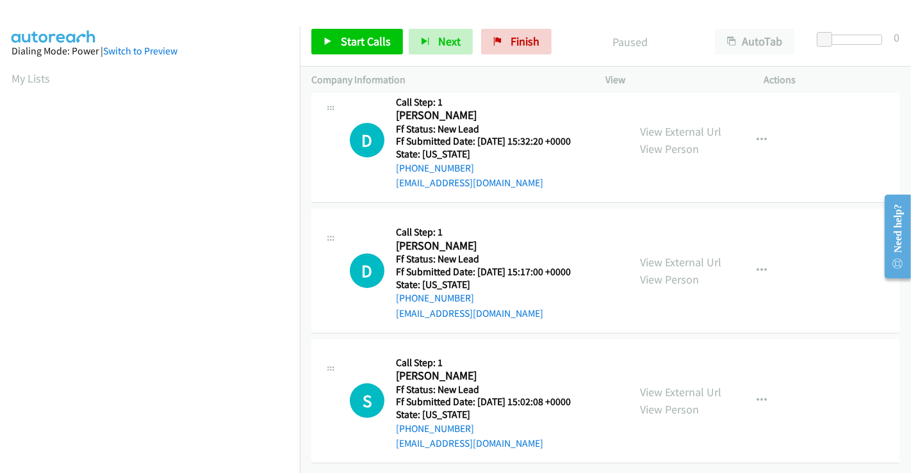
scroll to position [288, 0]
click at [669, 255] on link "View External Url" at bounding box center [680, 262] width 81 height 15
click at [657, 389] on link "View External Url" at bounding box center [680, 392] width 81 height 15
click at [368, 46] on span "Start Calls" at bounding box center [366, 41] width 50 height 15
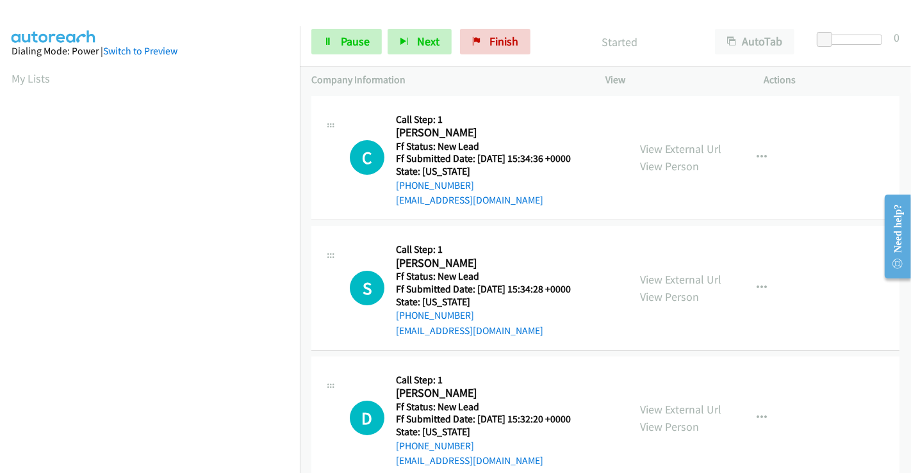
scroll to position [0, 0]
click at [338, 35] on link "Pause" at bounding box center [346, 42] width 70 height 26
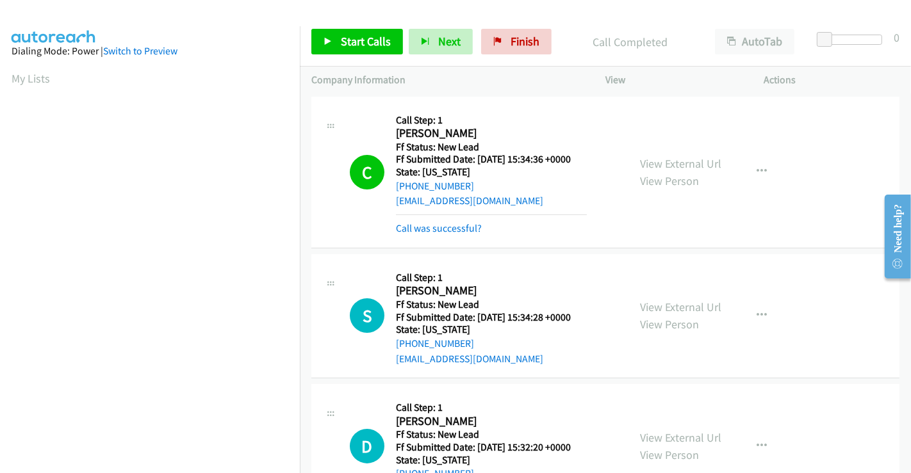
scroll to position [247, 0]
click at [359, 40] on span "Start Calls" at bounding box center [366, 41] width 50 height 15
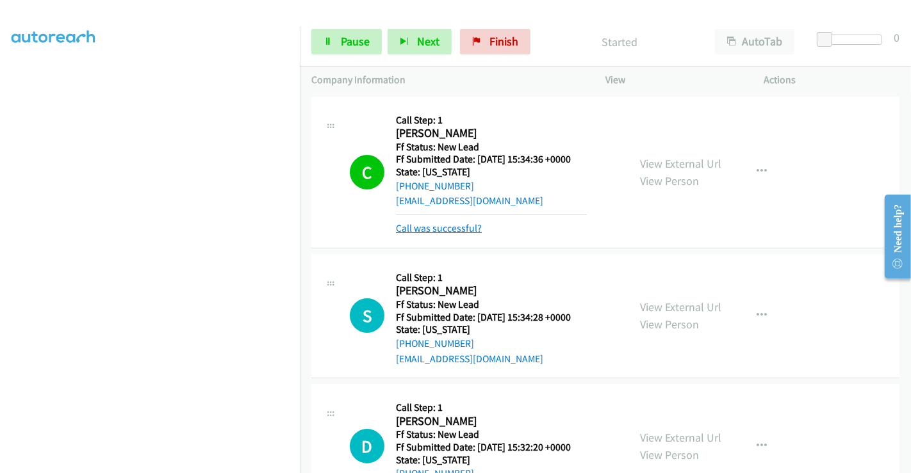
click at [458, 229] on link "Call was successful?" at bounding box center [439, 228] width 86 height 12
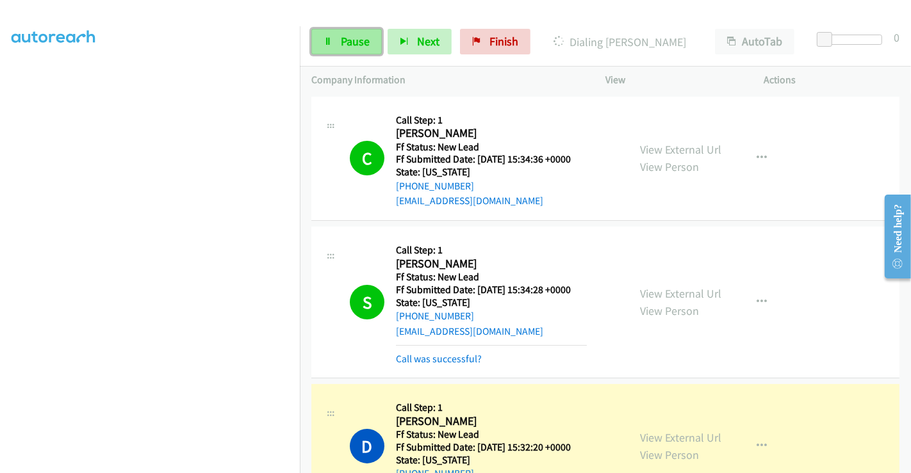
click at [349, 41] on span "Pause" at bounding box center [355, 41] width 29 height 15
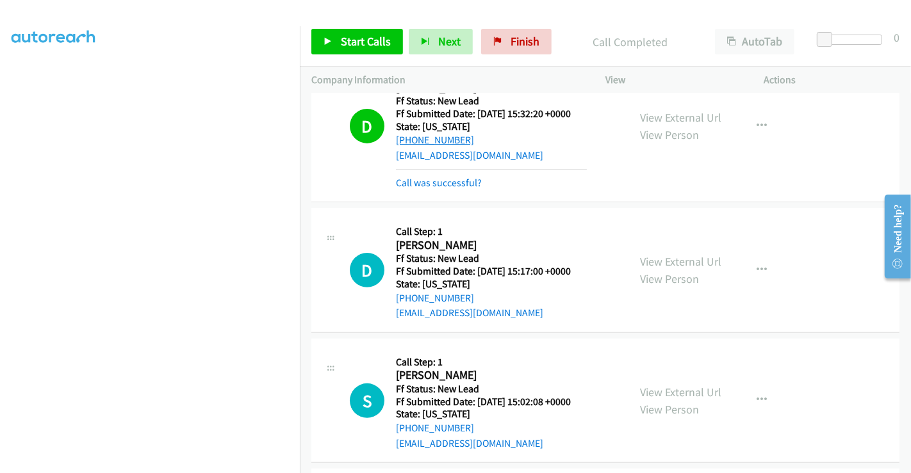
scroll to position [355, 0]
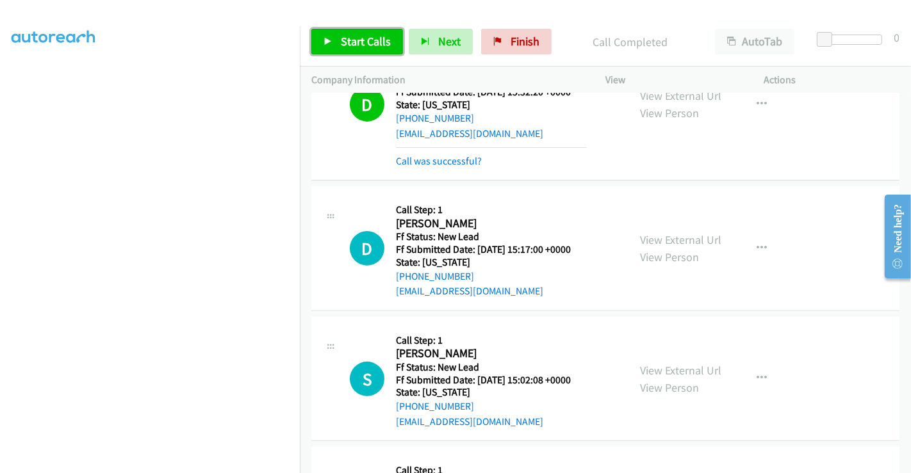
click at [368, 44] on span "Start Calls" at bounding box center [366, 41] width 50 height 15
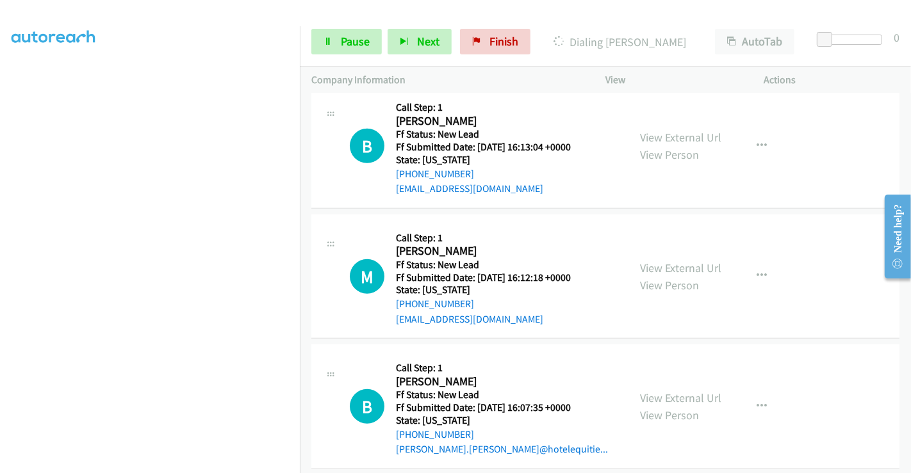
scroll to position [732, 0]
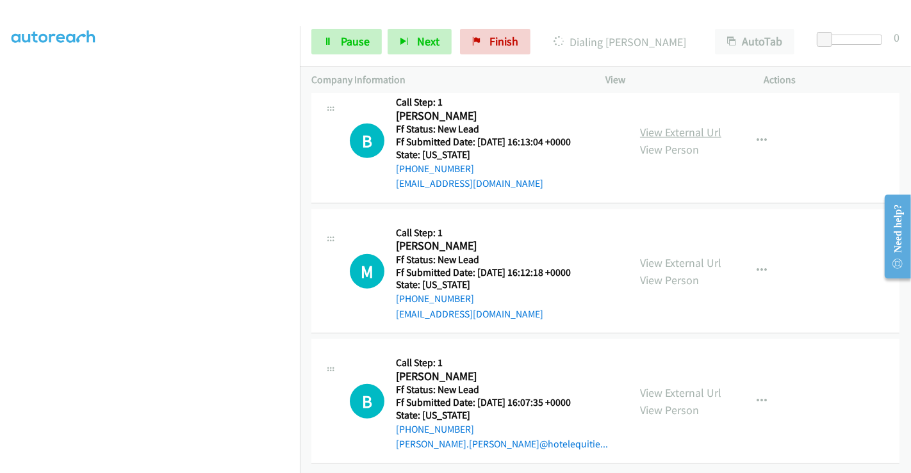
click at [647, 125] on link "View External Url" at bounding box center [680, 132] width 81 height 15
click at [670, 255] on link "View External Url" at bounding box center [680, 262] width 81 height 15
click at [680, 385] on link "View External Url" at bounding box center [680, 392] width 81 height 15
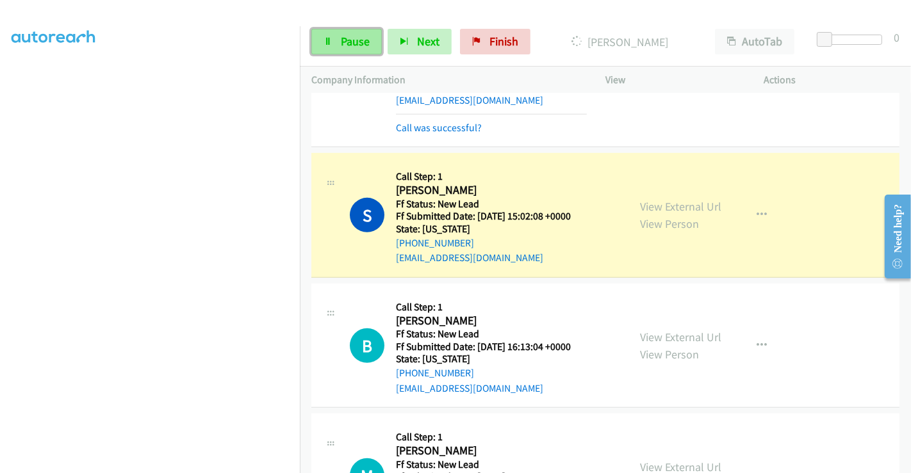
click at [346, 37] on span "Pause" at bounding box center [355, 41] width 29 height 15
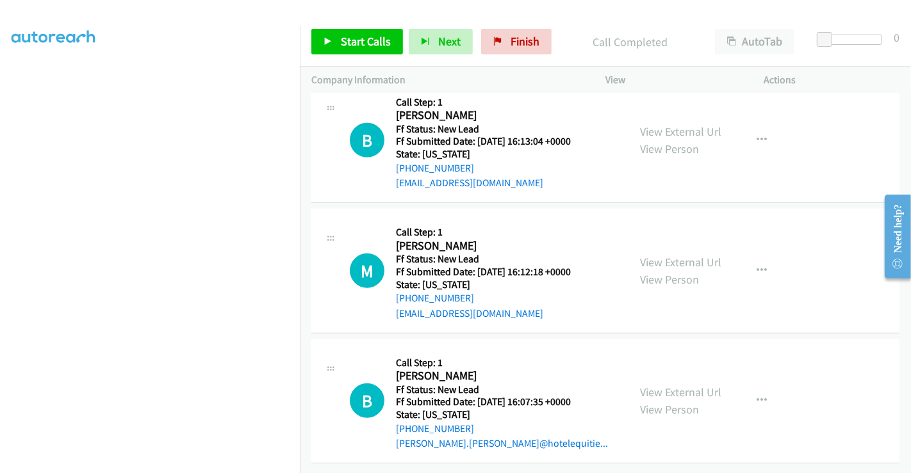
scroll to position [786, 0]
click at [377, 39] on span "Start Calls" at bounding box center [366, 41] width 50 height 15
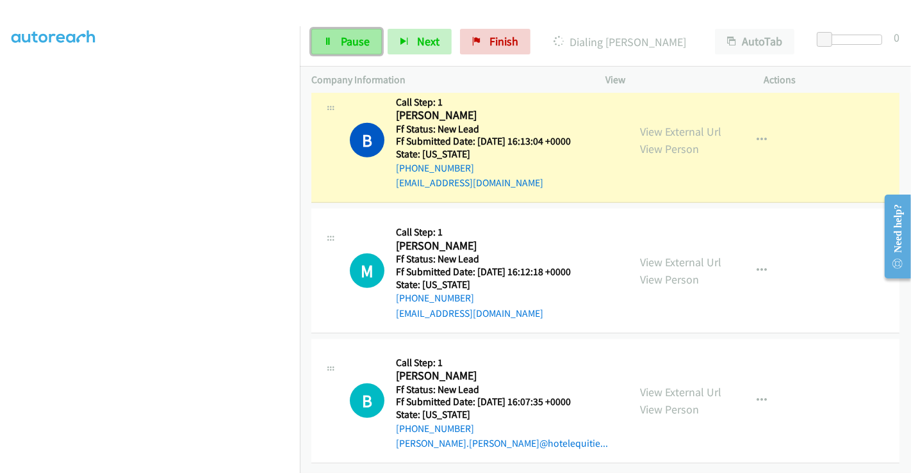
click at [337, 38] on link "Pause" at bounding box center [346, 42] width 70 height 26
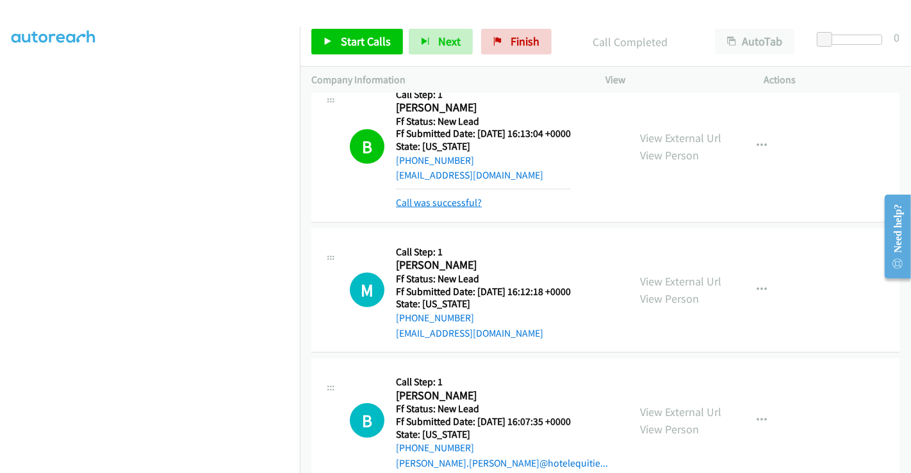
click at [440, 201] on link "Call was successful?" at bounding box center [439, 203] width 86 height 12
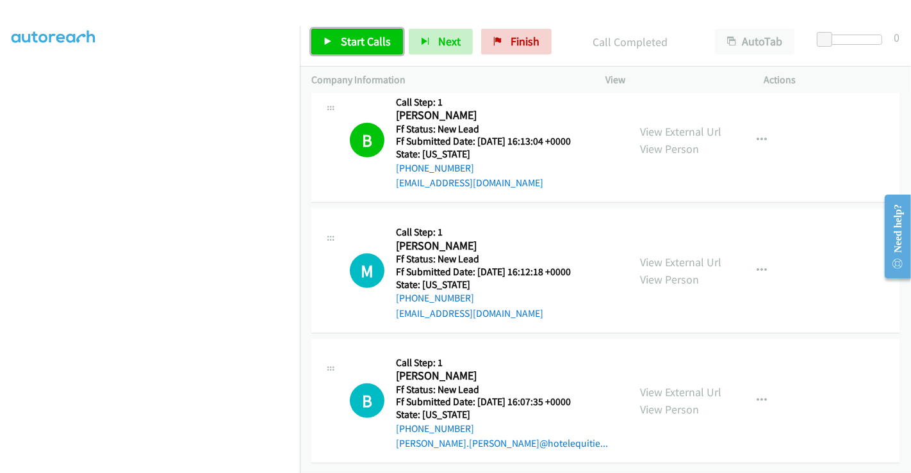
click at [357, 41] on span "Start Calls" at bounding box center [366, 41] width 50 height 15
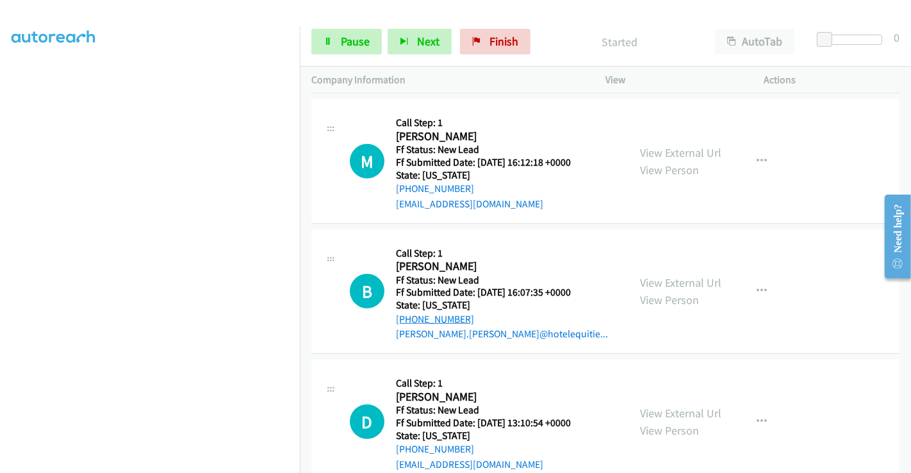
scroll to position [821, 0]
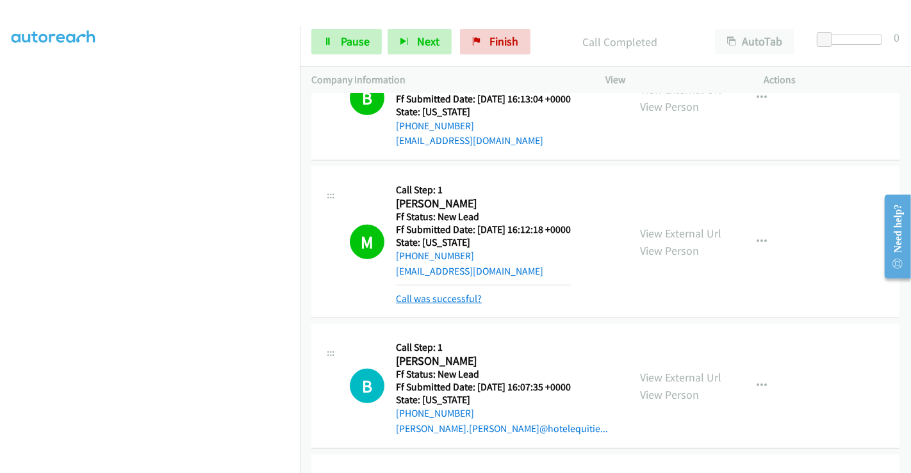
click at [448, 295] on link "Call was successful?" at bounding box center [439, 299] width 86 height 12
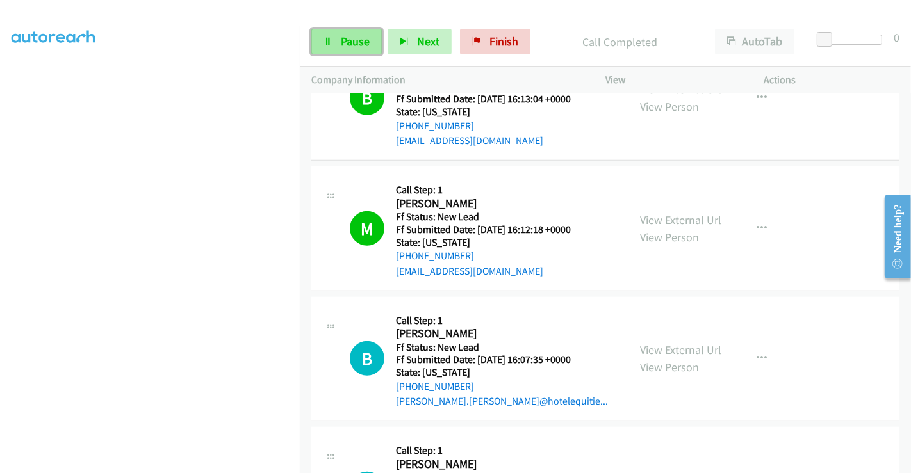
click at [366, 43] on span "Pause" at bounding box center [355, 41] width 29 height 15
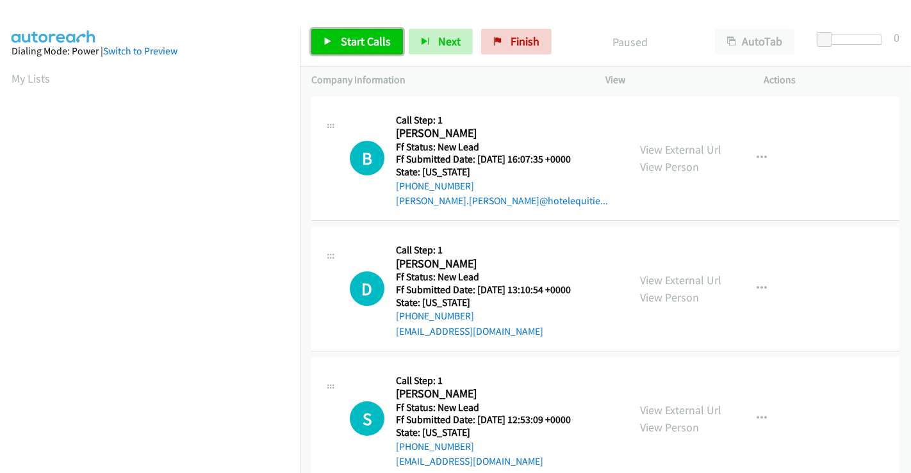
click at [344, 35] on span "Start Calls" at bounding box center [366, 41] width 50 height 15
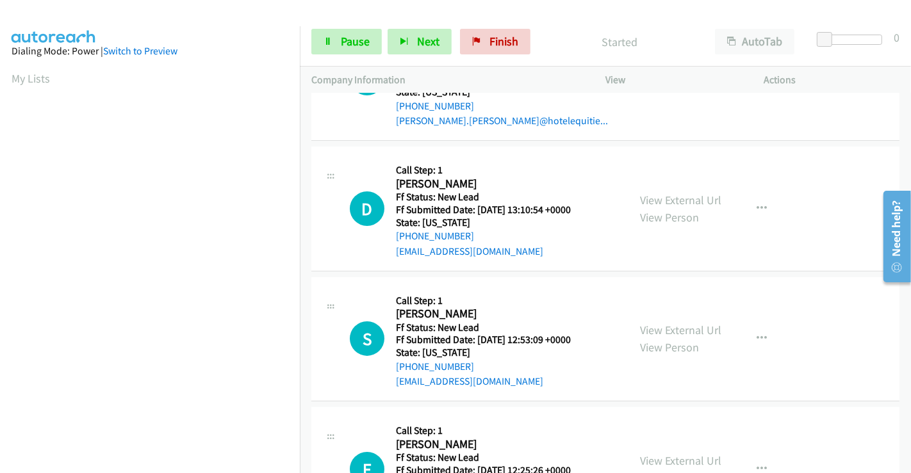
scroll to position [158, 0]
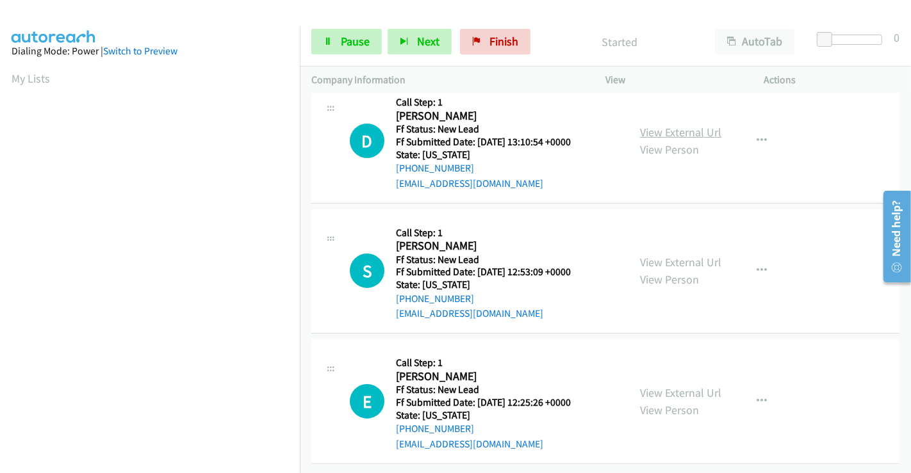
click at [660, 125] on link "View External Url" at bounding box center [680, 132] width 81 height 15
click at [660, 255] on link "View External Url" at bounding box center [680, 262] width 81 height 15
click at [658, 385] on link "View External Url" at bounding box center [680, 392] width 81 height 15
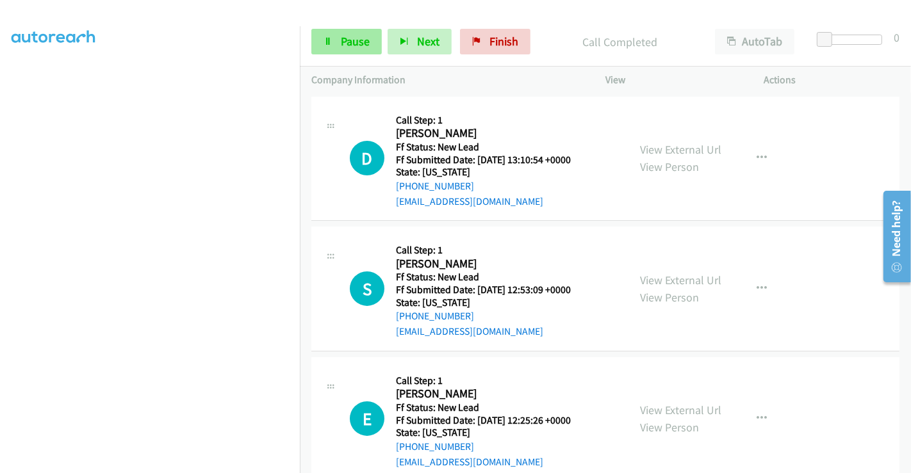
scroll to position [184, 0]
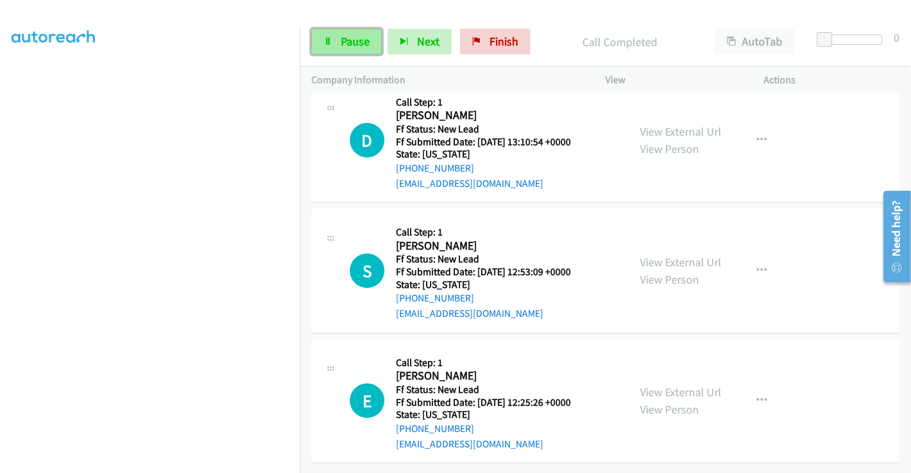
click at [341, 42] on span "Pause" at bounding box center [355, 41] width 29 height 15
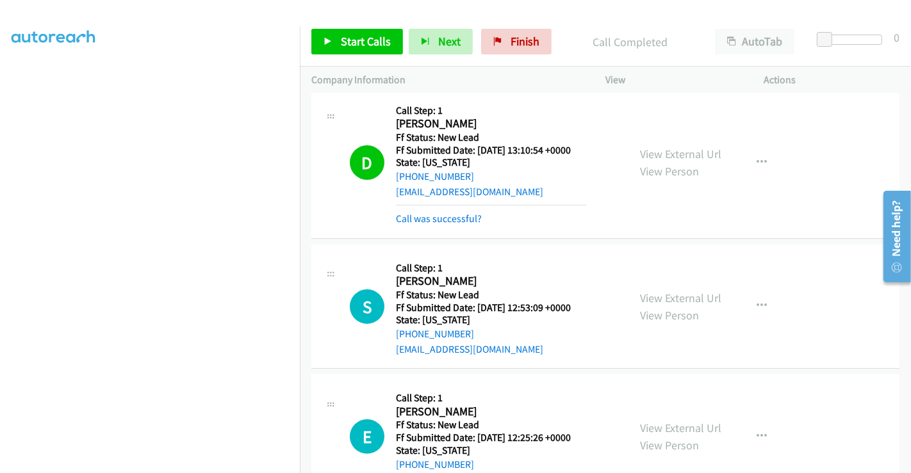
scroll to position [213, 0]
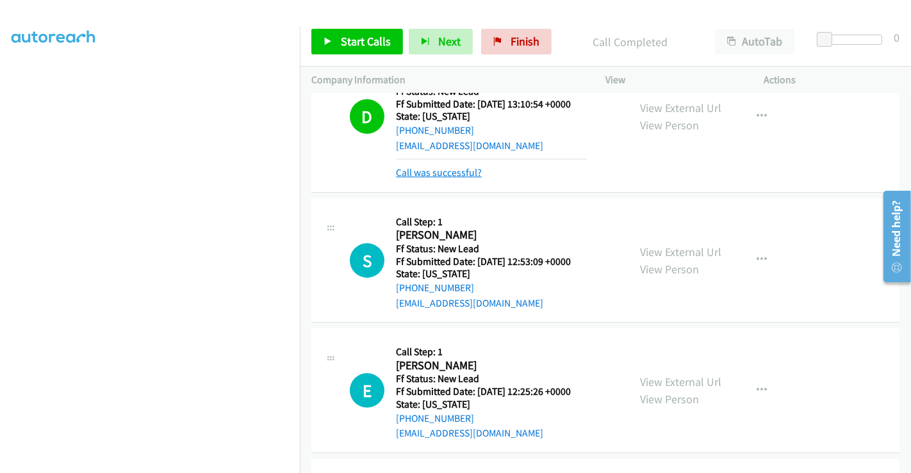
click at [439, 167] on link "Call was successful?" at bounding box center [439, 172] width 86 height 12
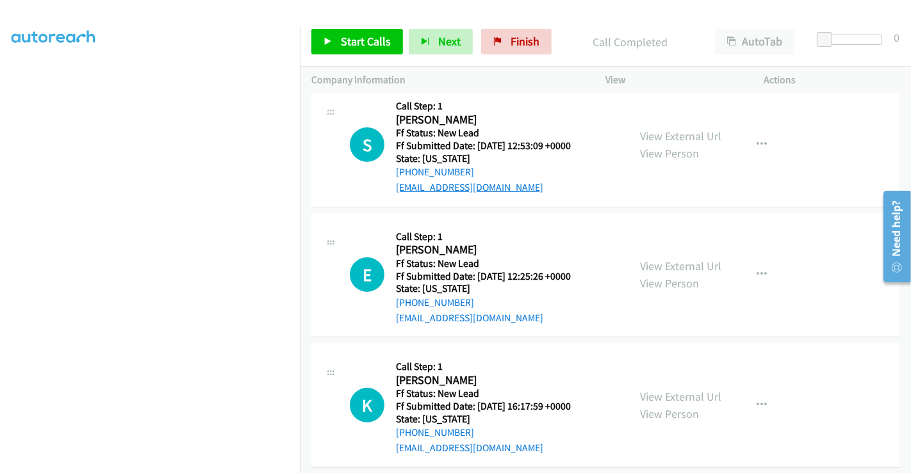
scroll to position [271, 0]
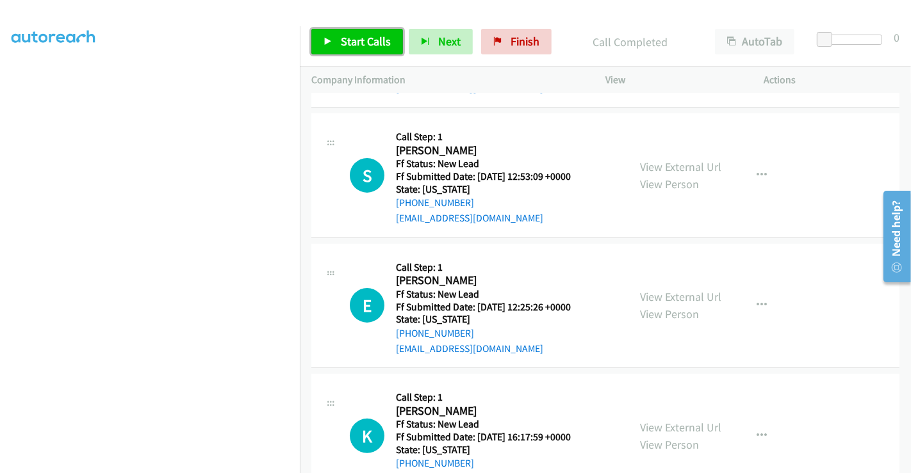
click at [357, 36] on span "Start Calls" at bounding box center [366, 41] width 50 height 15
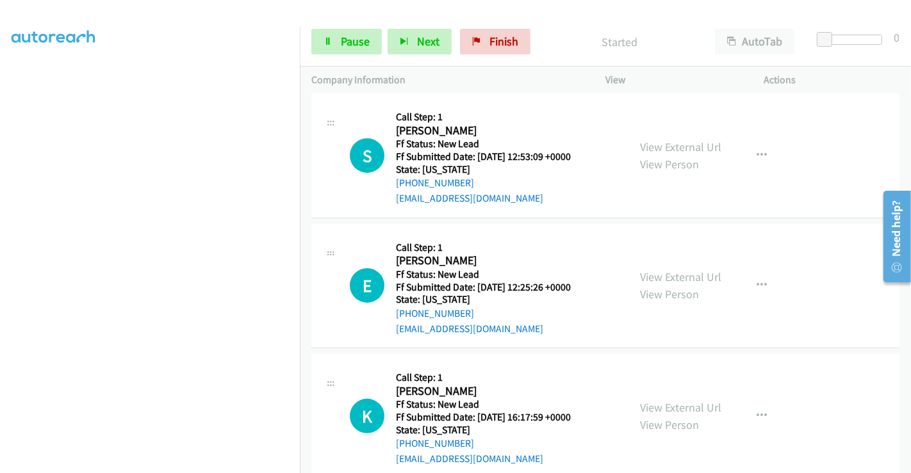
scroll to position [219, 0]
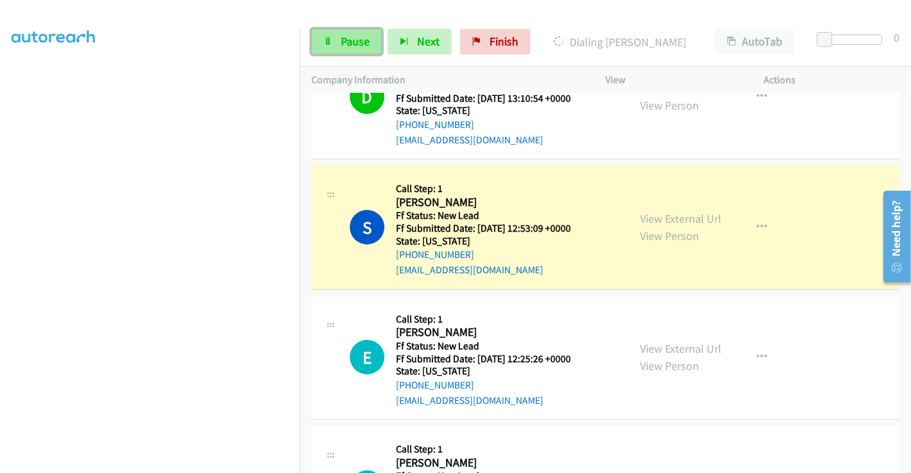
click at [348, 46] on span "Pause" at bounding box center [355, 41] width 29 height 15
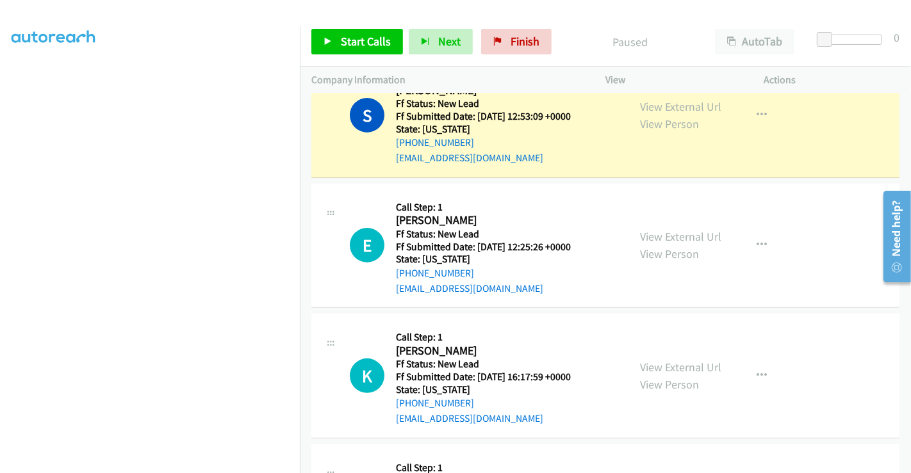
scroll to position [291, 0]
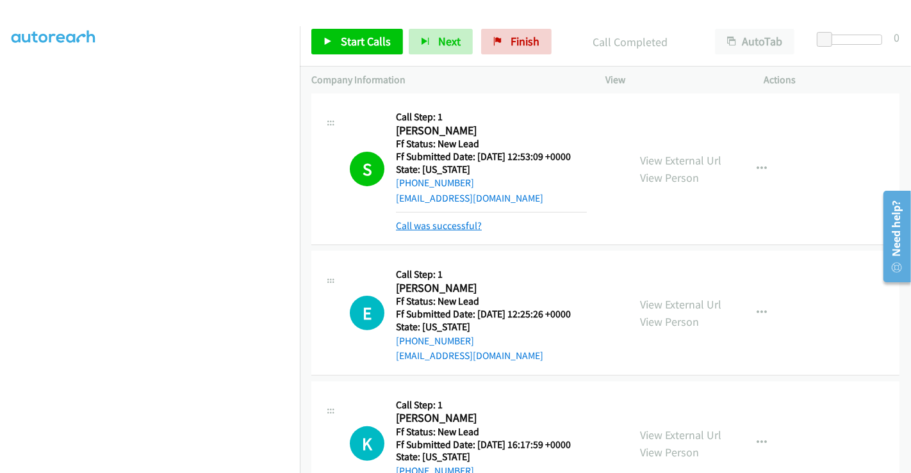
click at [457, 225] on link "Call was successful?" at bounding box center [439, 226] width 86 height 12
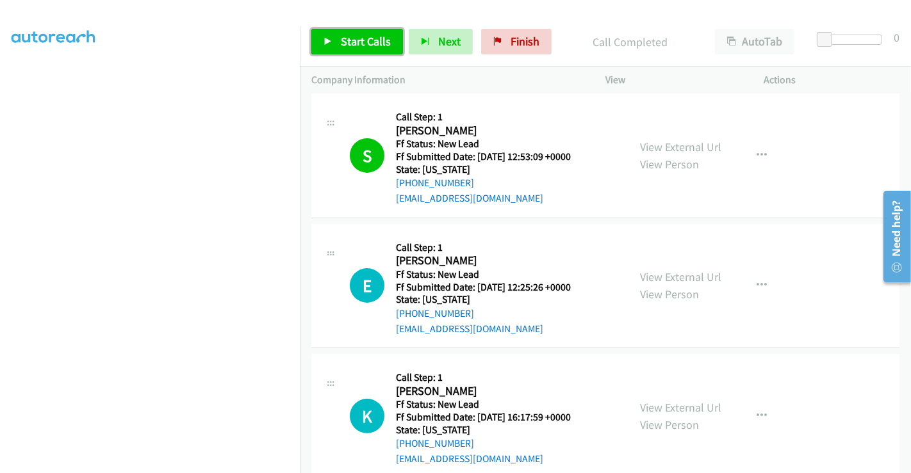
click at [346, 35] on span "Start Calls" at bounding box center [366, 41] width 50 height 15
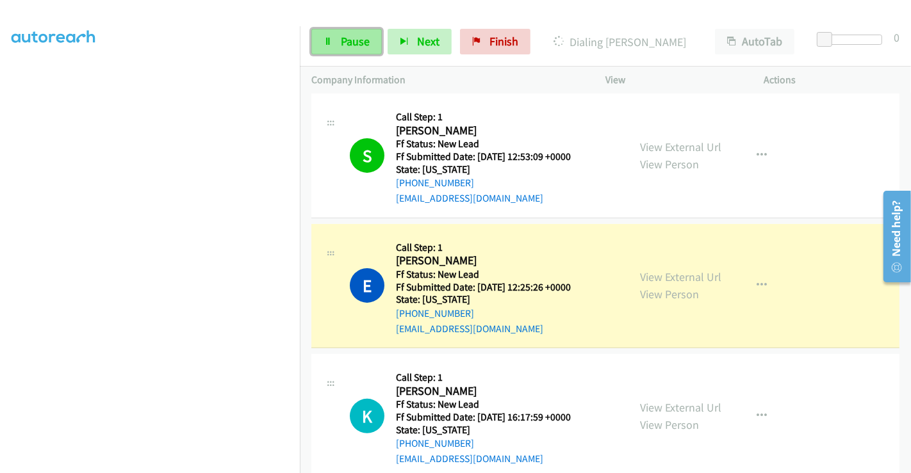
click at [347, 35] on span "Pause" at bounding box center [355, 41] width 29 height 15
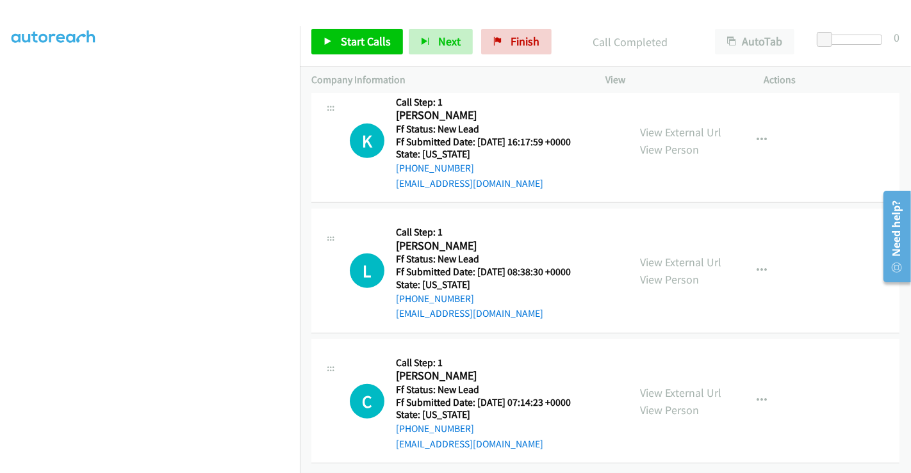
scroll to position [602, 0]
click at [668, 125] on link "View External Url" at bounding box center [680, 132] width 81 height 15
click at [672, 255] on link "View External Url" at bounding box center [680, 262] width 81 height 15
click at [658, 385] on link "View External Url" at bounding box center [680, 392] width 81 height 15
click at [364, 37] on span "Start Calls" at bounding box center [366, 41] width 50 height 15
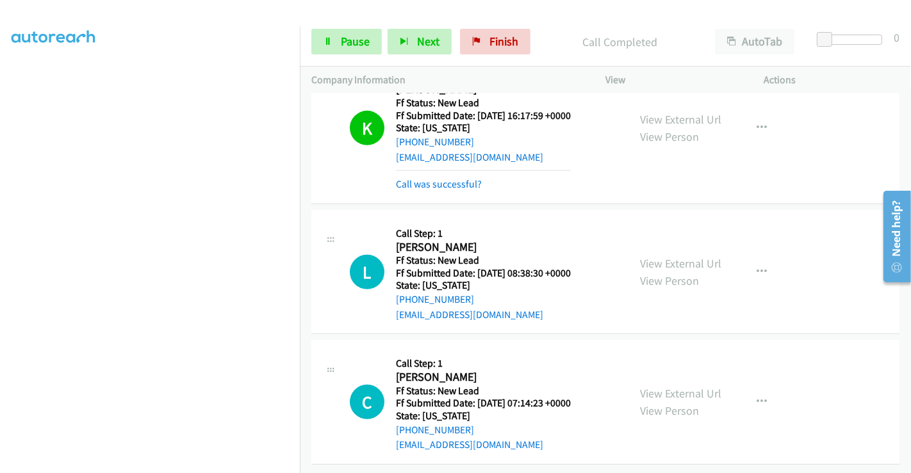
scroll to position [629, 0]
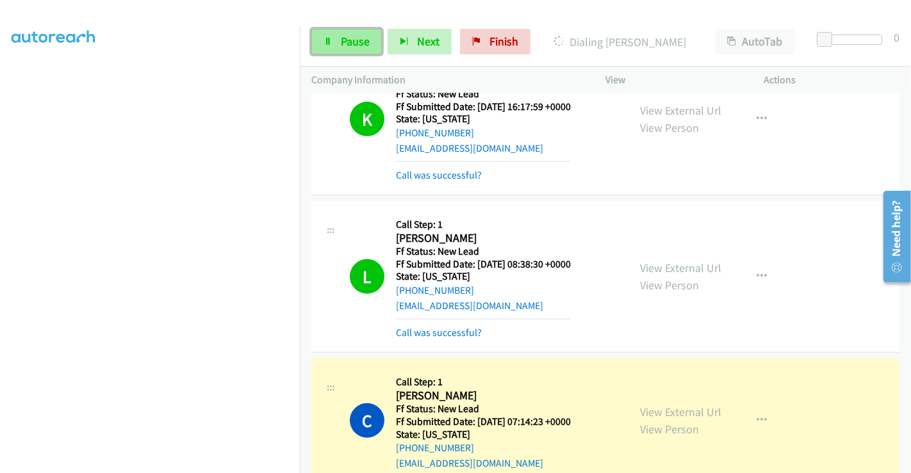
click at [341, 41] on span "Pause" at bounding box center [355, 41] width 29 height 15
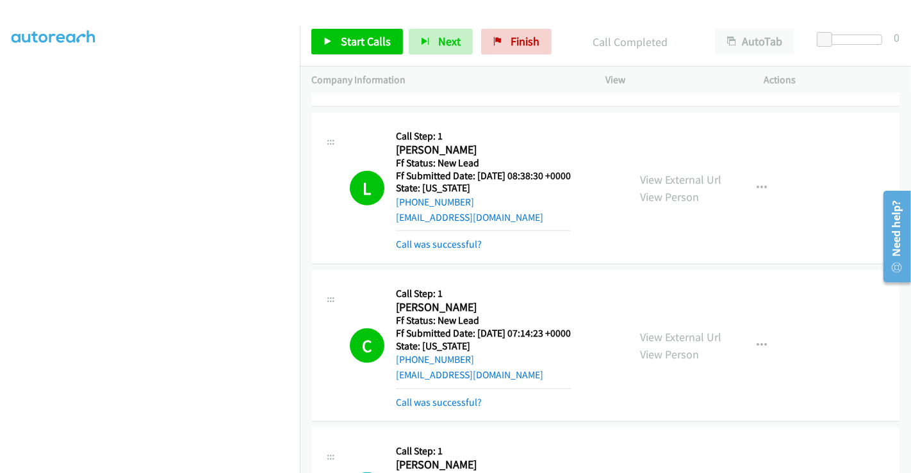
scroll to position [814, 0]
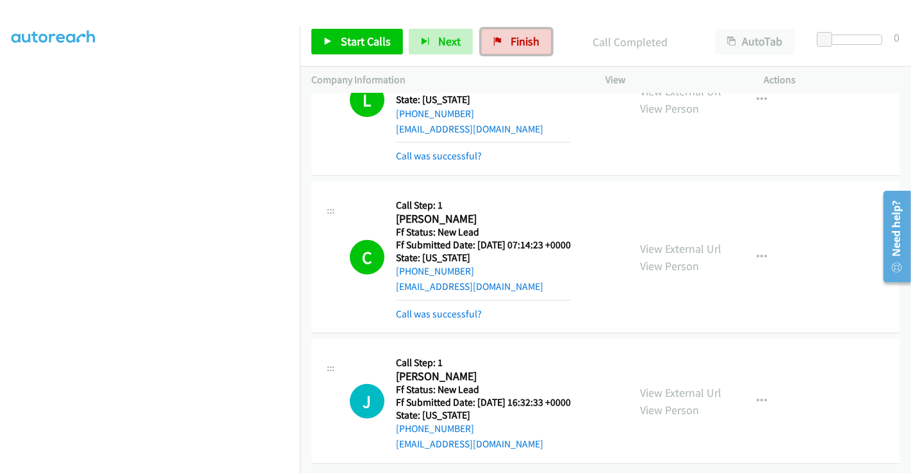
drag, startPoint x: 494, startPoint y: 33, endPoint x: 510, endPoint y: 83, distance: 52.6
click at [494, 33] on link "Finish" at bounding box center [516, 42] width 70 height 26
